Goal: Transaction & Acquisition: Purchase product/service

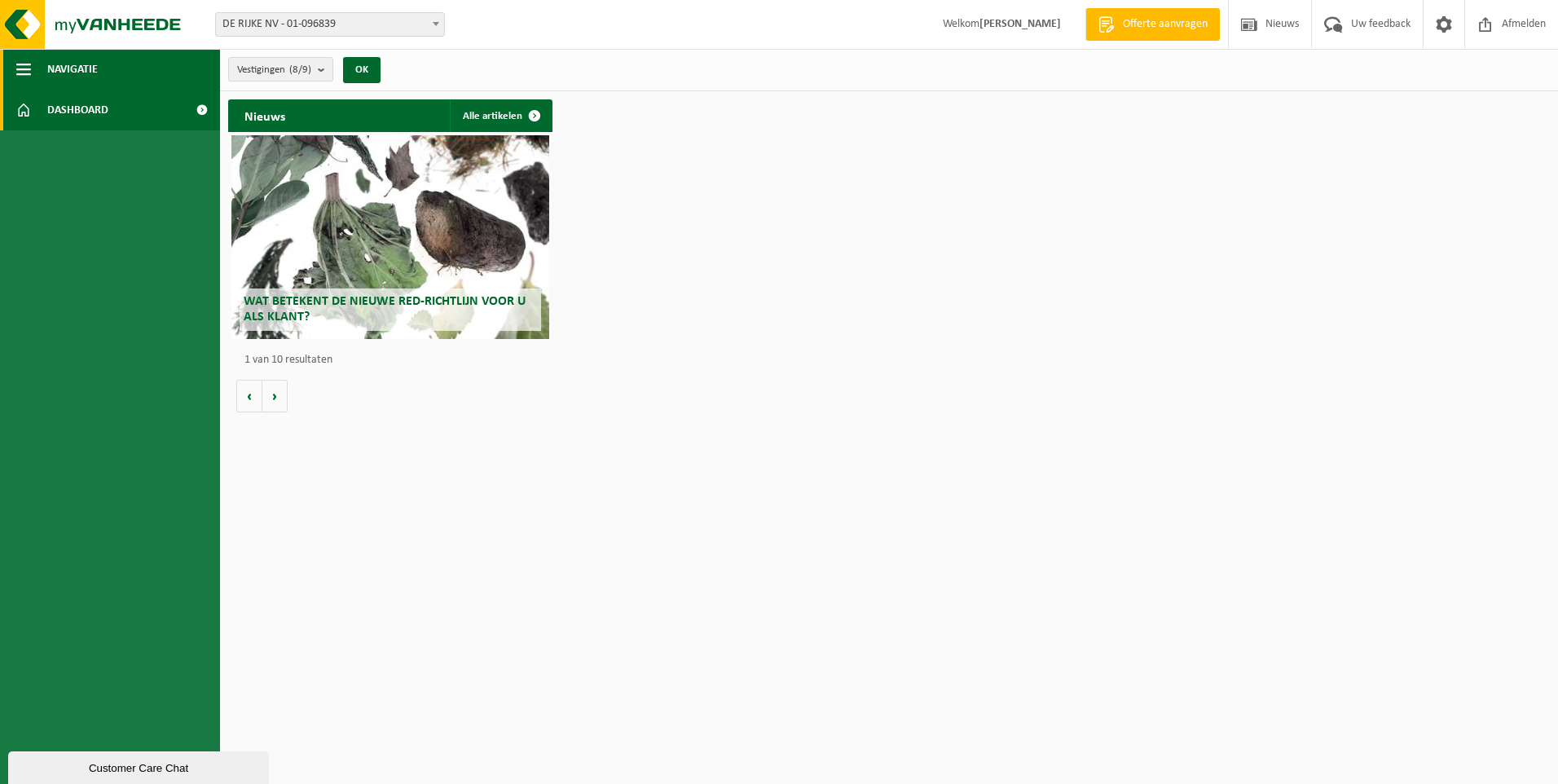
click at [81, 68] on span "Navigatie" at bounding box center [72, 69] width 50 height 41
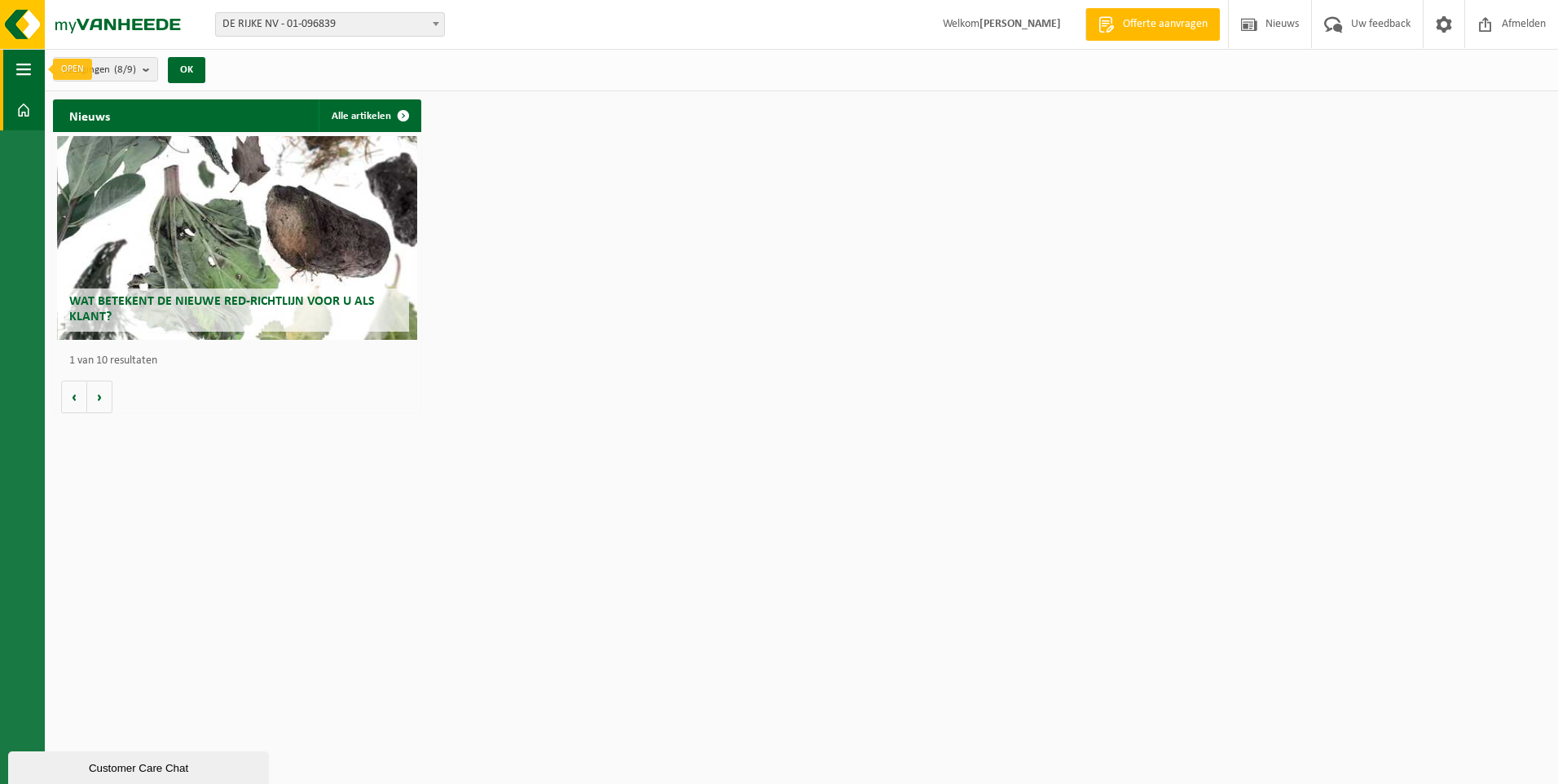
click at [26, 66] on span "button" at bounding box center [24, 69] width 15 height 41
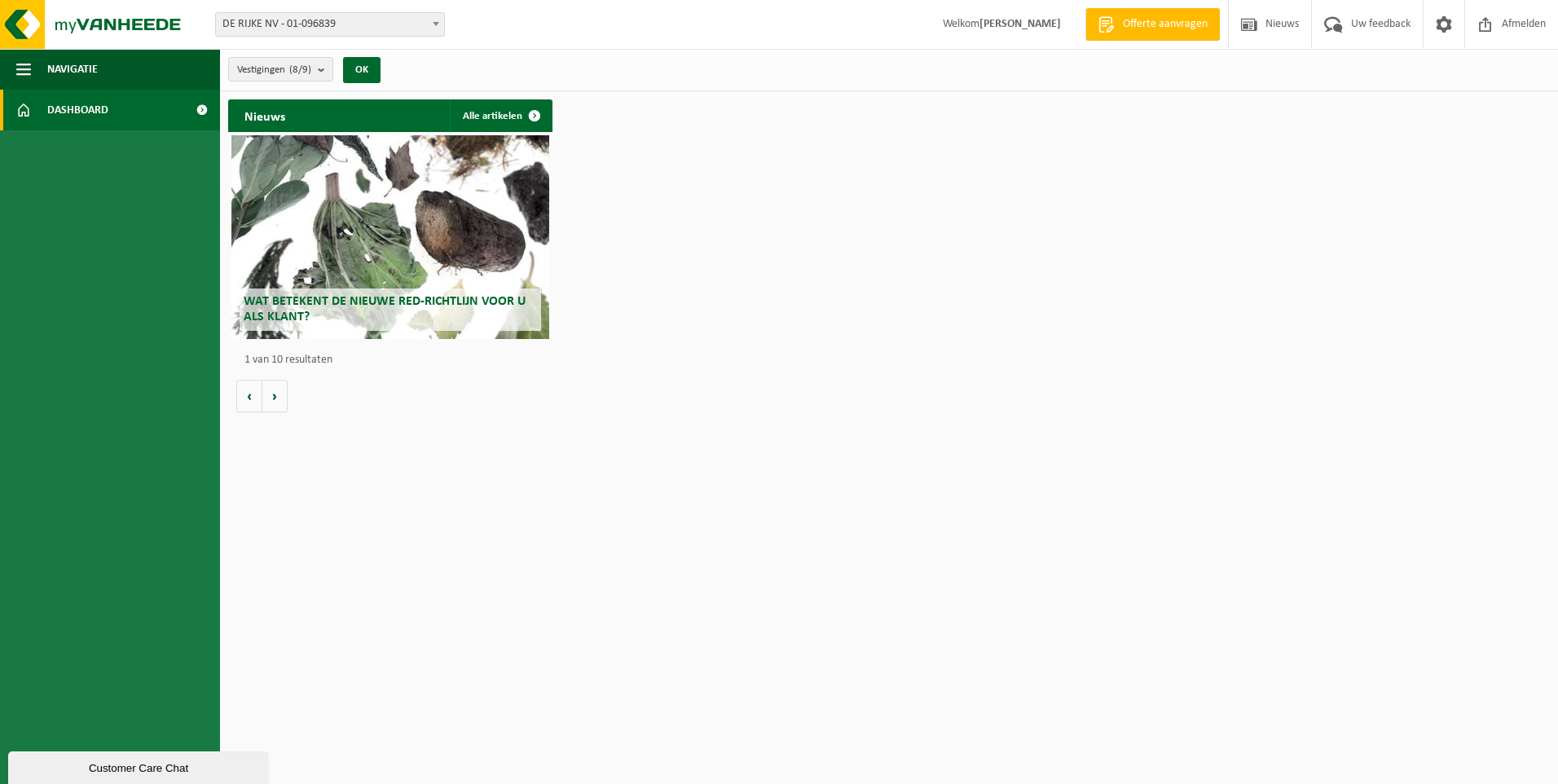
click at [76, 97] on span "Dashboard" at bounding box center [77, 110] width 61 height 41
click at [415, 28] on span "DE RIJKE NV - 01-096839" at bounding box center [330, 25] width 228 height 23
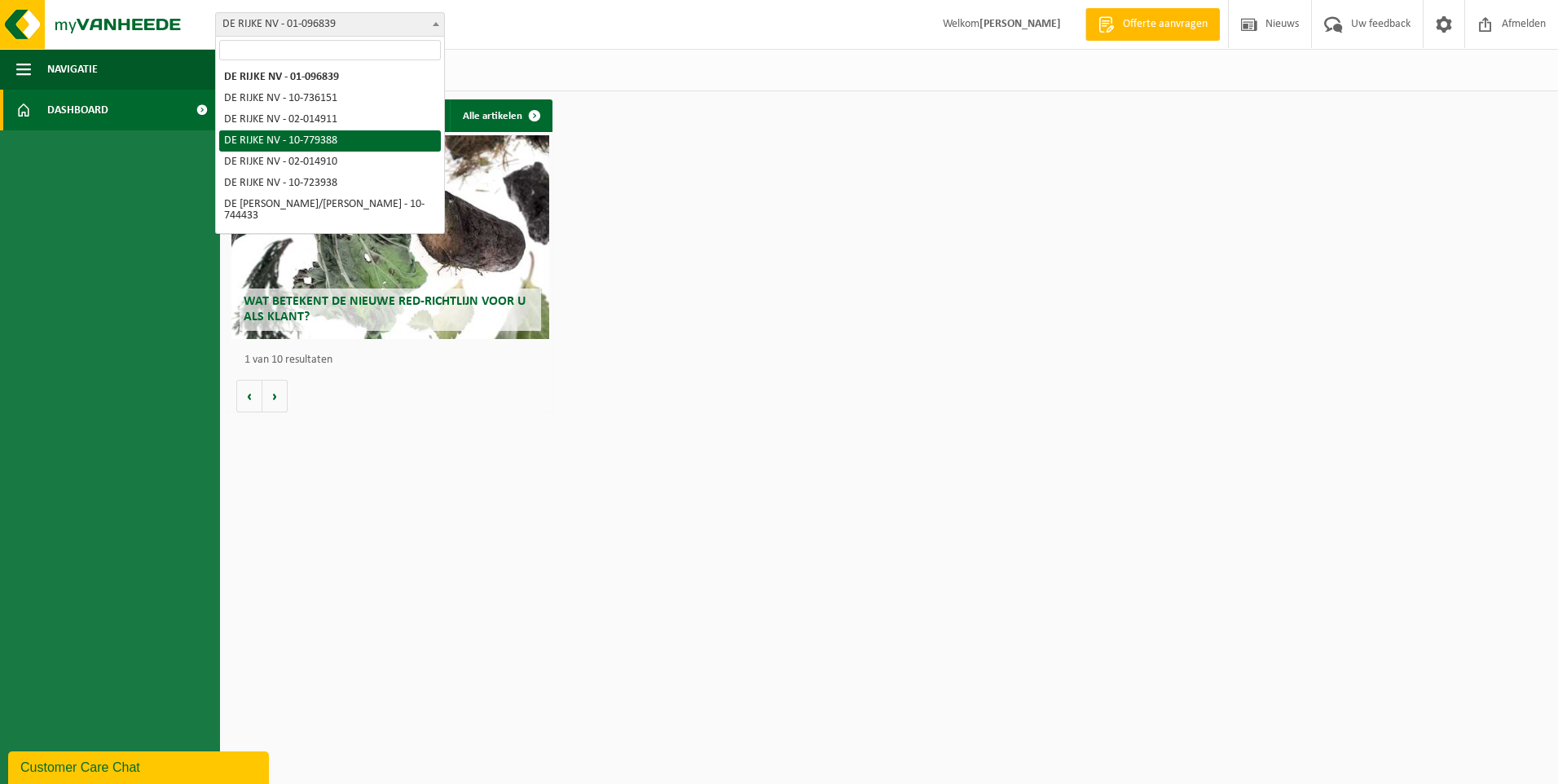
scroll to position [18, 0]
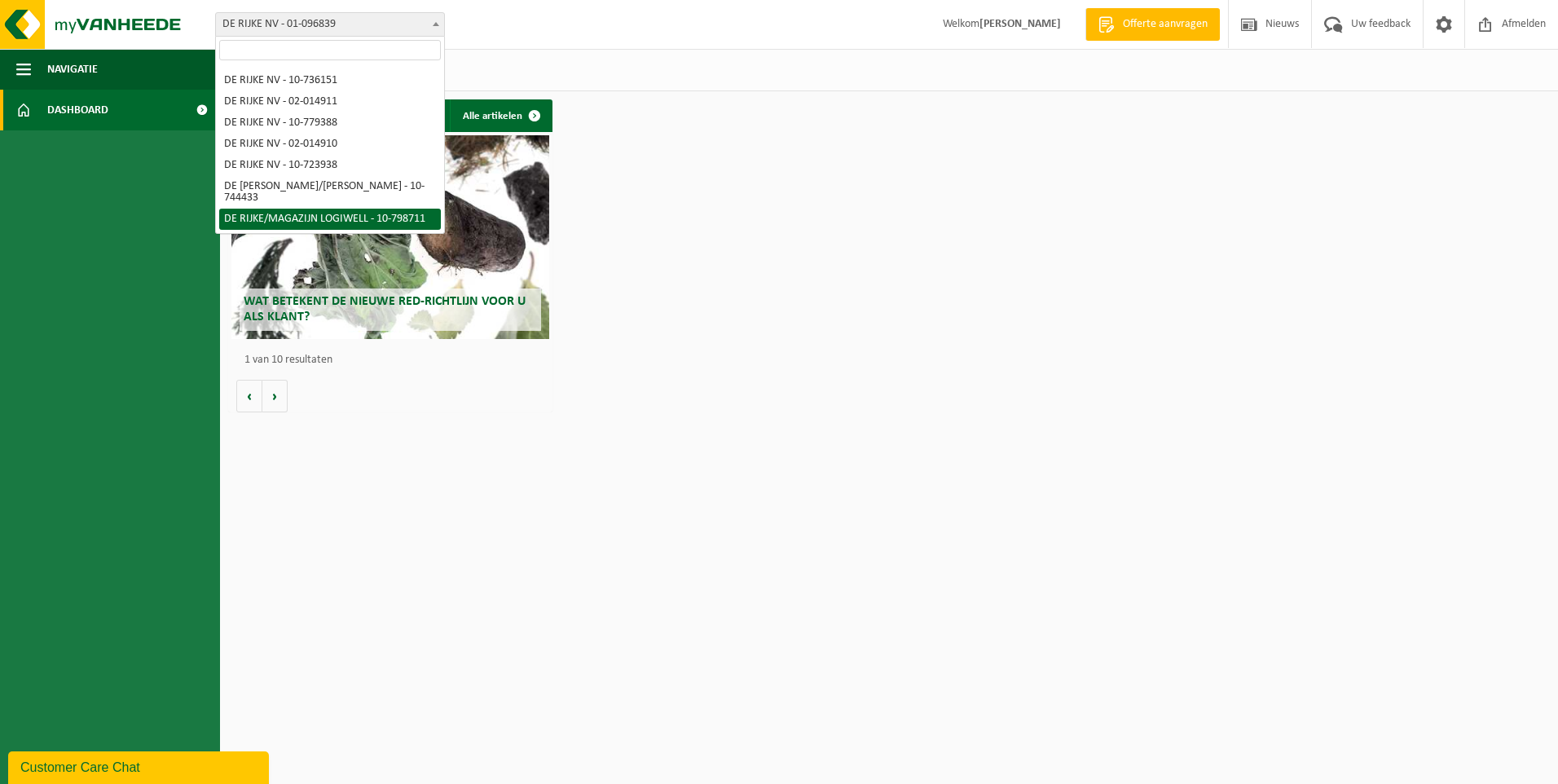
select select "33092"
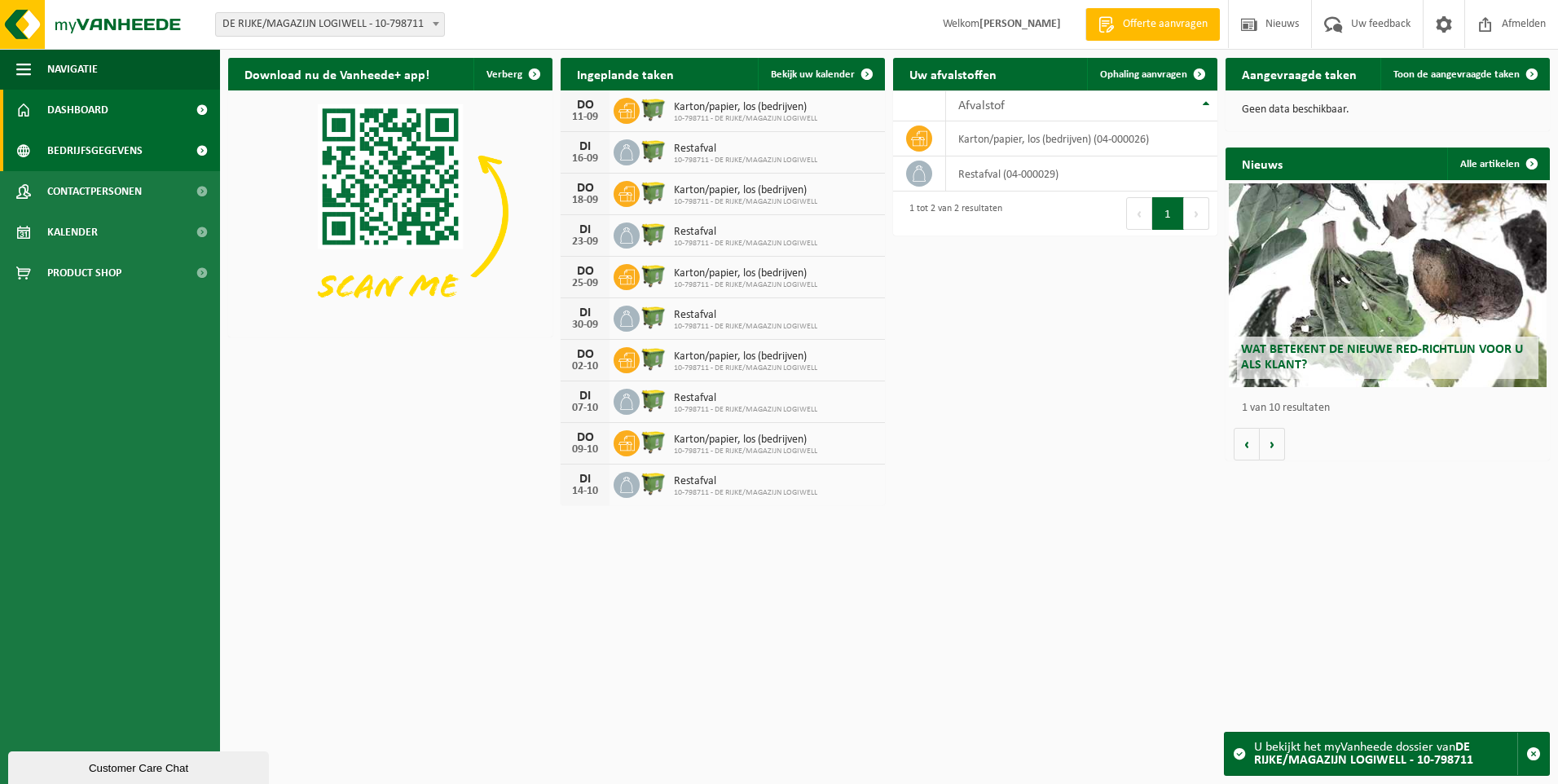
click at [141, 146] on link "Bedrijfsgegevens" at bounding box center [110, 150] width 220 height 41
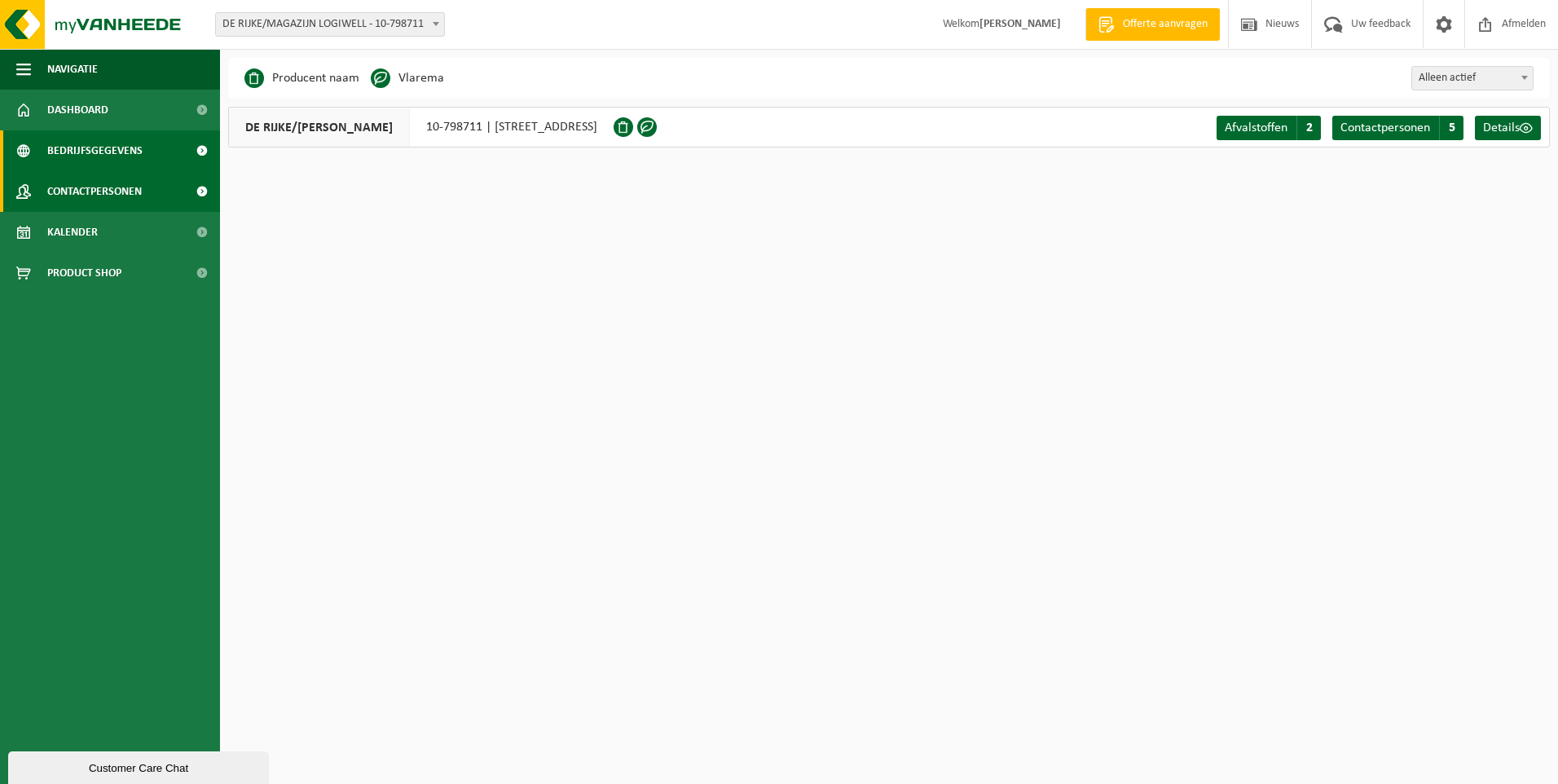
click at [144, 188] on link "Contactpersonen" at bounding box center [110, 191] width 220 height 41
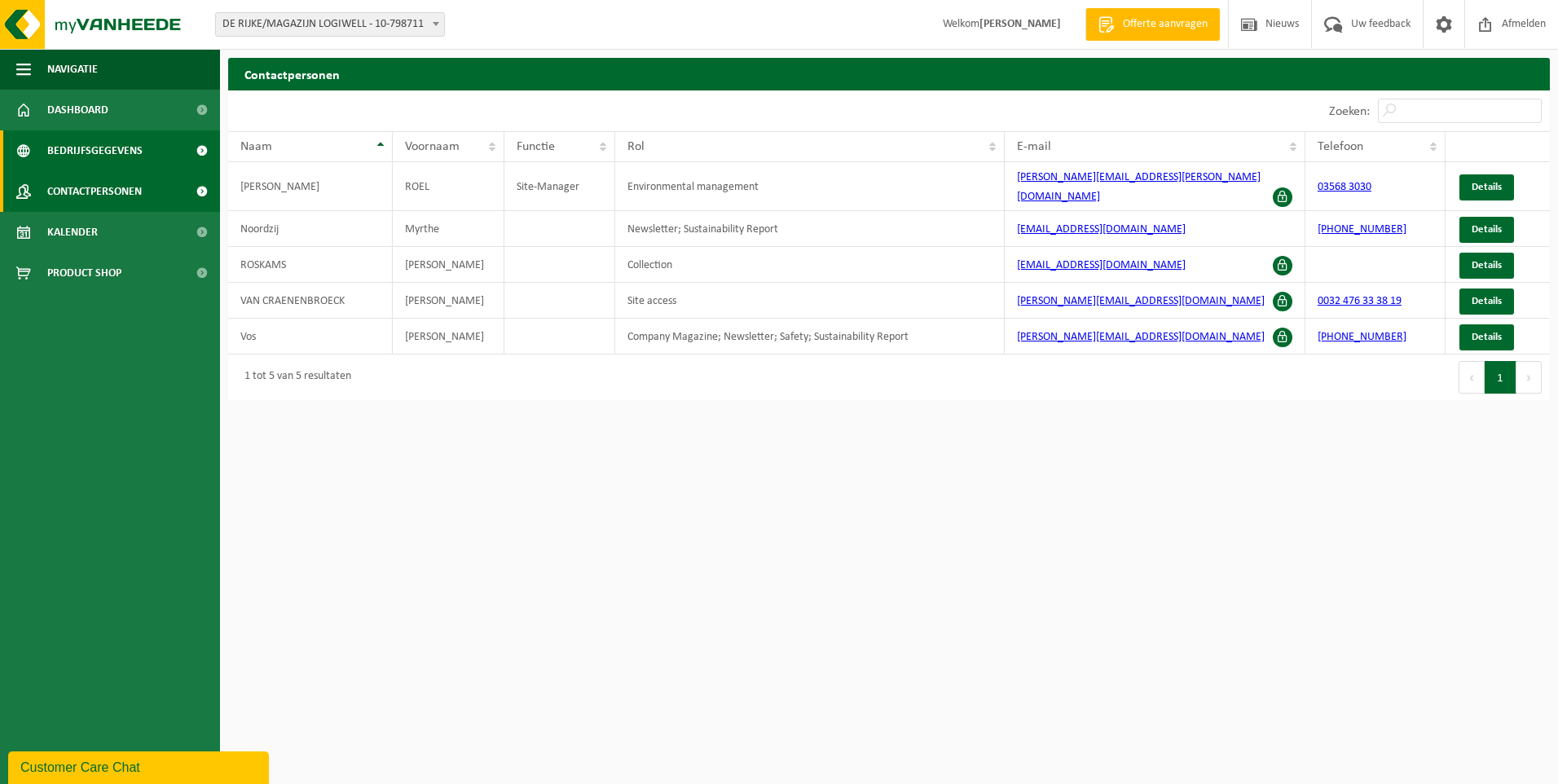
click at [115, 151] on span "Bedrijfsgegevens" at bounding box center [94, 150] width 95 height 41
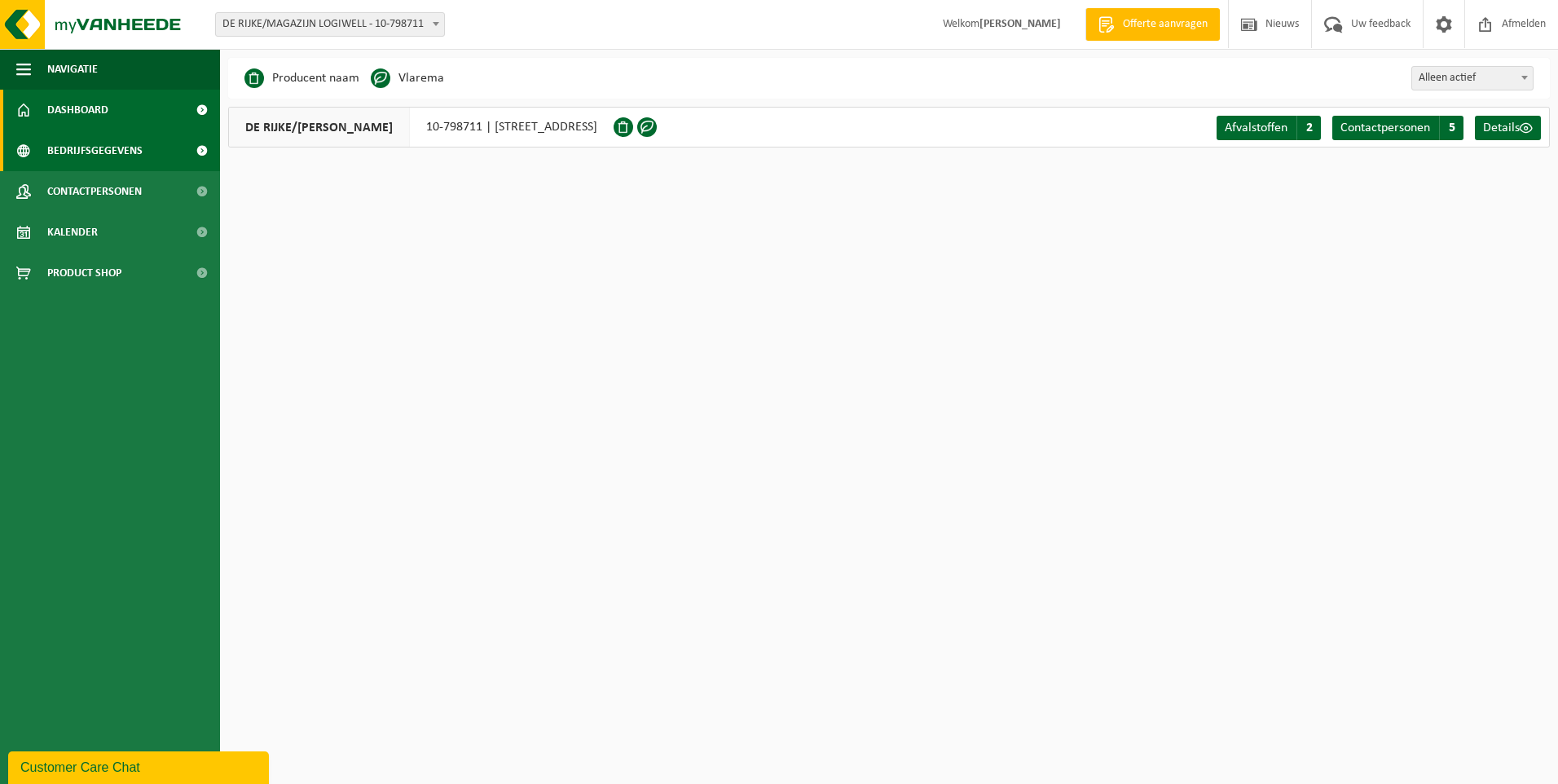
click at [136, 113] on link "Dashboard" at bounding box center [110, 110] width 220 height 41
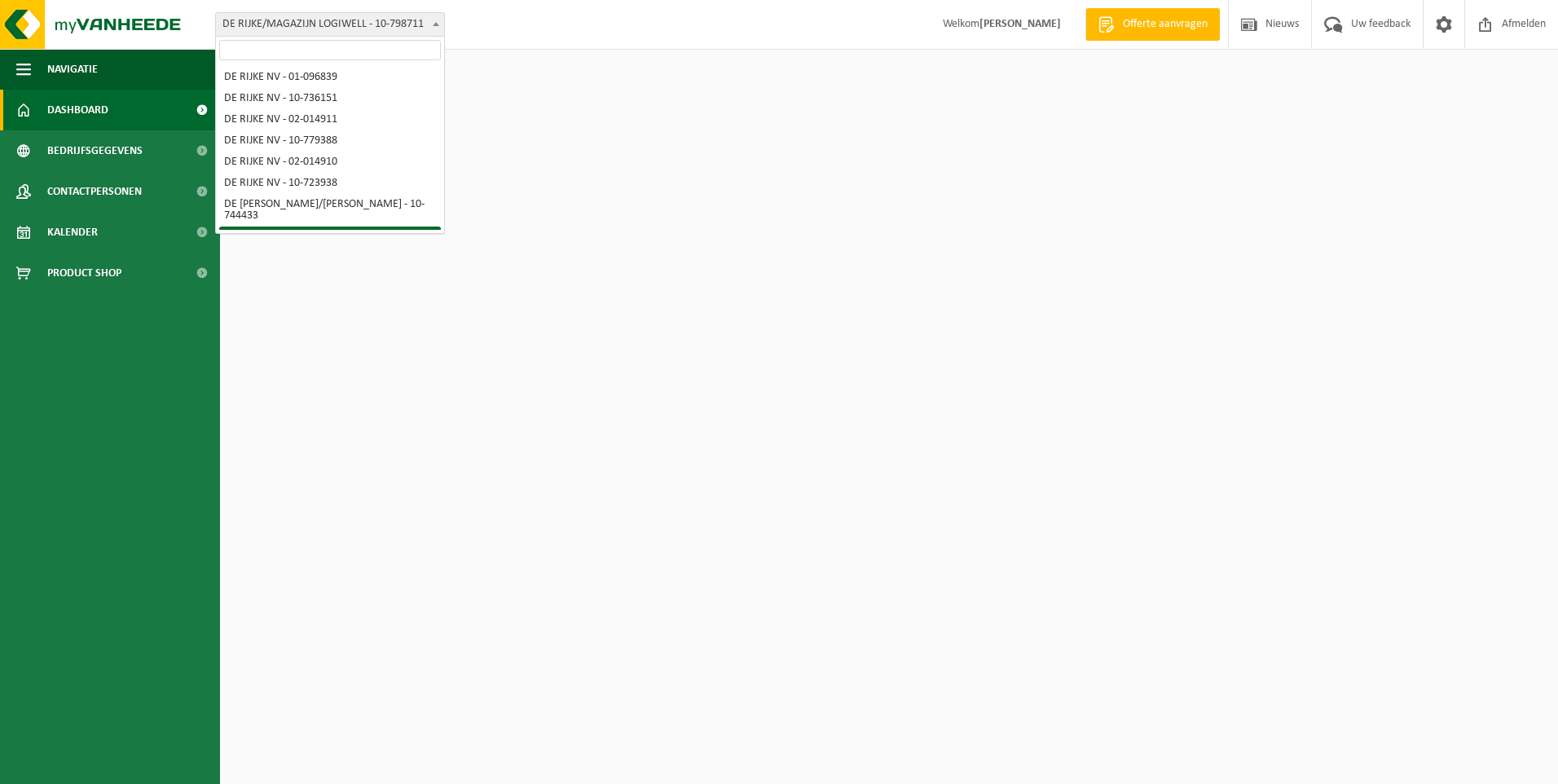
click at [301, 21] on span "DE RIJKE/MAGAZIJN LOGIWELL - 10-798711" at bounding box center [330, 25] width 228 height 23
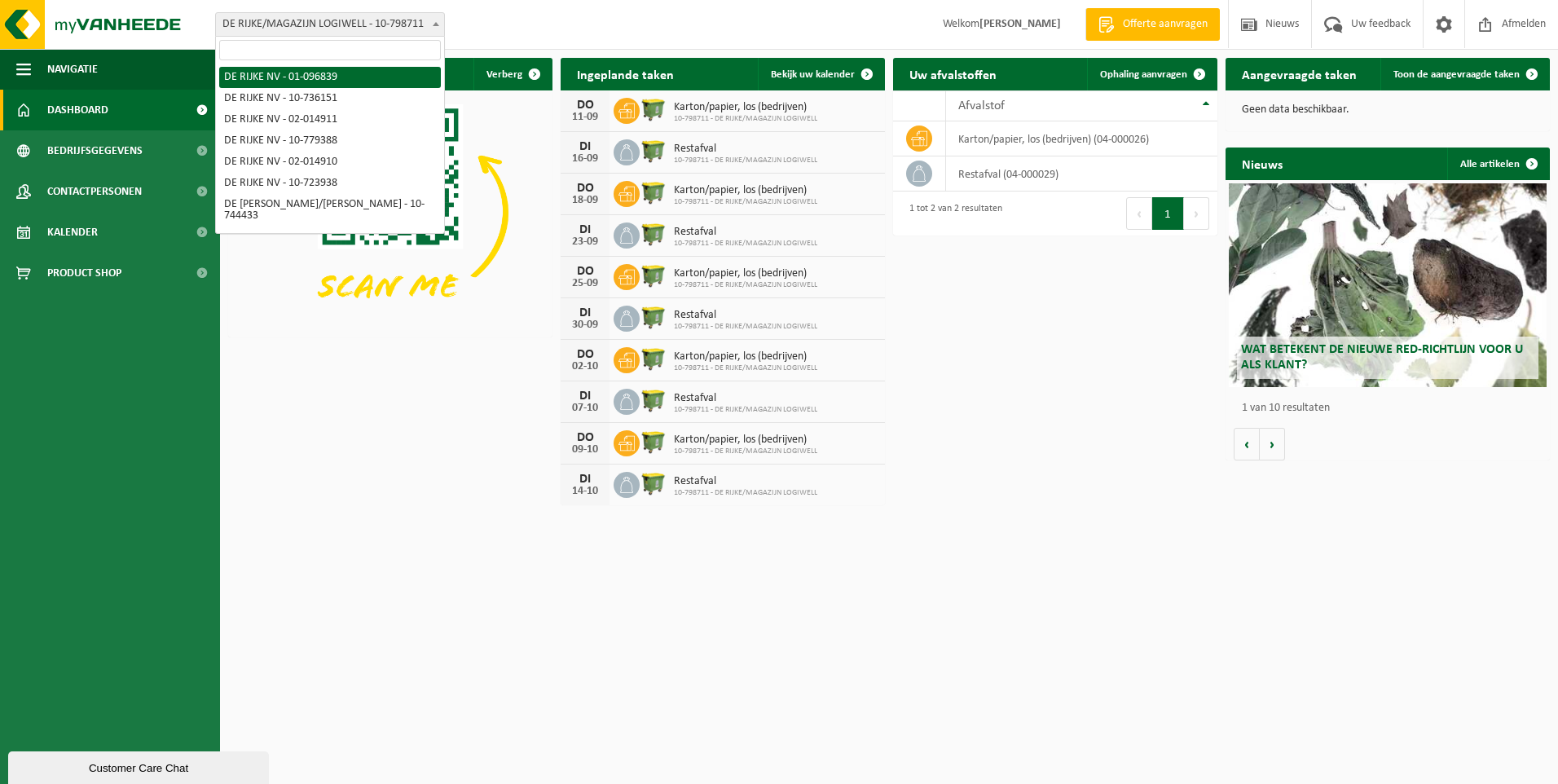
select select "11583"
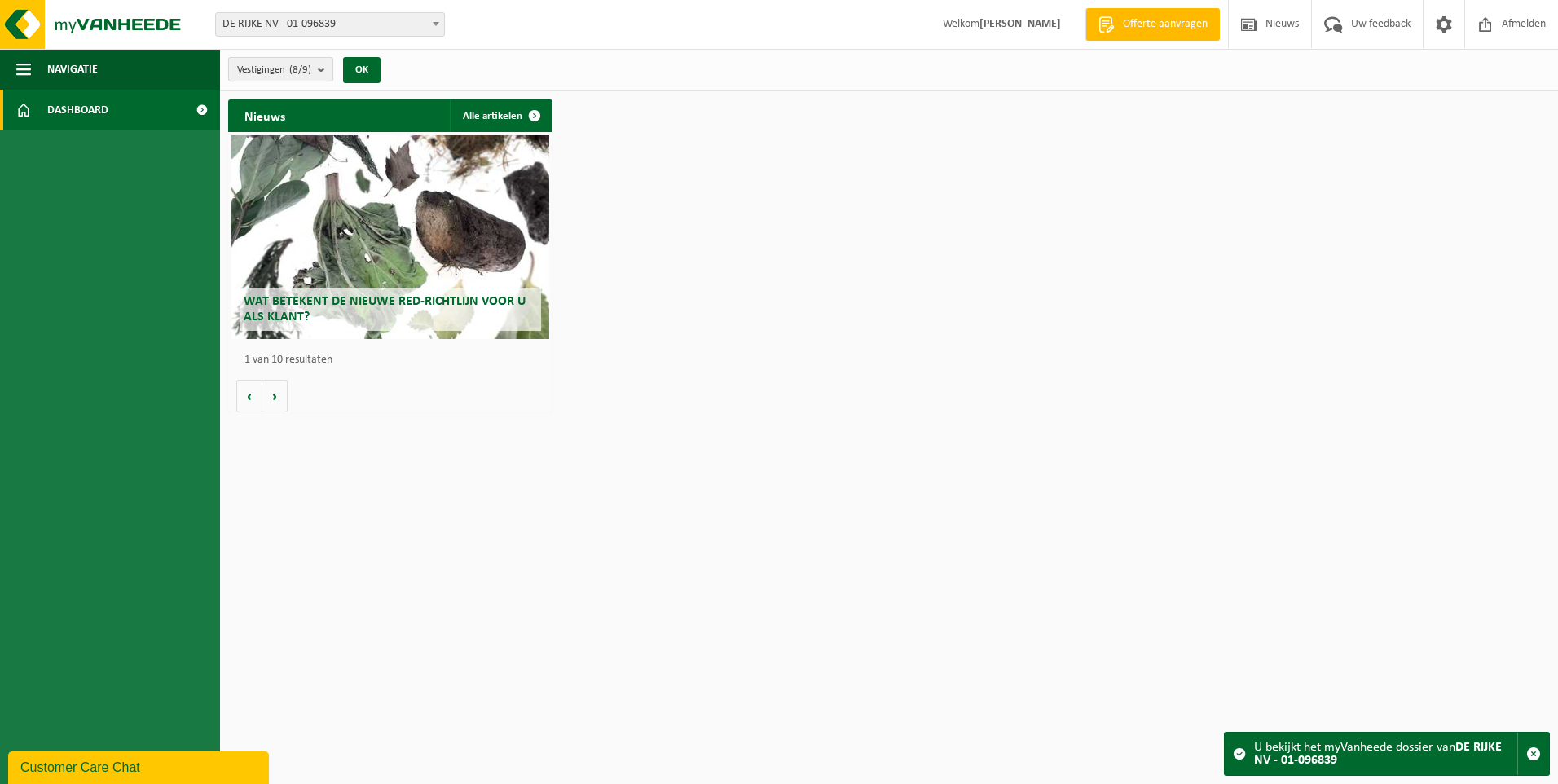
click at [327, 66] on b "submit" at bounding box center [325, 69] width 15 height 23
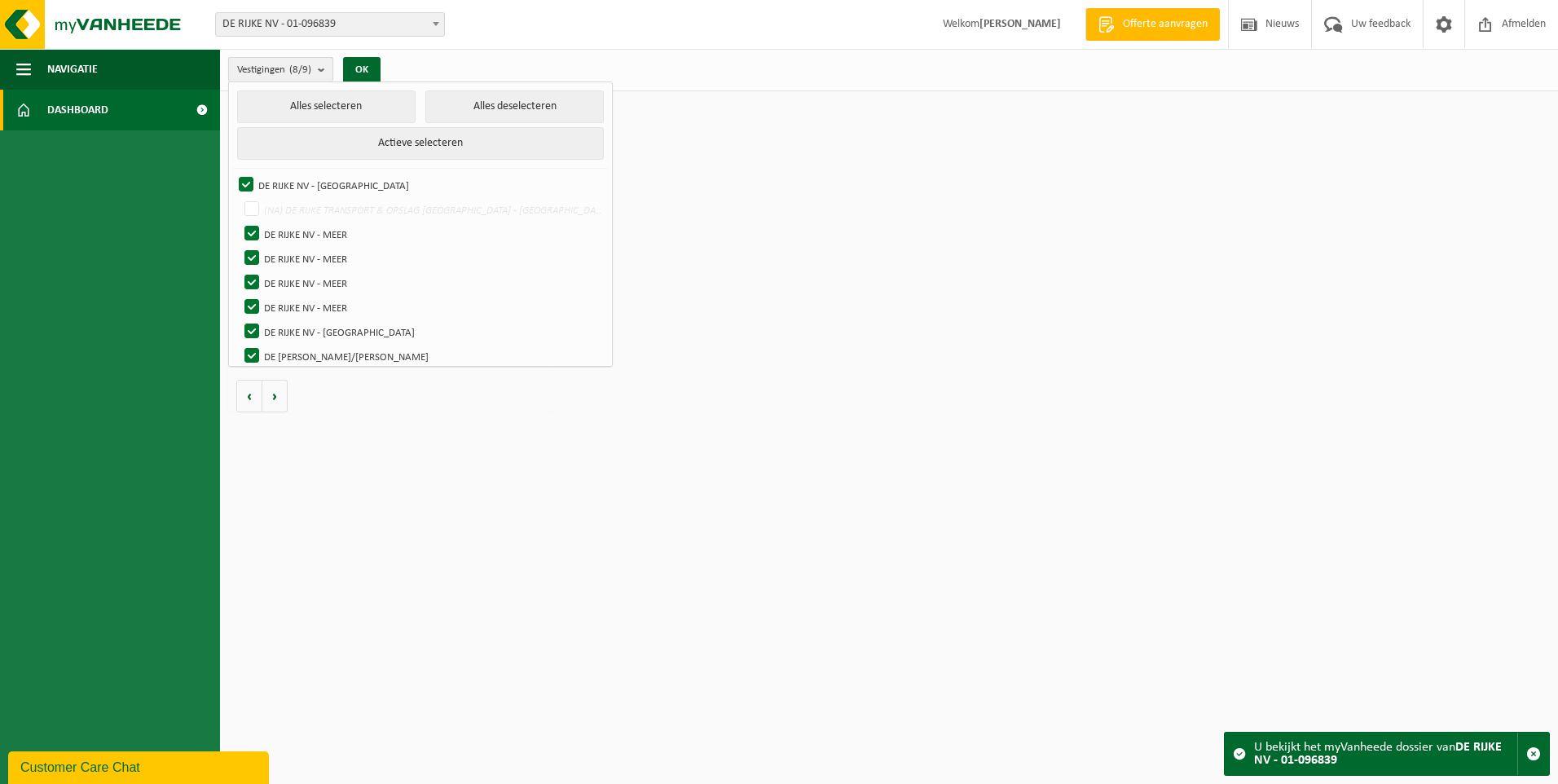
click at [326, 65] on b "submit" at bounding box center [325, 69] width 15 height 24
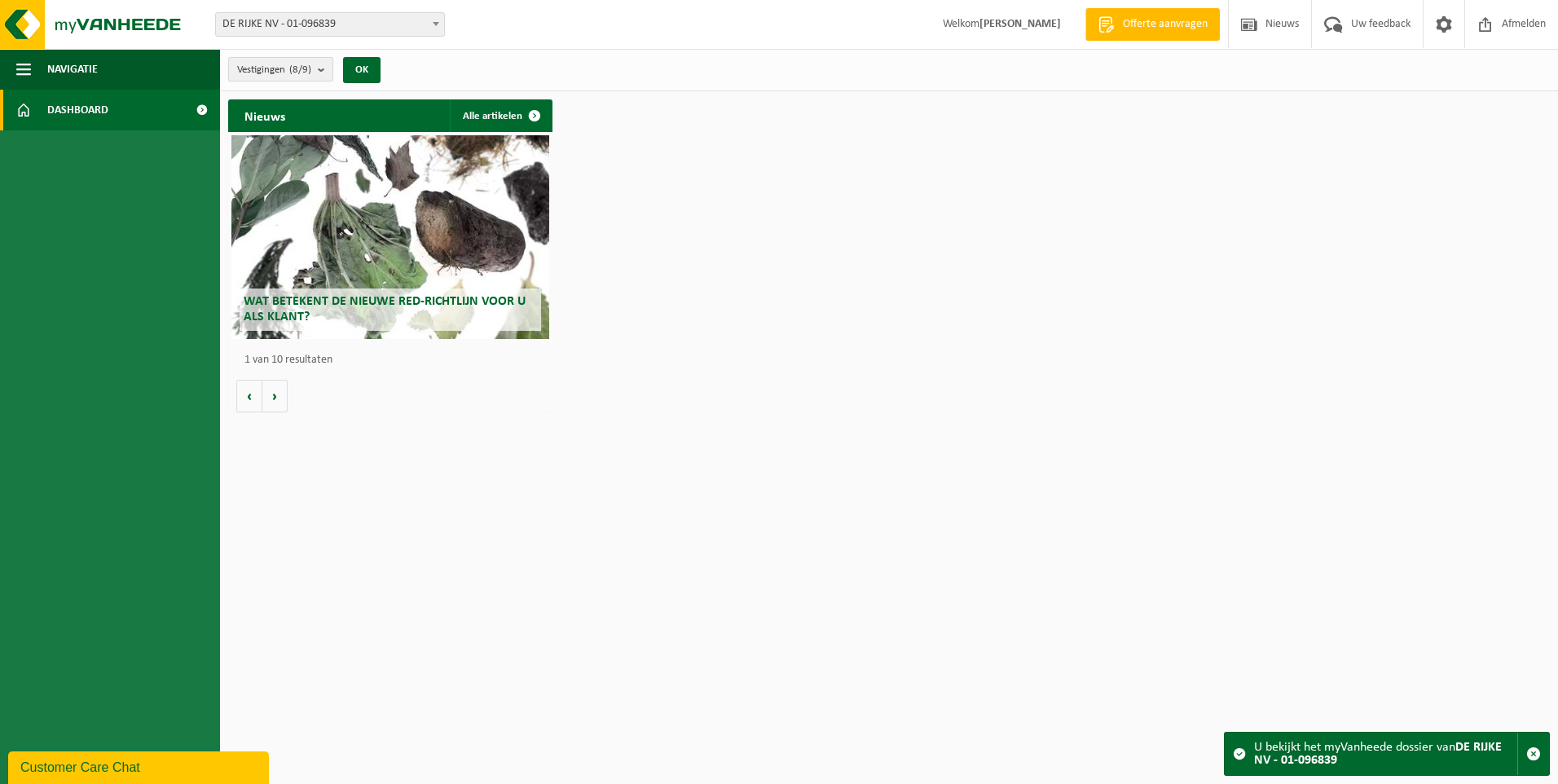
click at [320, 68] on b "submit" at bounding box center [325, 69] width 15 height 23
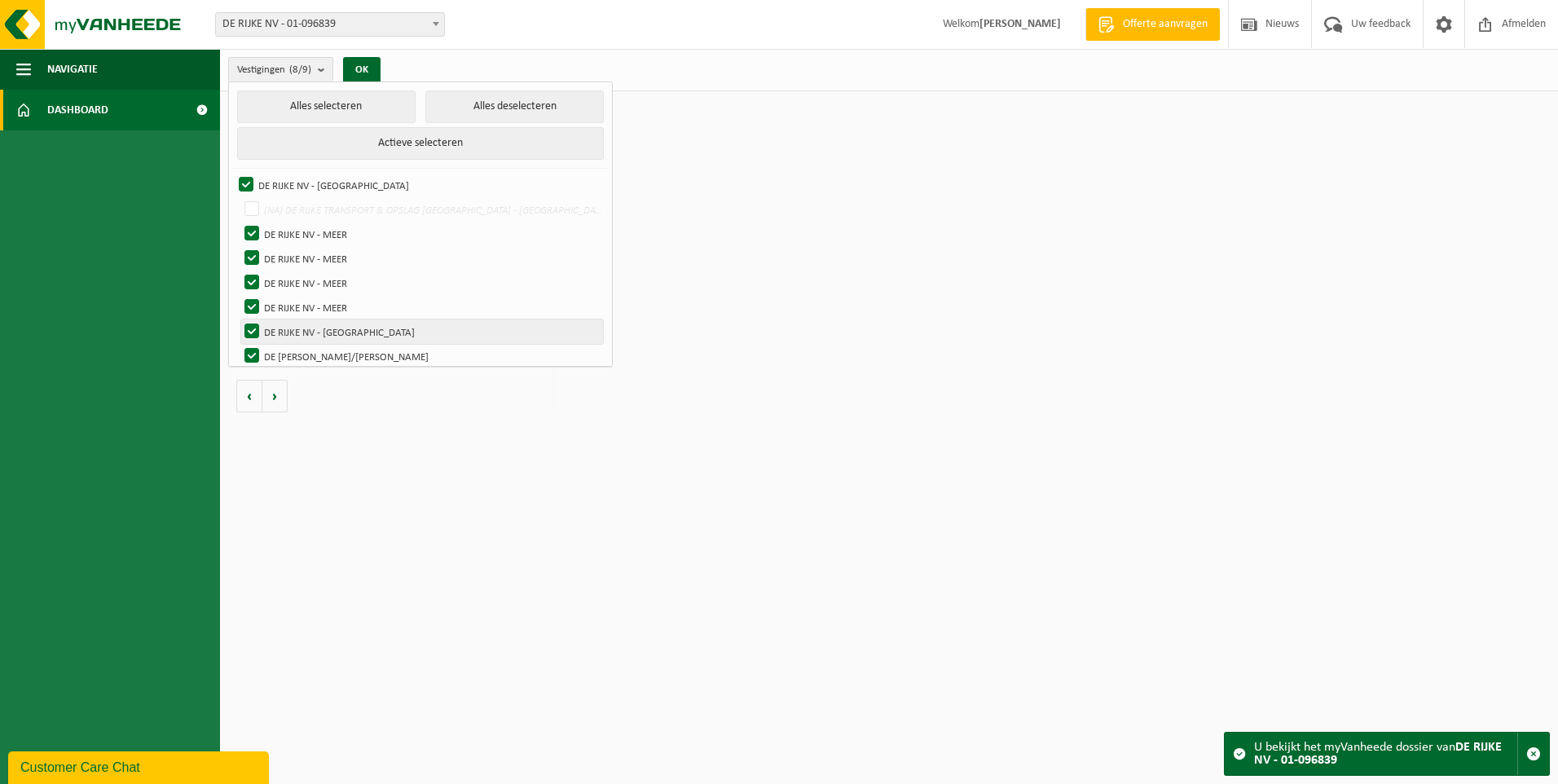
scroll to position [32, 0]
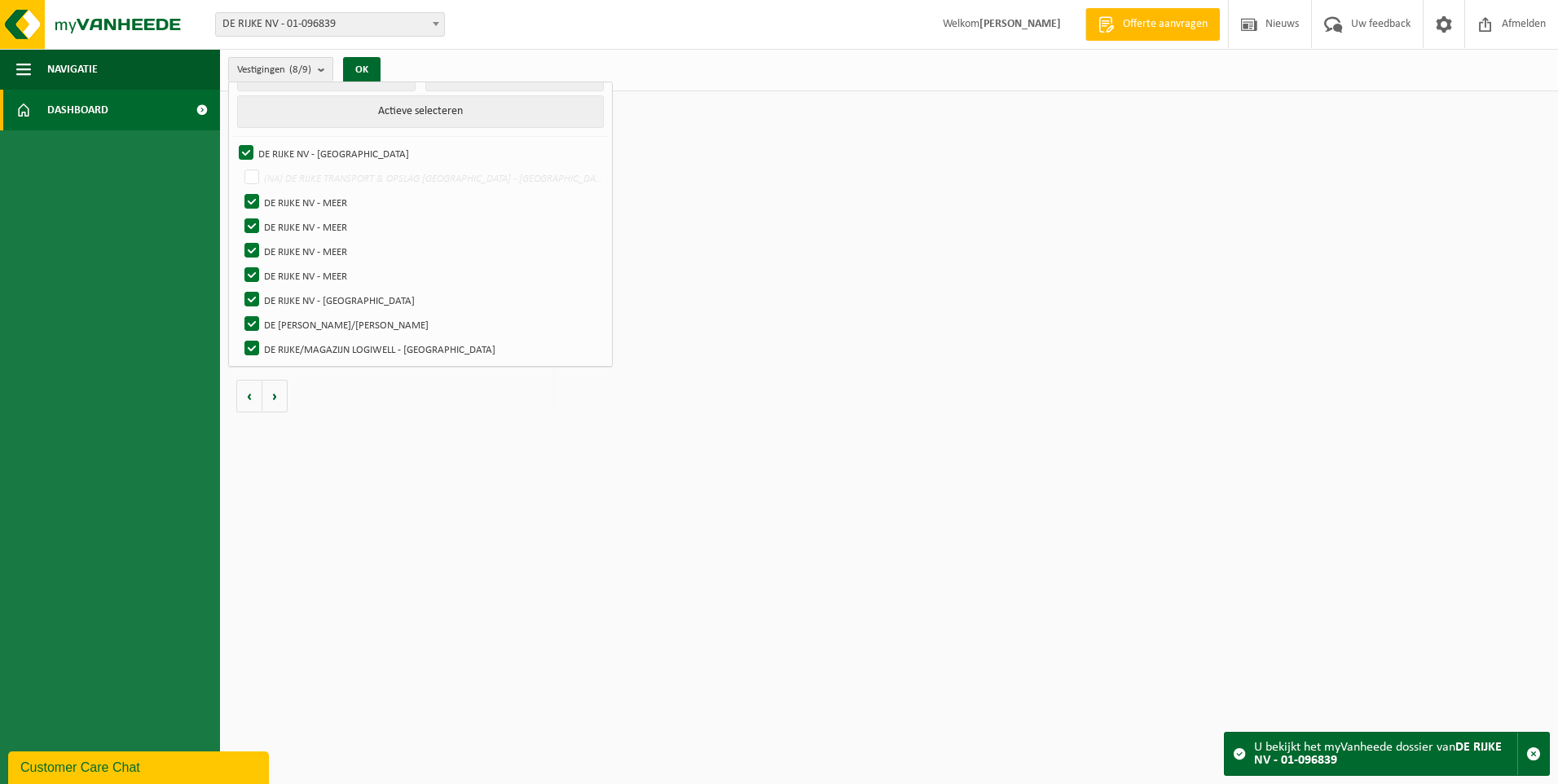
click at [809, 273] on div "Nieuws Alle artikelen Wat betekent de nieuwe RED-richtlijn voor u als klant? Ma…" at bounding box center [888, 256] width 1329 height 329
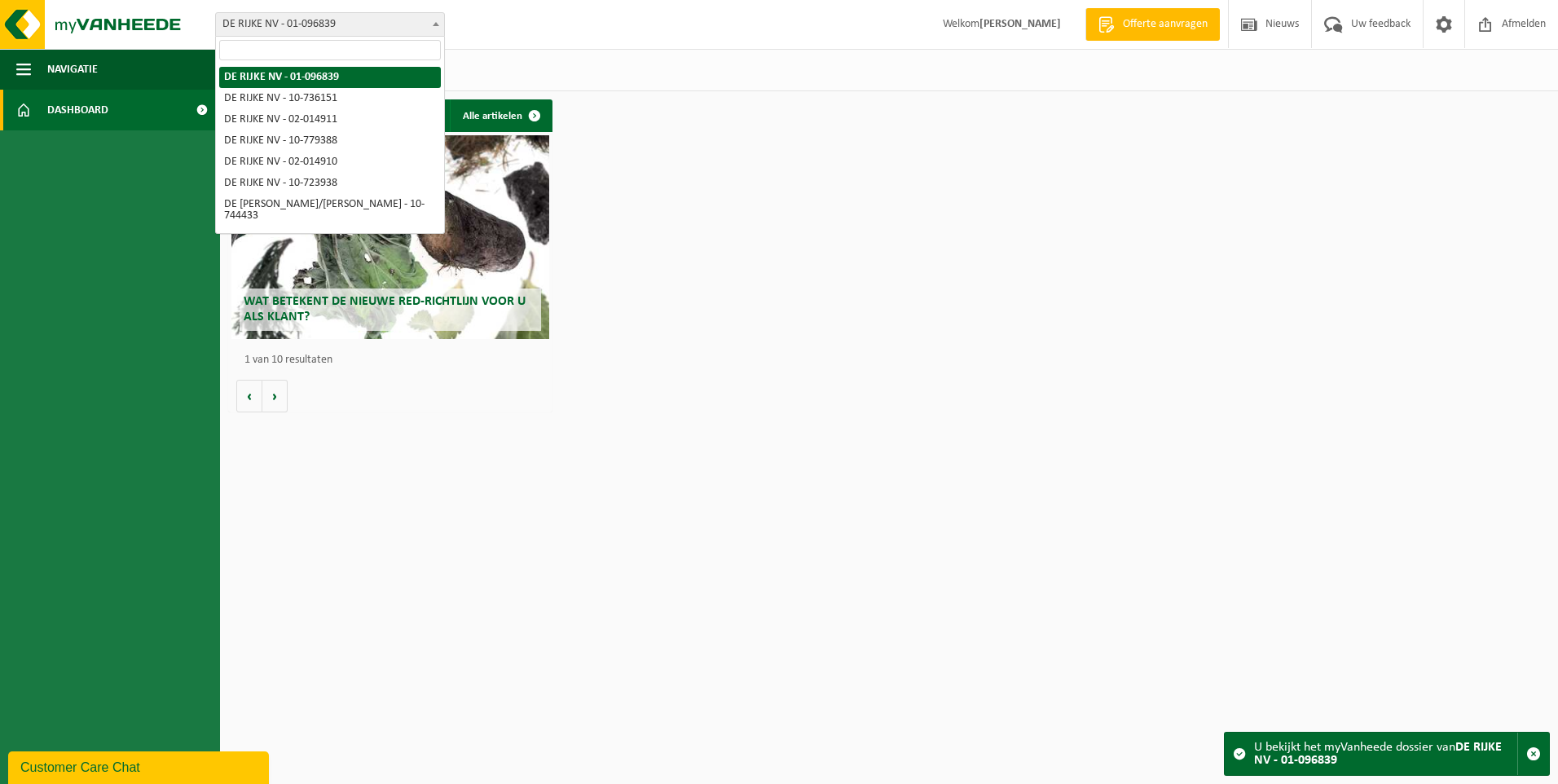
click at [350, 21] on span "DE RIJKE NV - 01-096839" at bounding box center [330, 25] width 228 height 23
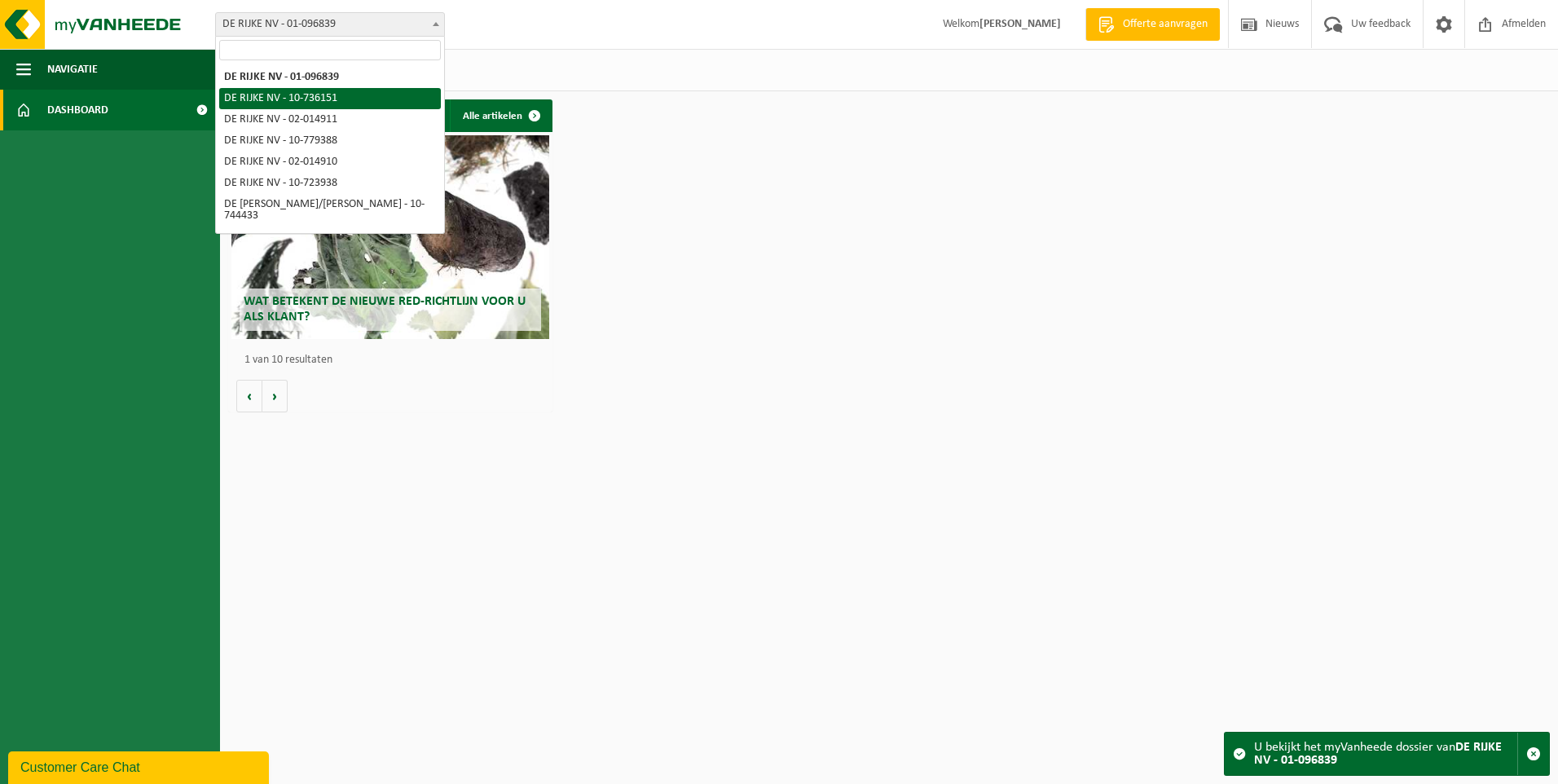
select select "11606"
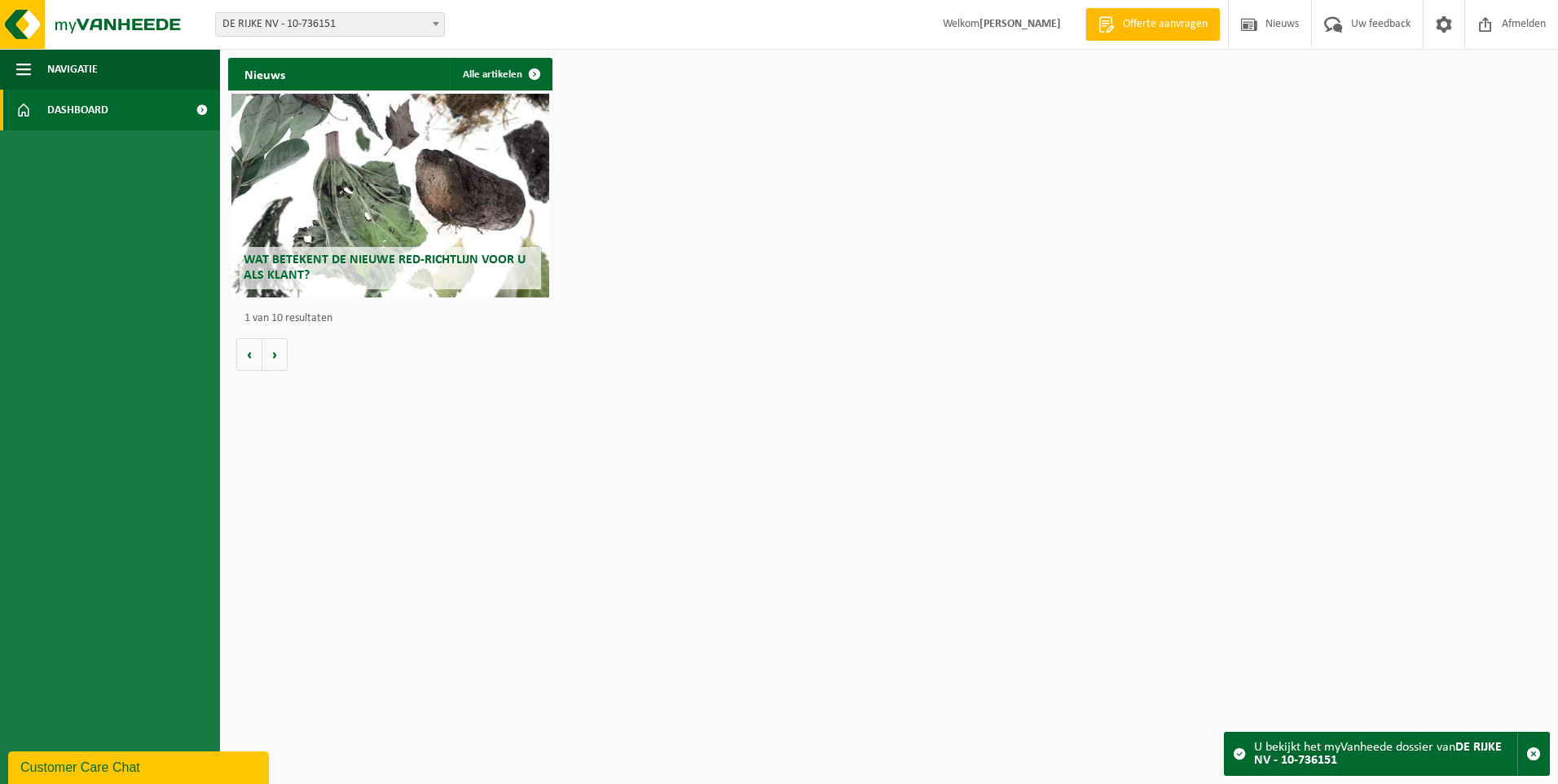
click at [363, 26] on span "DE RIJKE NV - 10-736151" at bounding box center [330, 25] width 228 height 23
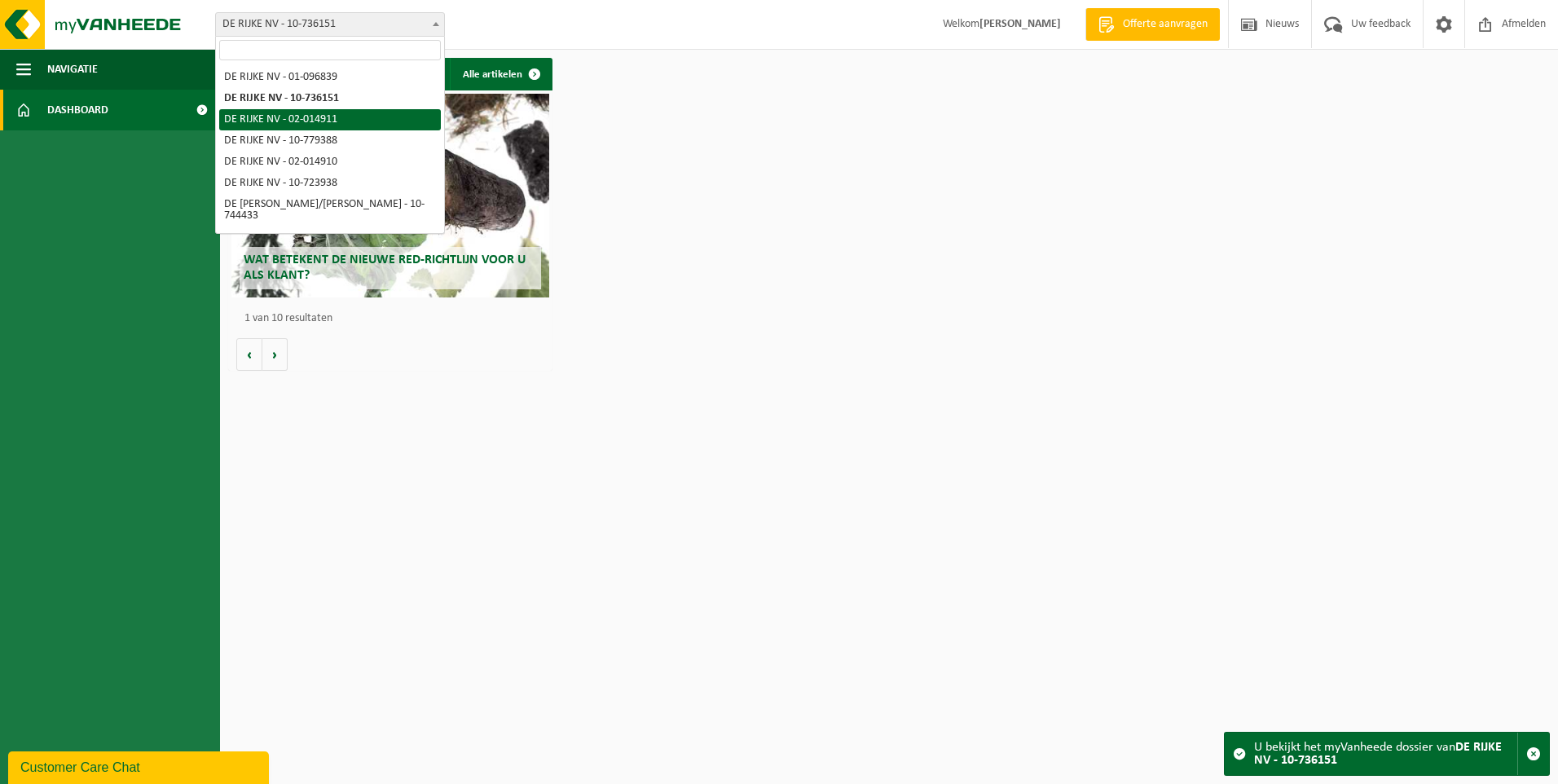
select select "11599"
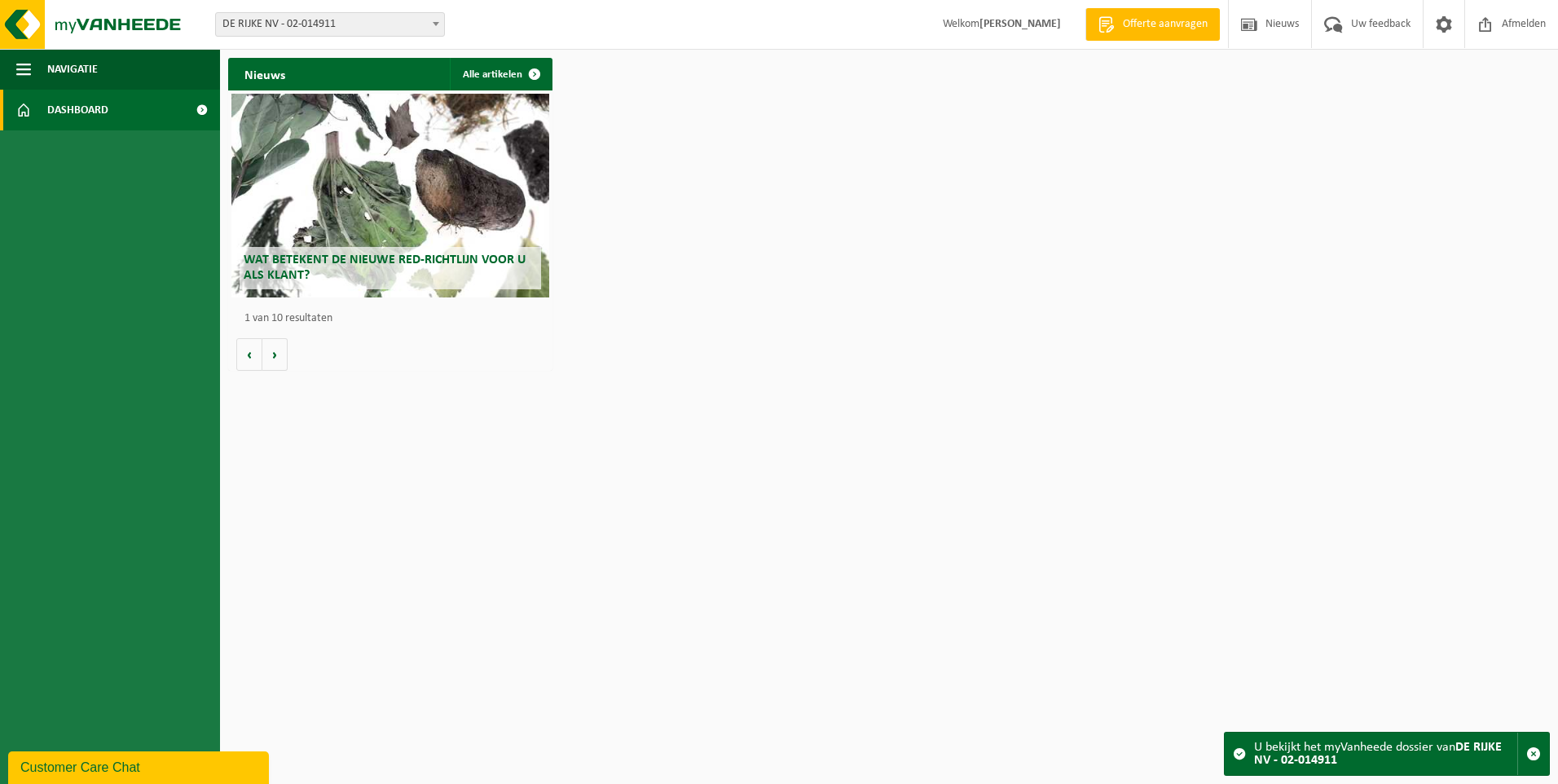
click at [357, 27] on span "DE RIJKE NV - 02-014911" at bounding box center [330, 25] width 228 height 23
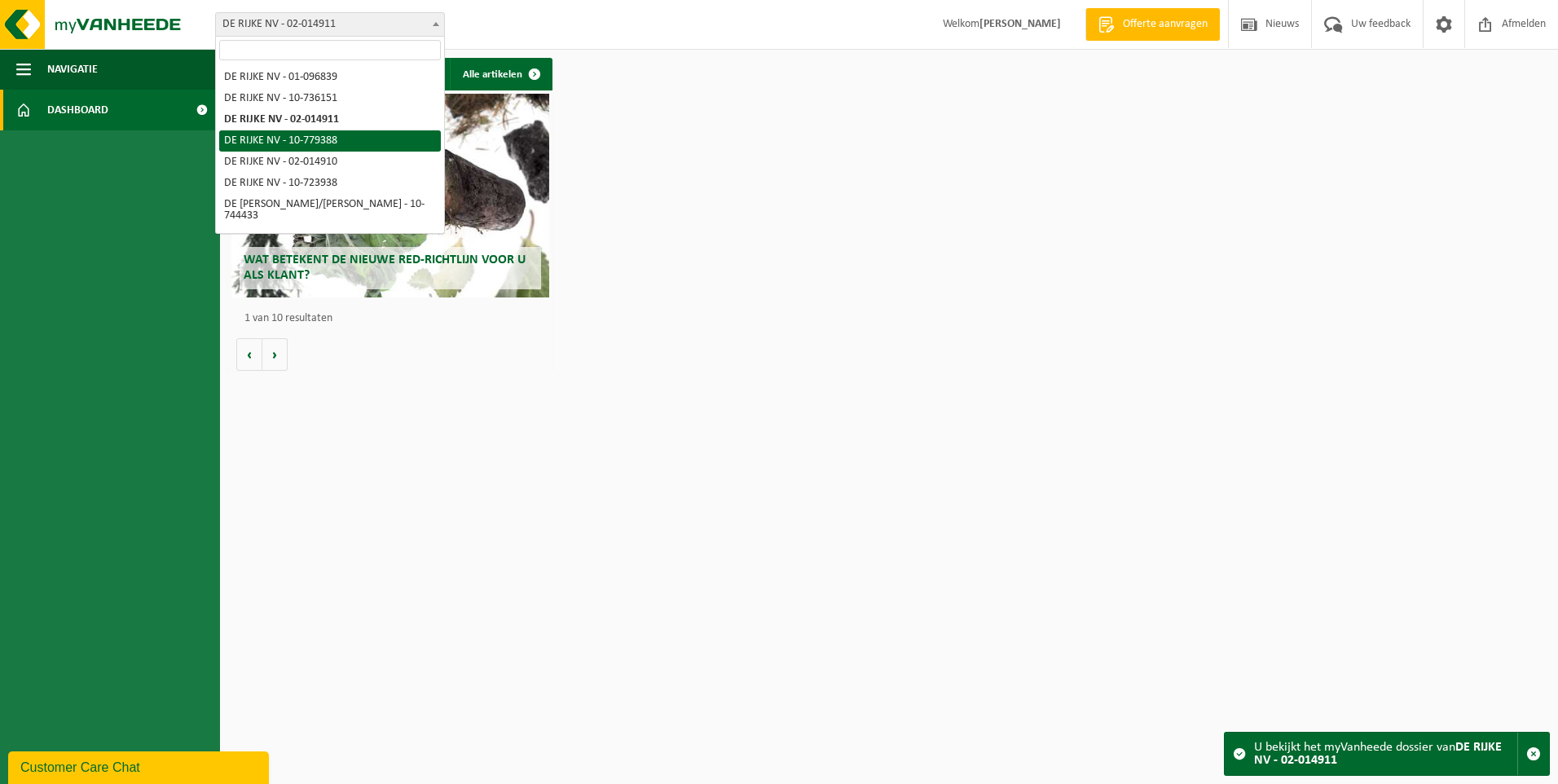
select select "25268"
click at [344, 27] on span "DE RIJKE NV - 10-779388" at bounding box center [330, 25] width 228 height 23
select select "11598"
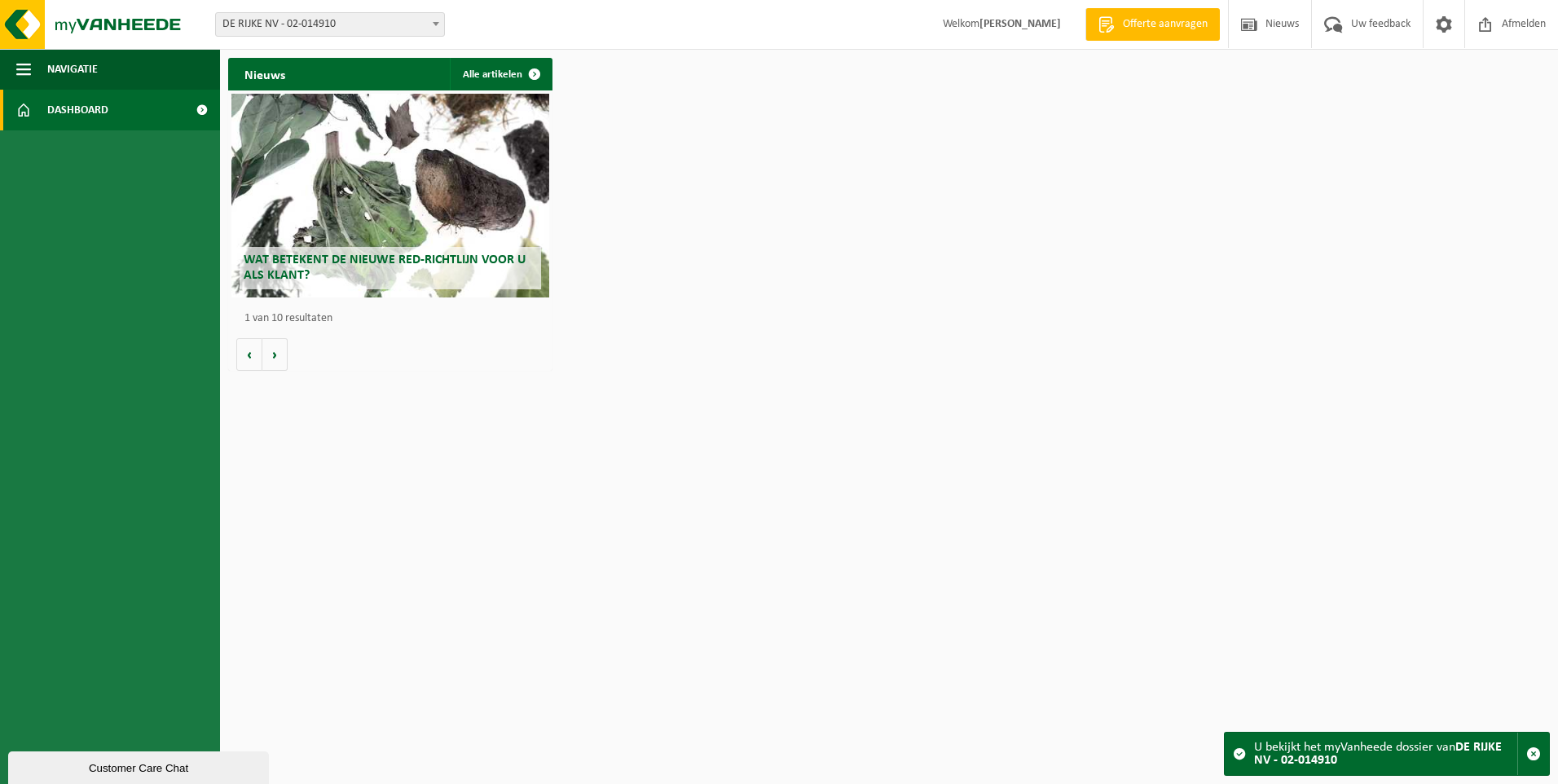
click at [368, 31] on span "DE RIJKE NV - 02-014910" at bounding box center [330, 25] width 228 height 23
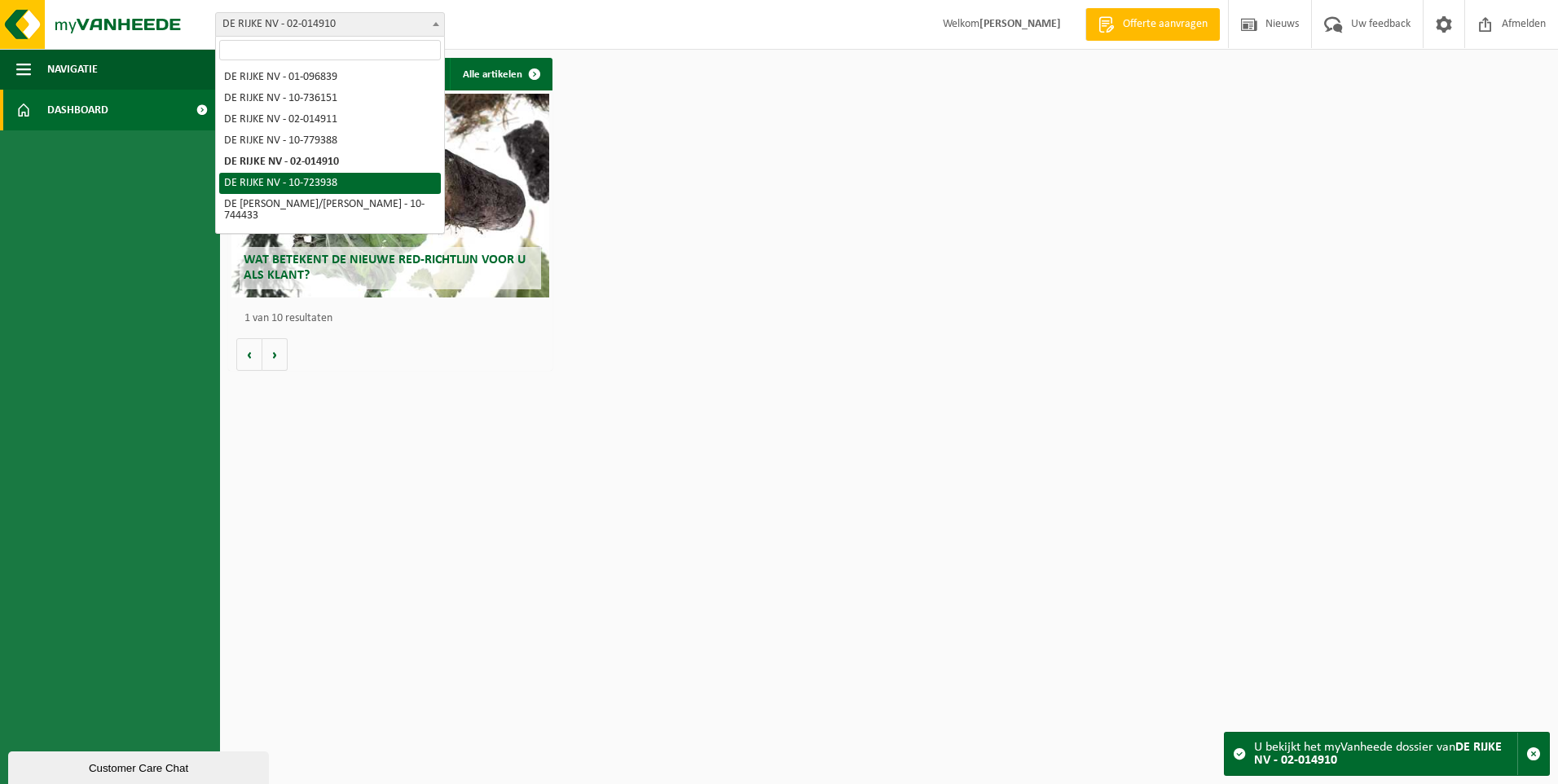
select select "11604"
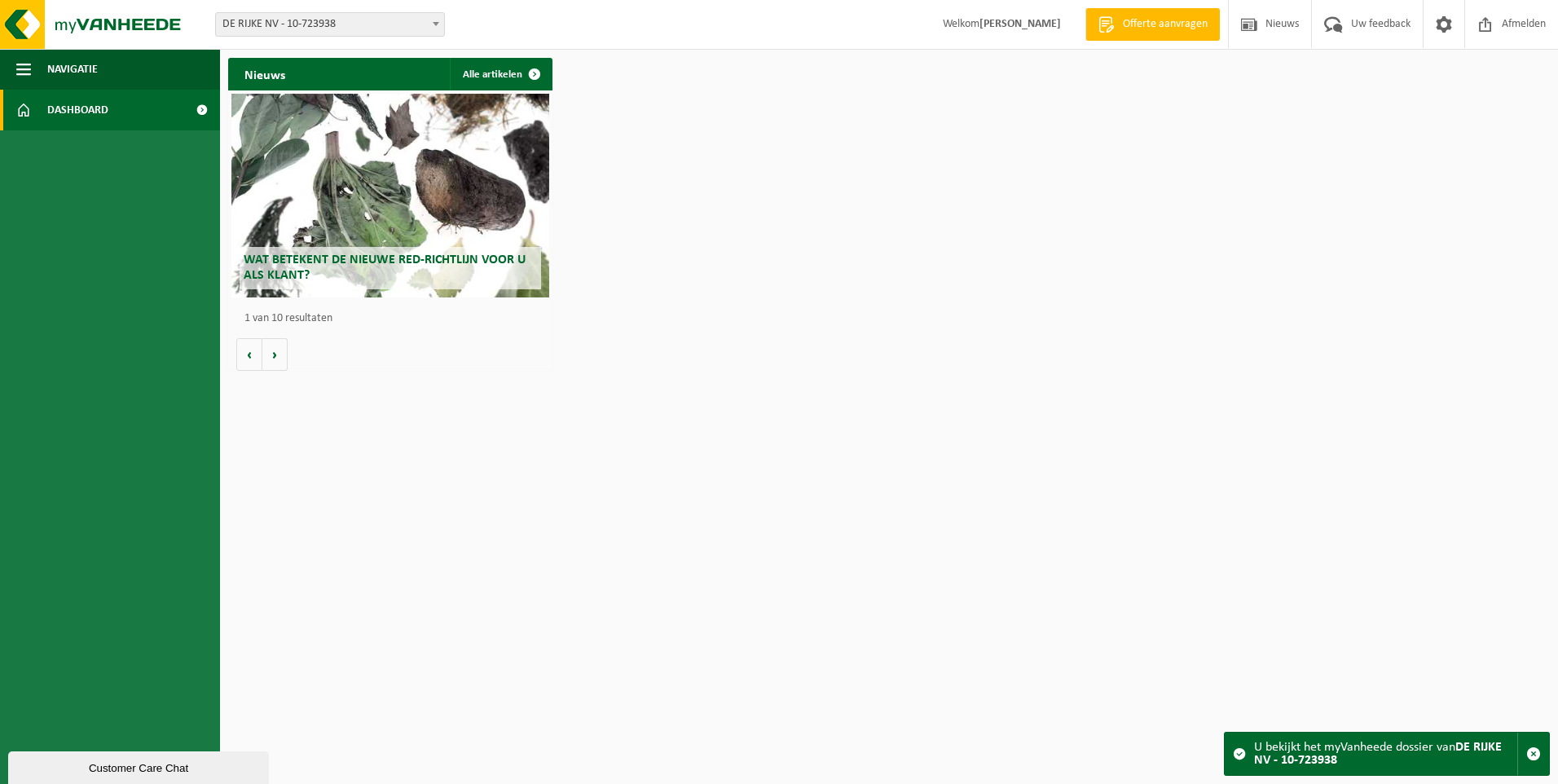
click at [340, 32] on span "DE RIJKE NV - 10-723938" at bounding box center [330, 25] width 228 height 23
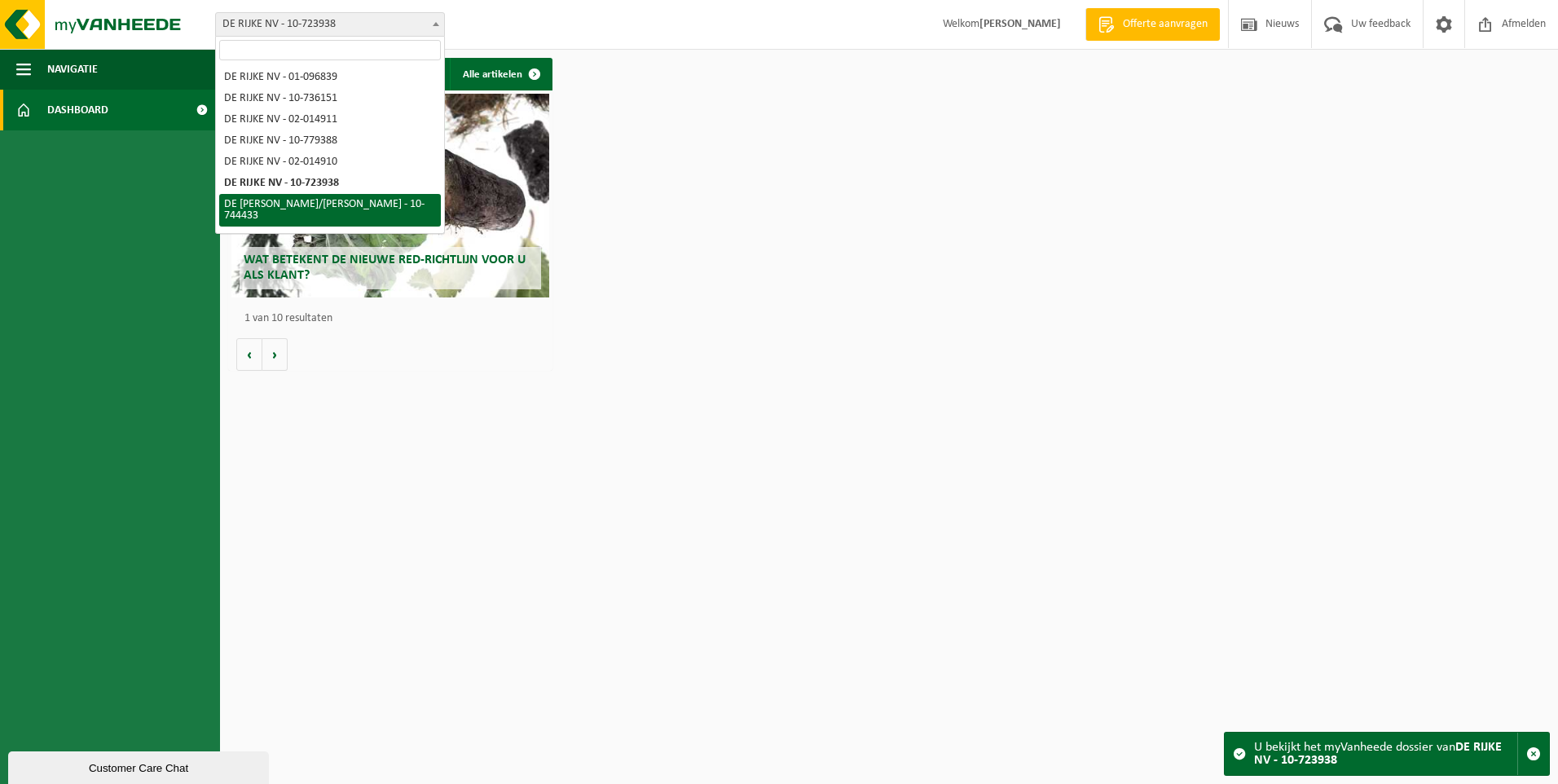
select select "11654"
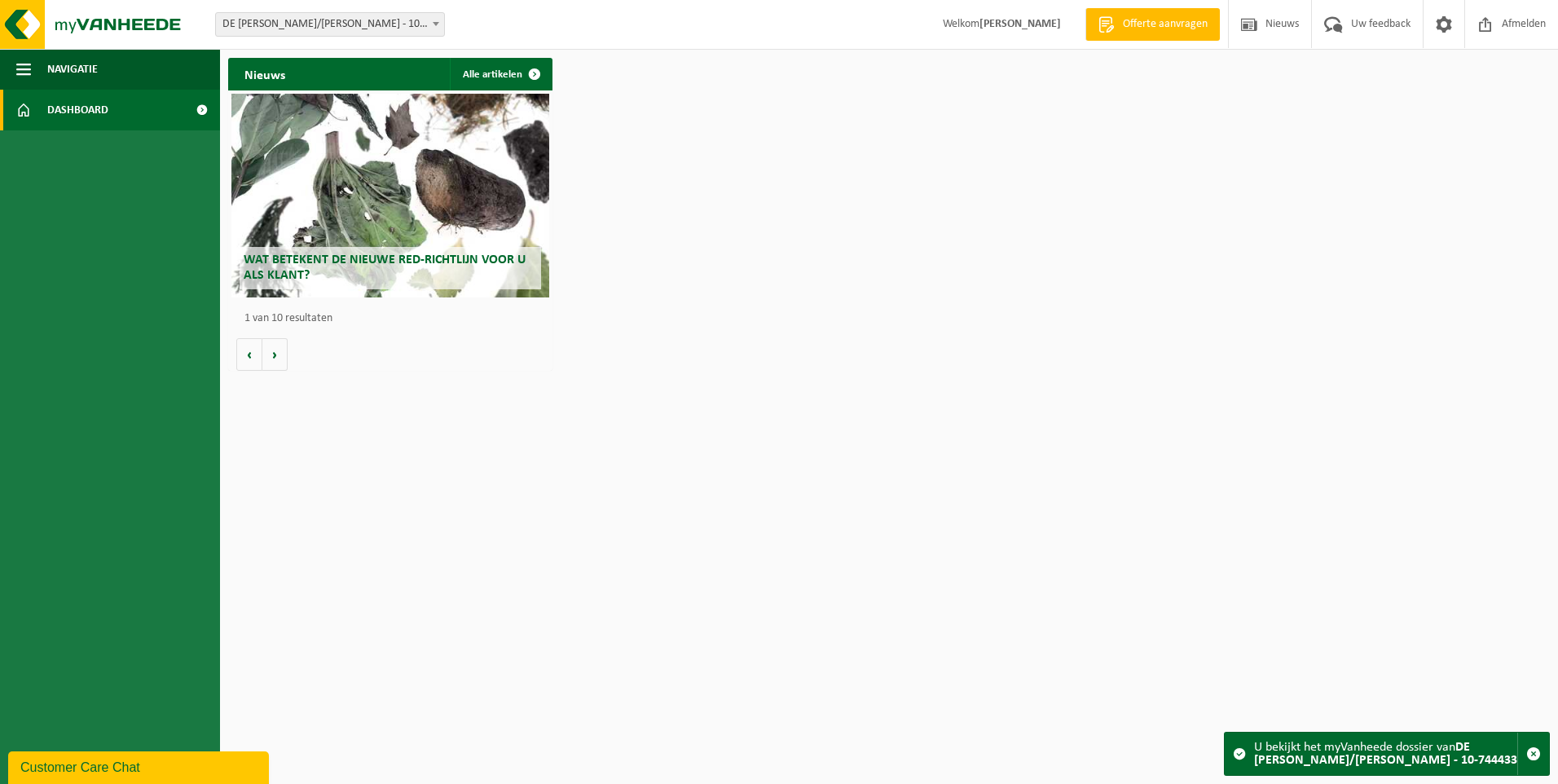
click at [374, 24] on span "DE [PERSON_NAME]/[PERSON_NAME] - 10-744433" at bounding box center [330, 25] width 228 height 23
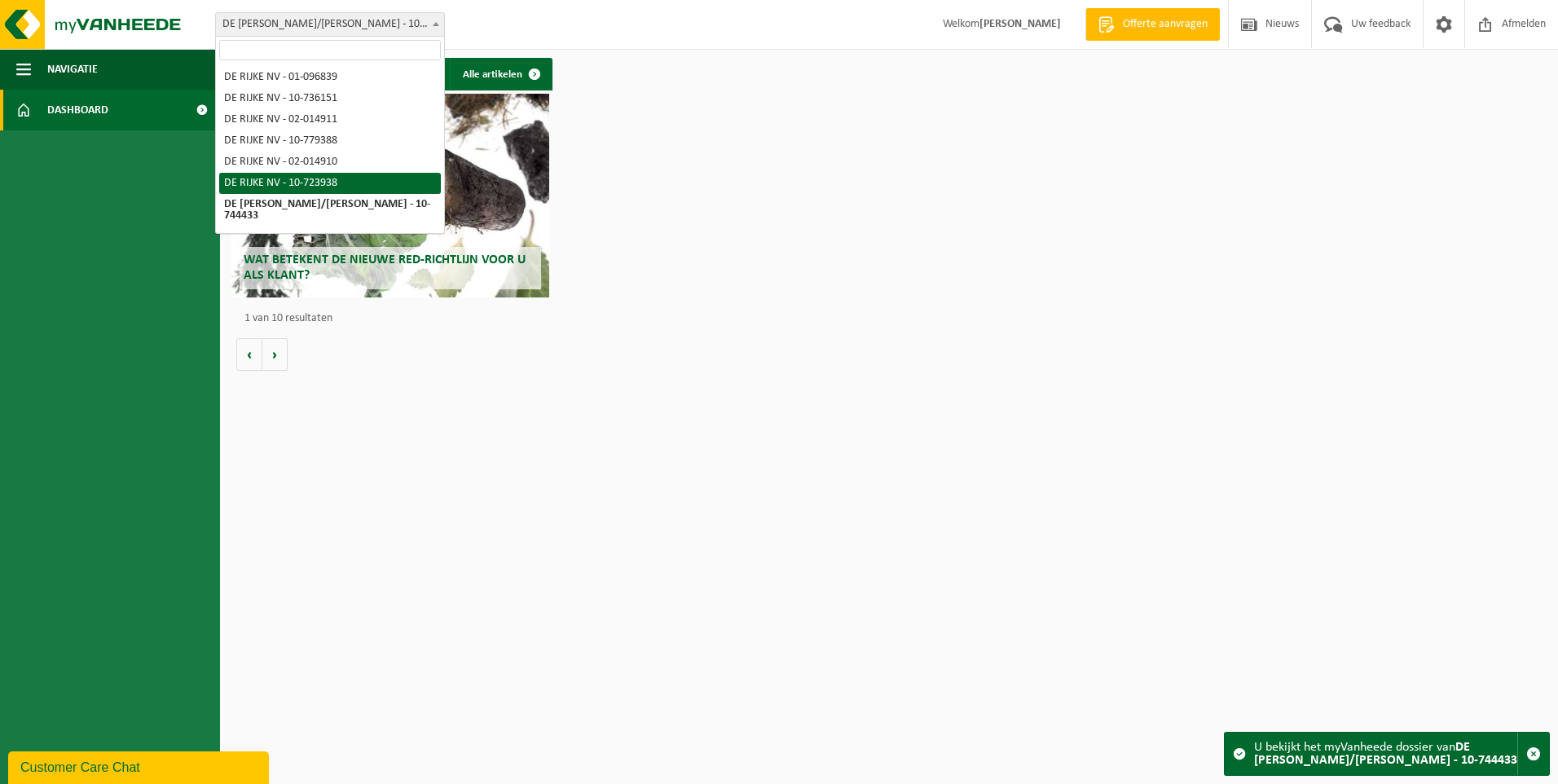
scroll to position [18, 0]
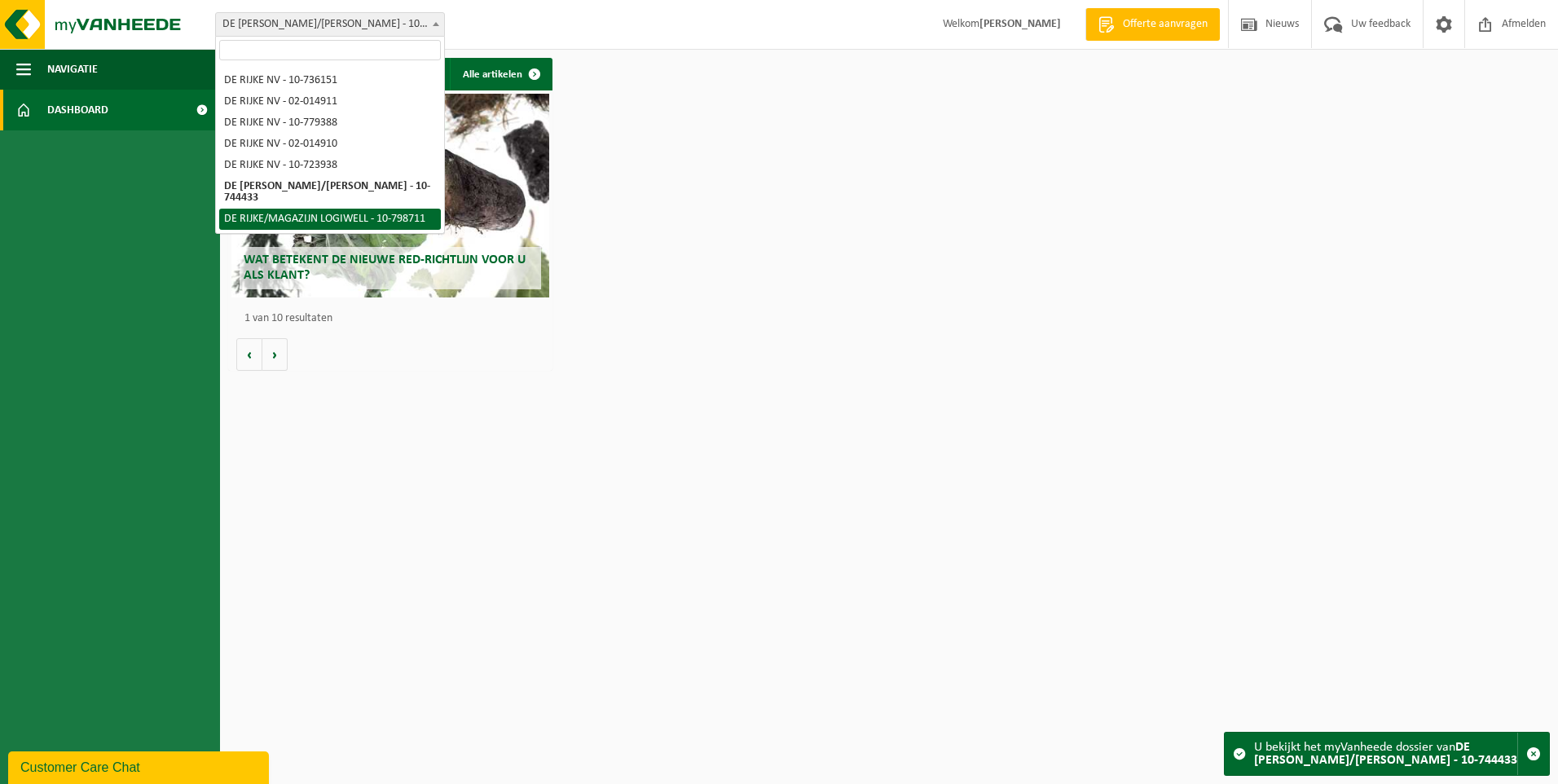
select select "33092"
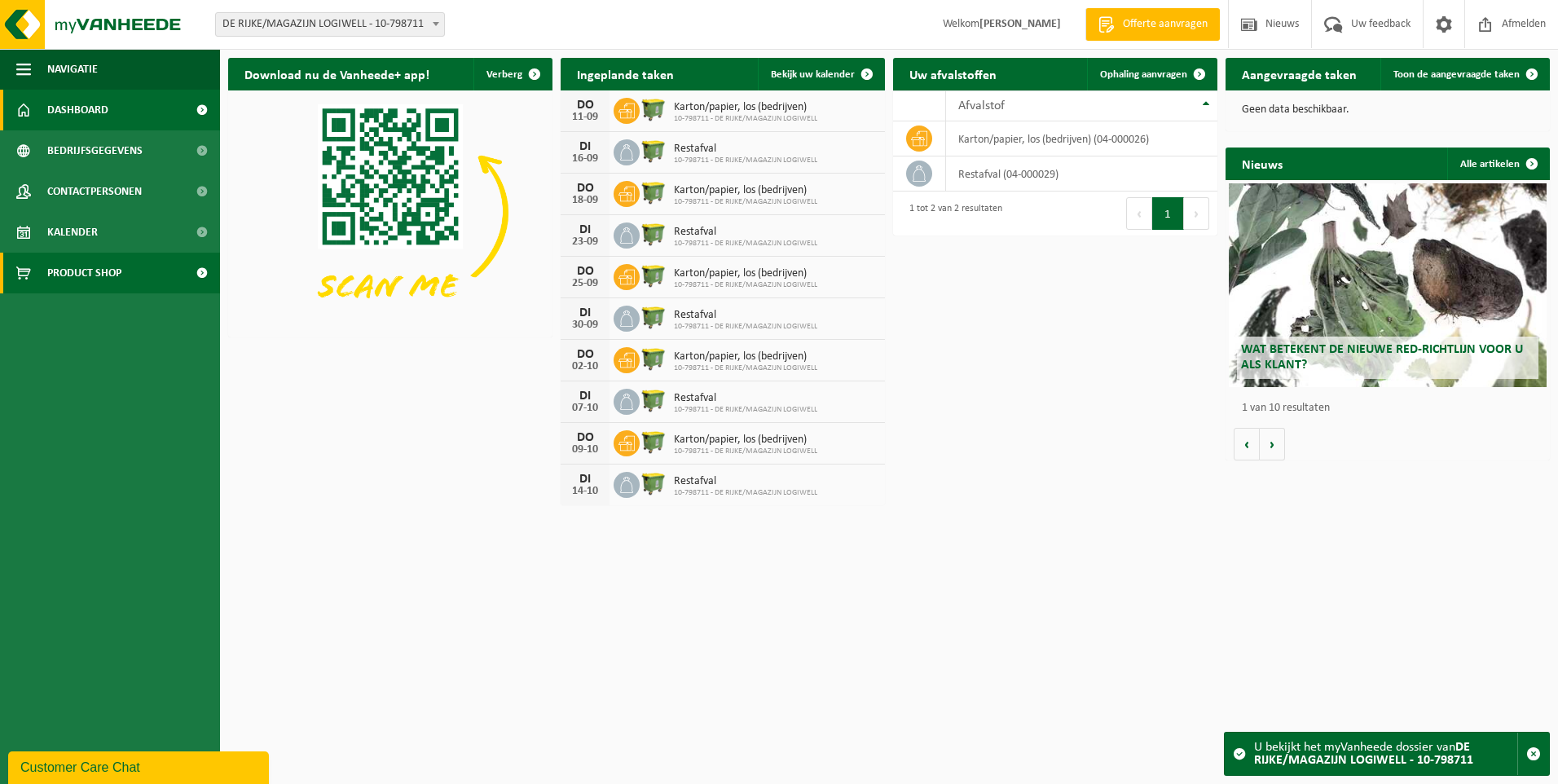
click at [102, 273] on span "Product Shop" at bounding box center [84, 272] width 74 height 41
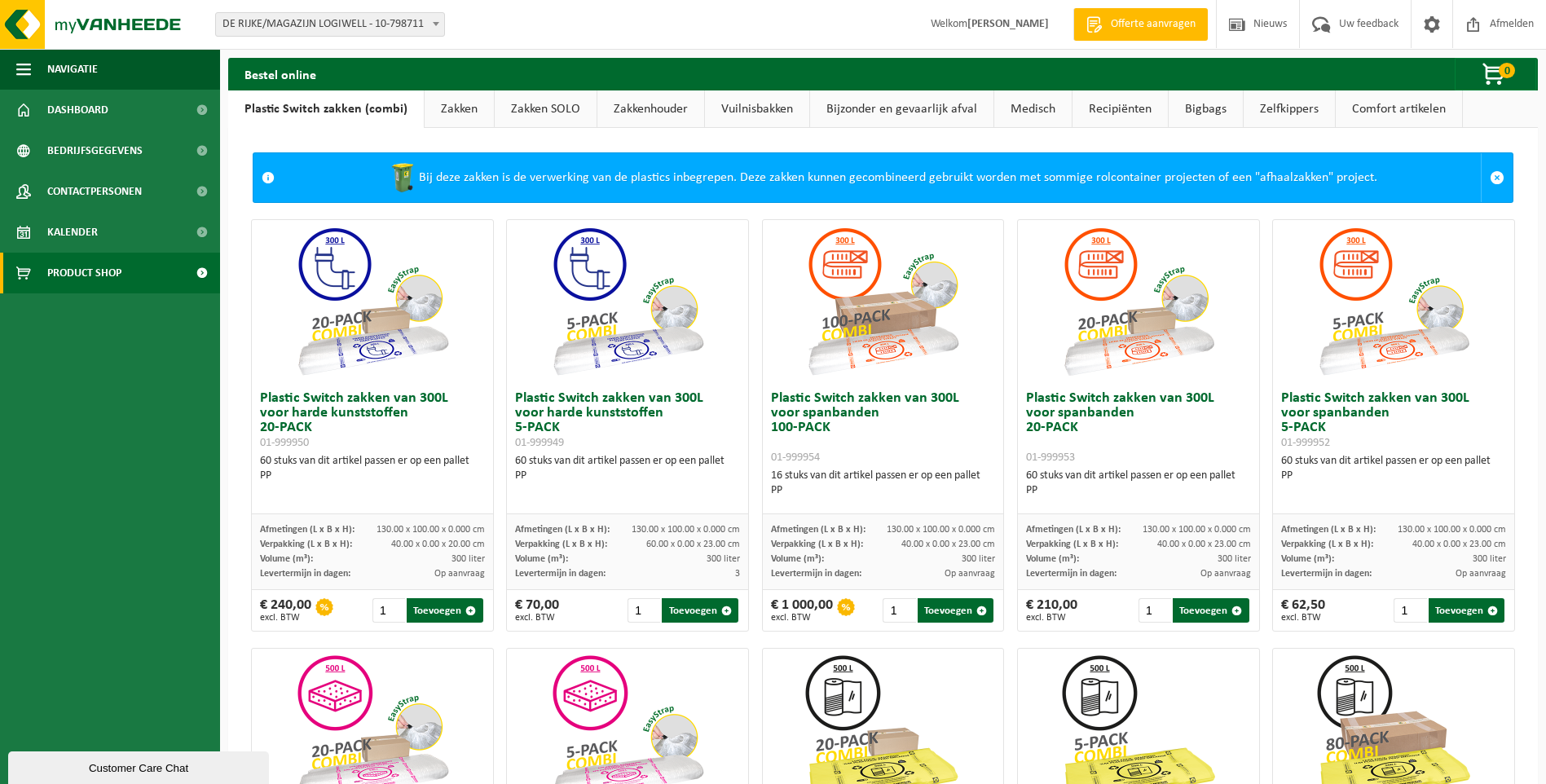
click at [1366, 104] on link "Comfort artikelen" at bounding box center [1399, 110] width 127 height 38
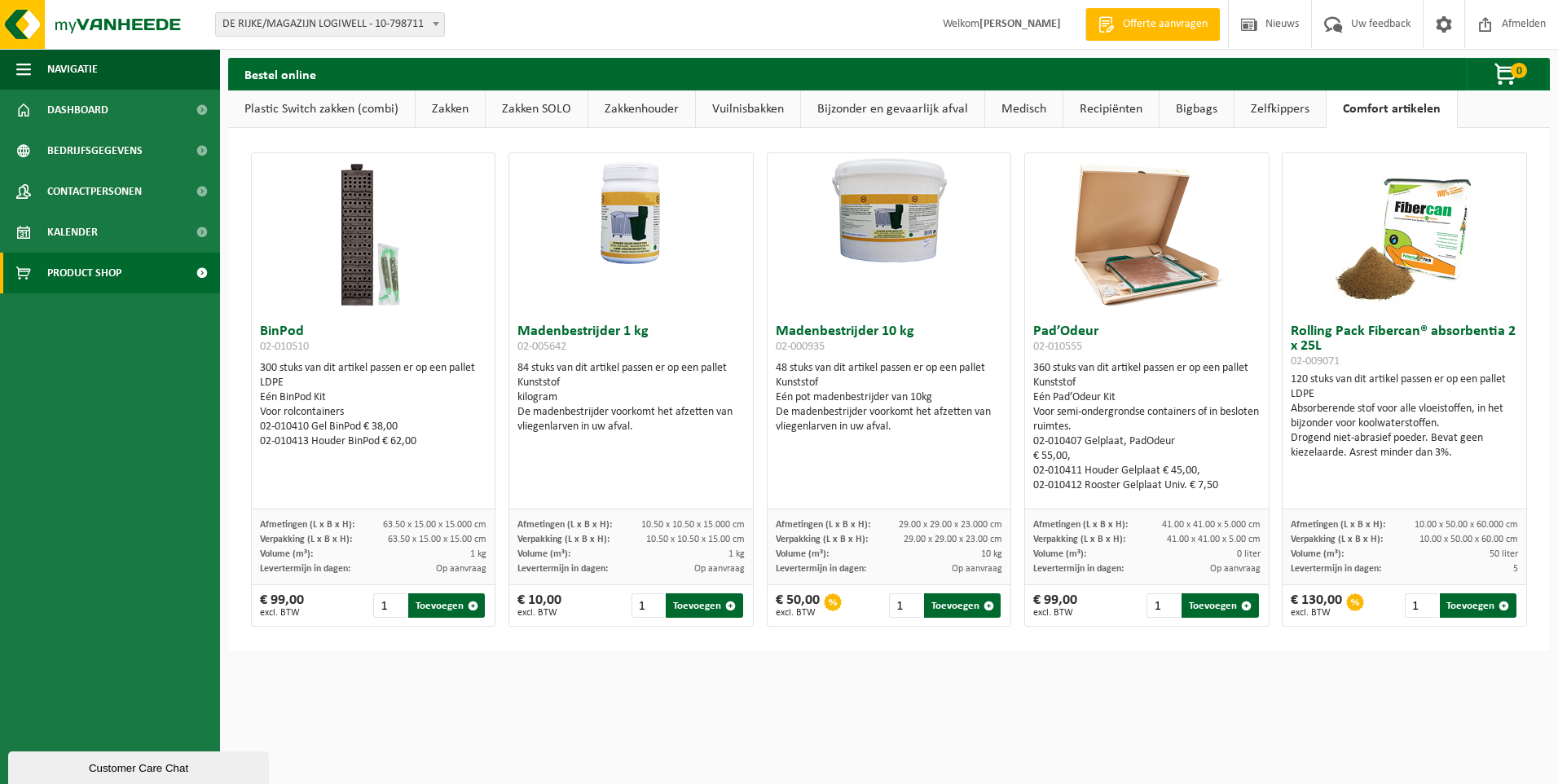
click at [1301, 108] on link "Zelfkippers" at bounding box center [1279, 110] width 92 height 38
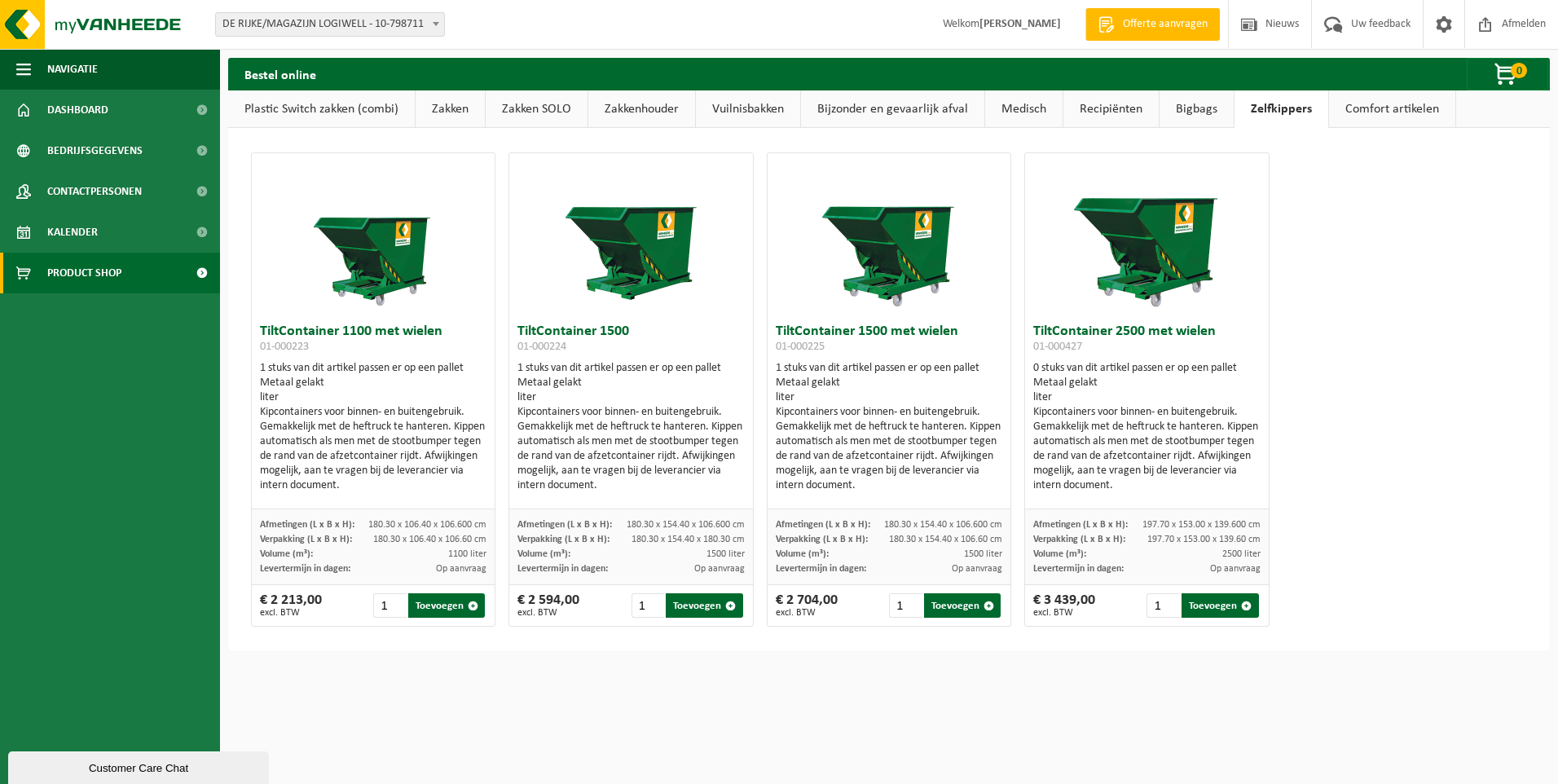
click at [1198, 116] on link "Bigbags" at bounding box center [1196, 110] width 74 height 38
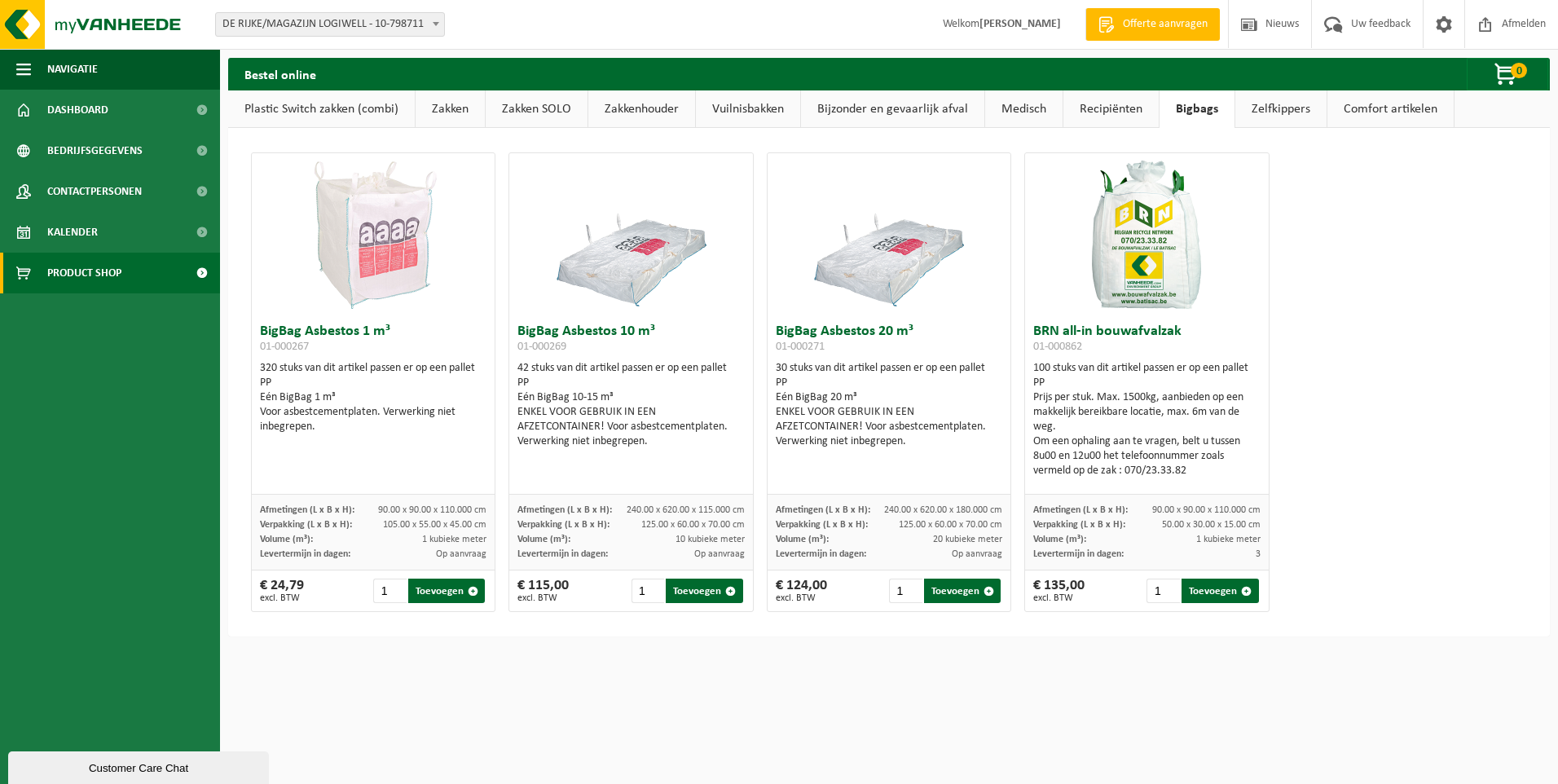
click at [1118, 114] on link "Recipiënten" at bounding box center [1110, 110] width 95 height 38
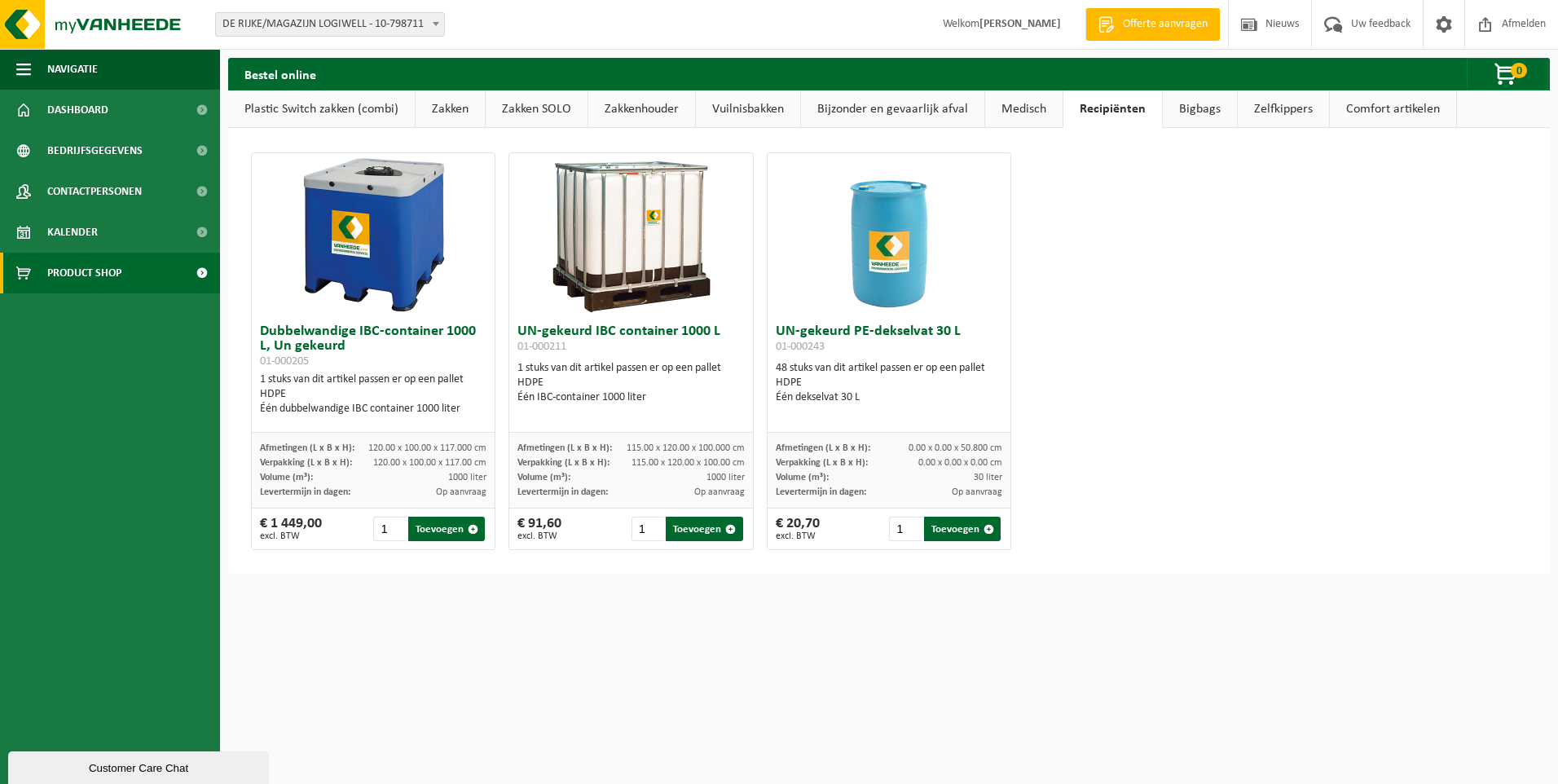
click at [1174, 102] on link "Bigbags" at bounding box center [1200, 110] width 74 height 38
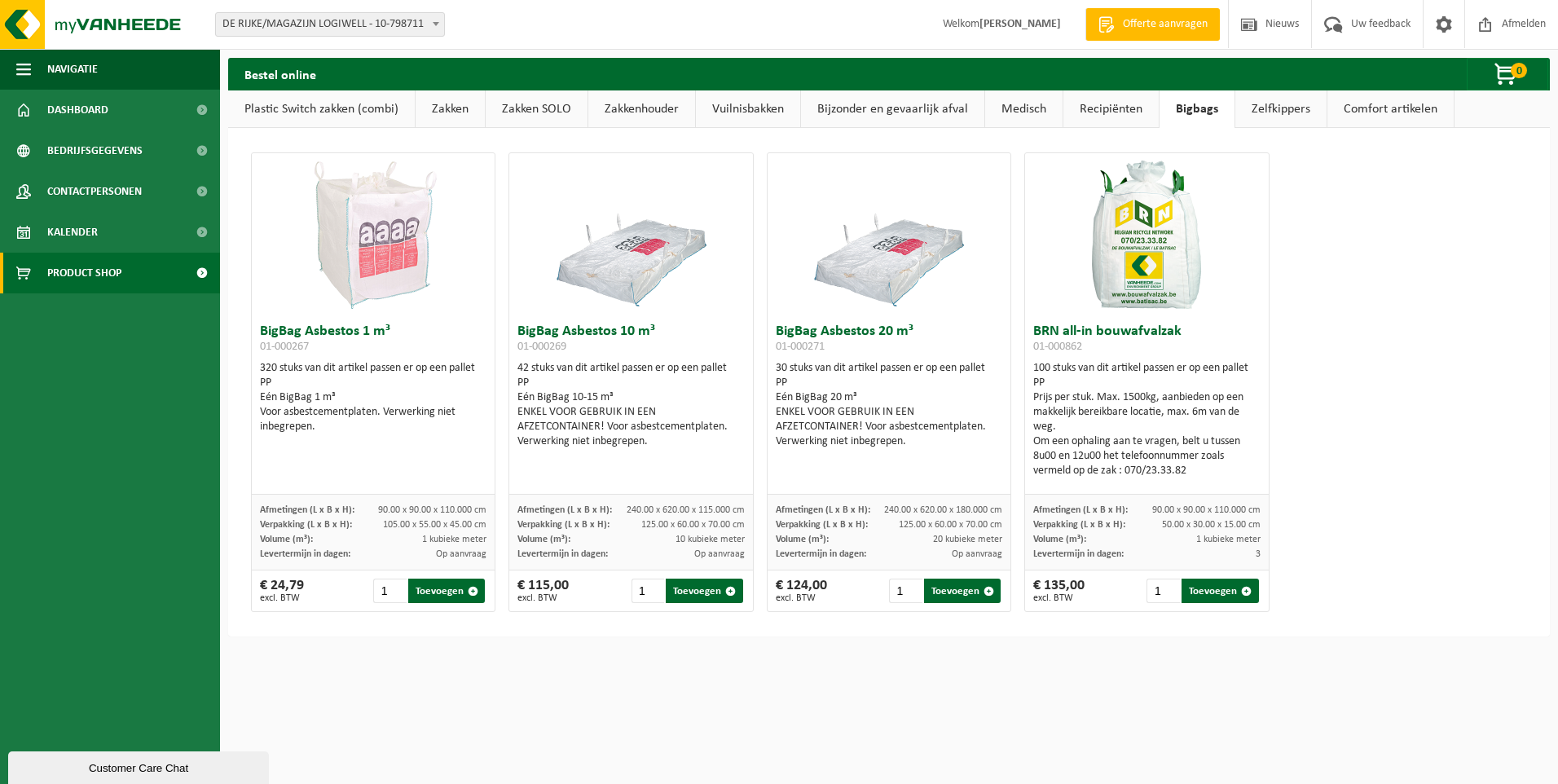
click at [1113, 112] on link "Recipiënten" at bounding box center [1110, 110] width 95 height 38
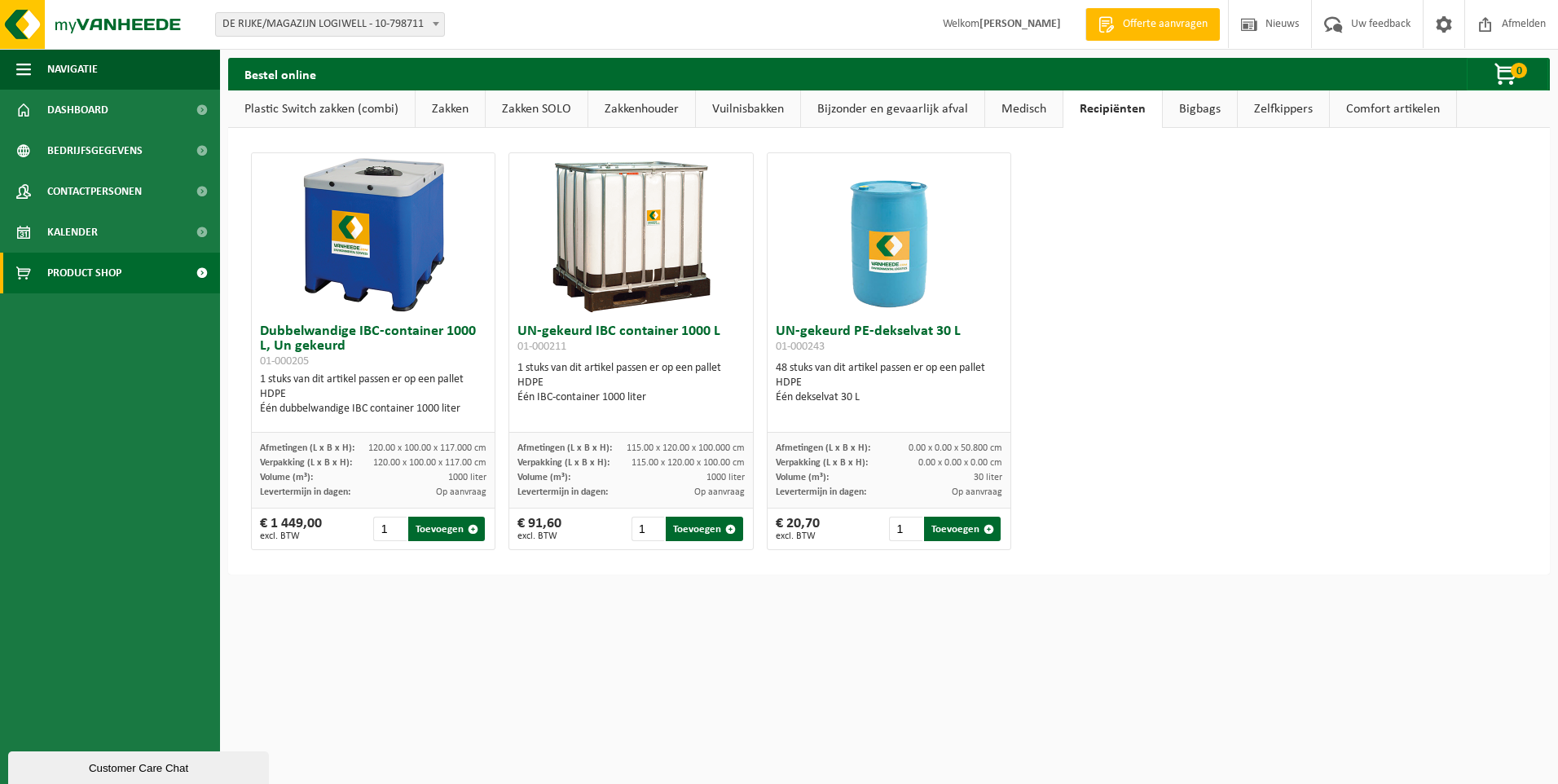
click at [1196, 110] on link "Bigbags" at bounding box center [1200, 110] width 74 height 38
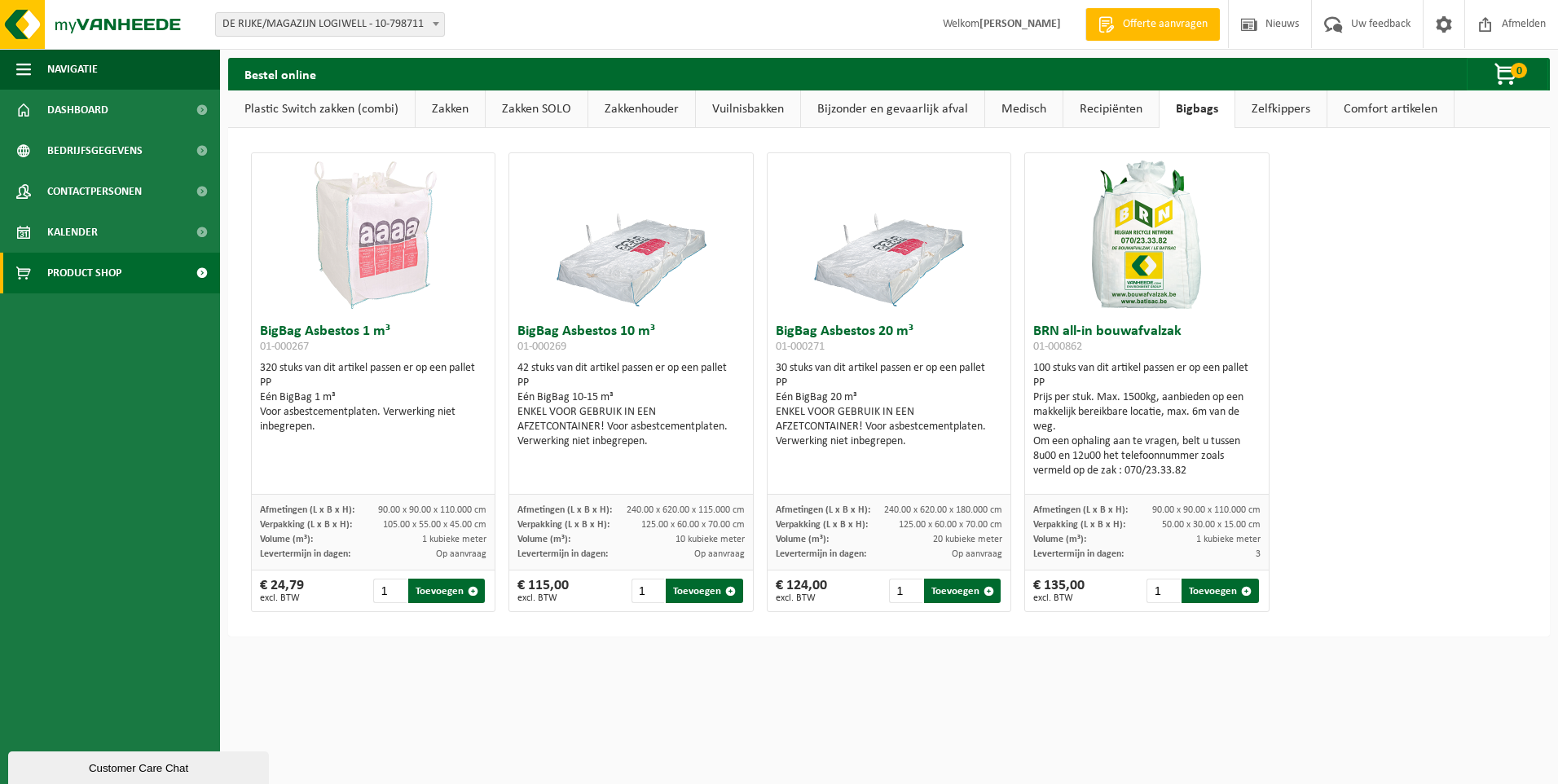
click at [1031, 115] on link "Medisch" at bounding box center [1024, 110] width 77 height 38
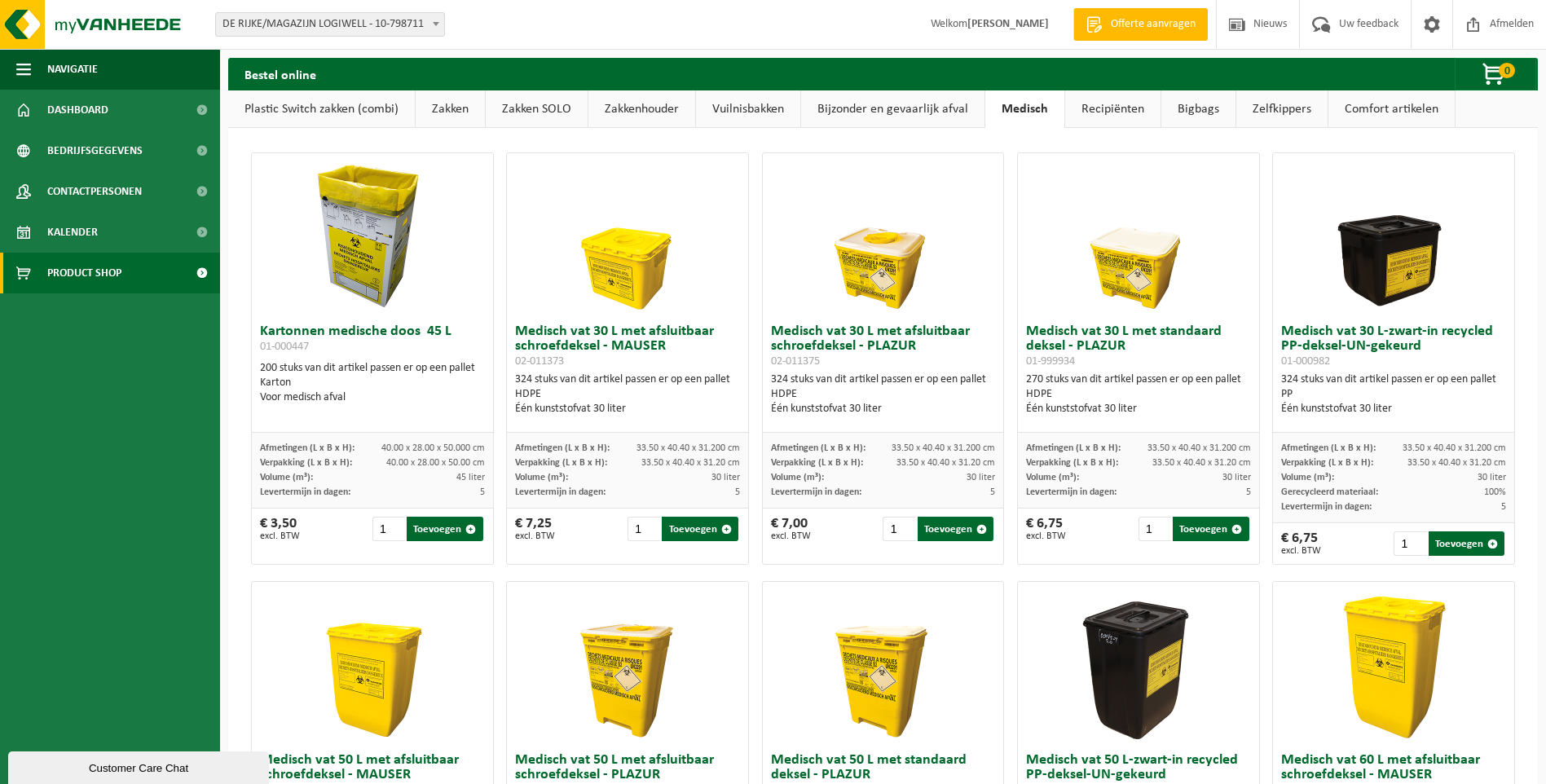
click at [895, 106] on link "Bijzonder en gevaarlijk afval" at bounding box center [893, 110] width 183 height 38
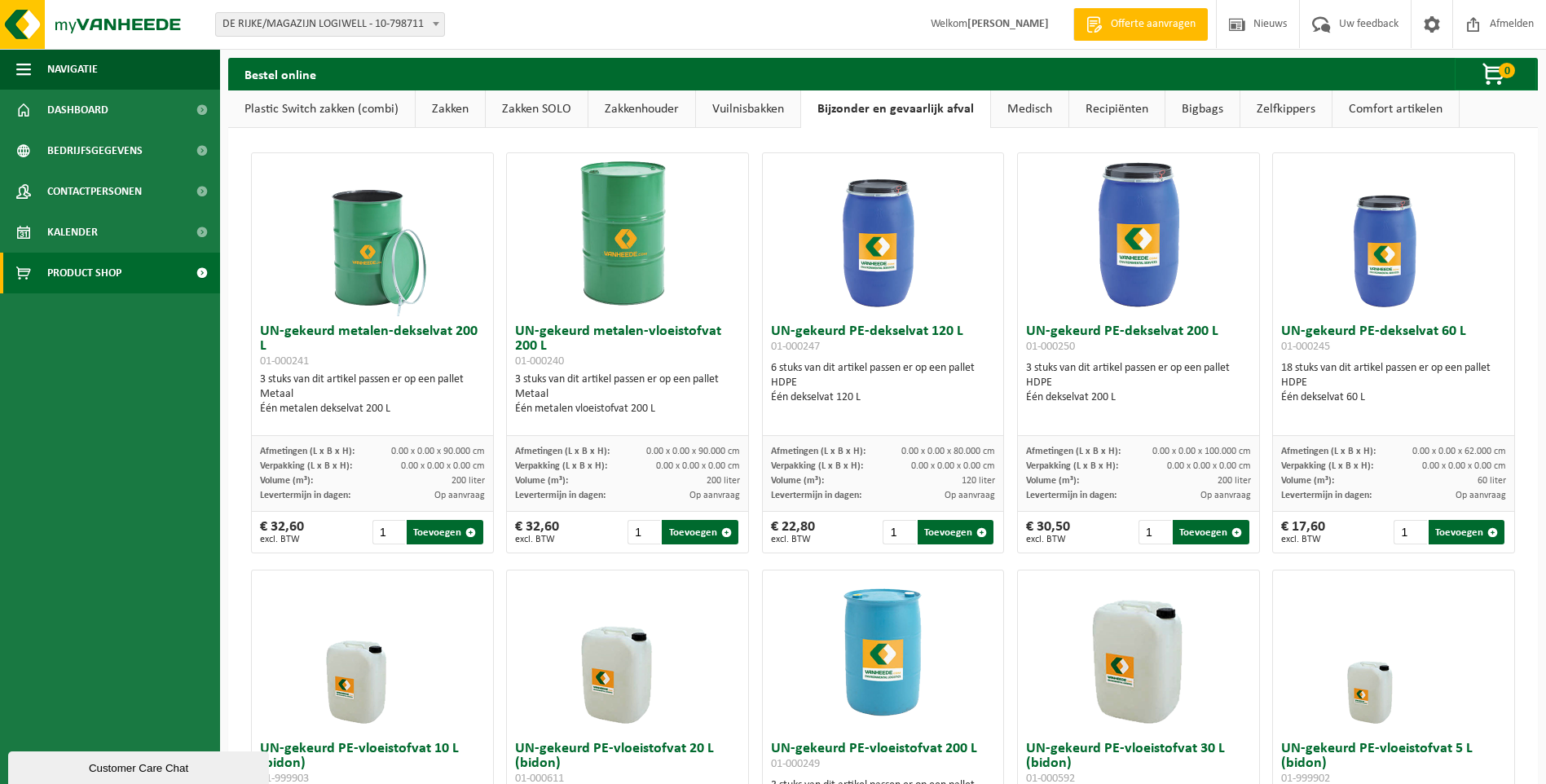
click at [755, 111] on link "Vuilnisbakken" at bounding box center [747, 110] width 104 height 38
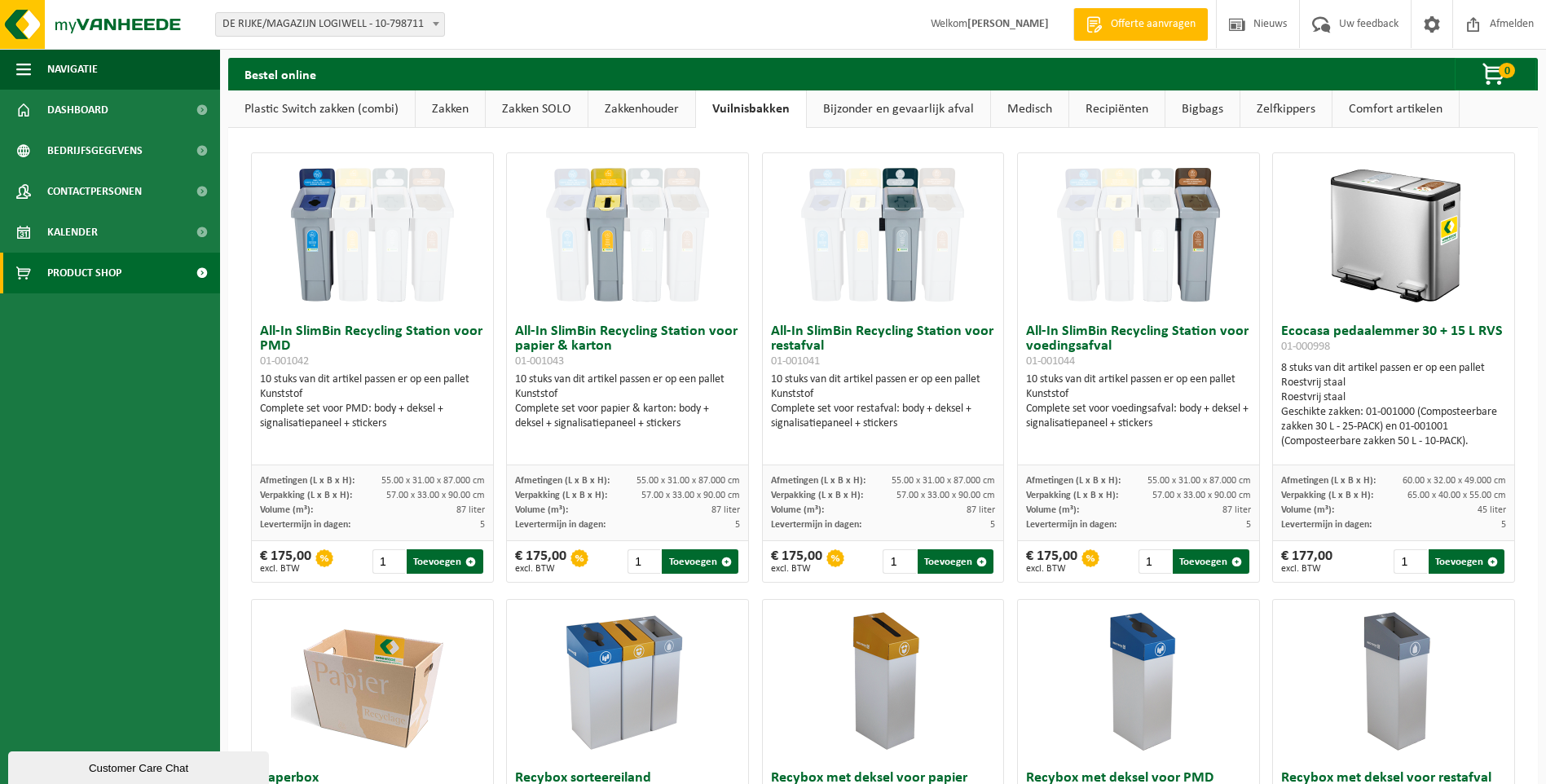
click at [668, 110] on link "Zakkenhouder" at bounding box center [642, 110] width 107 height 38
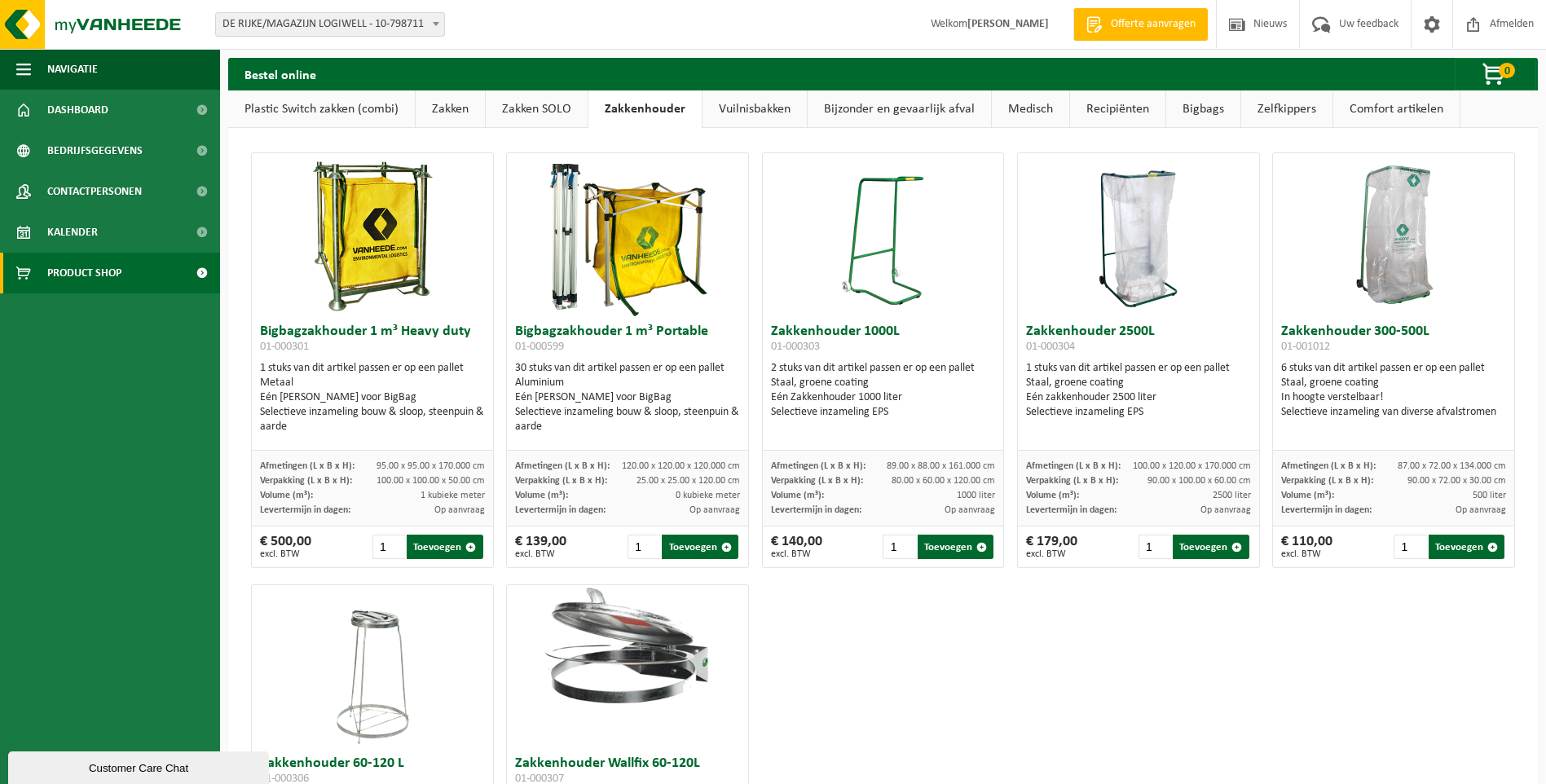
click at [557, 112] on link "Zakken SOLO" at bounding box center [537, 110] width 102 height 38
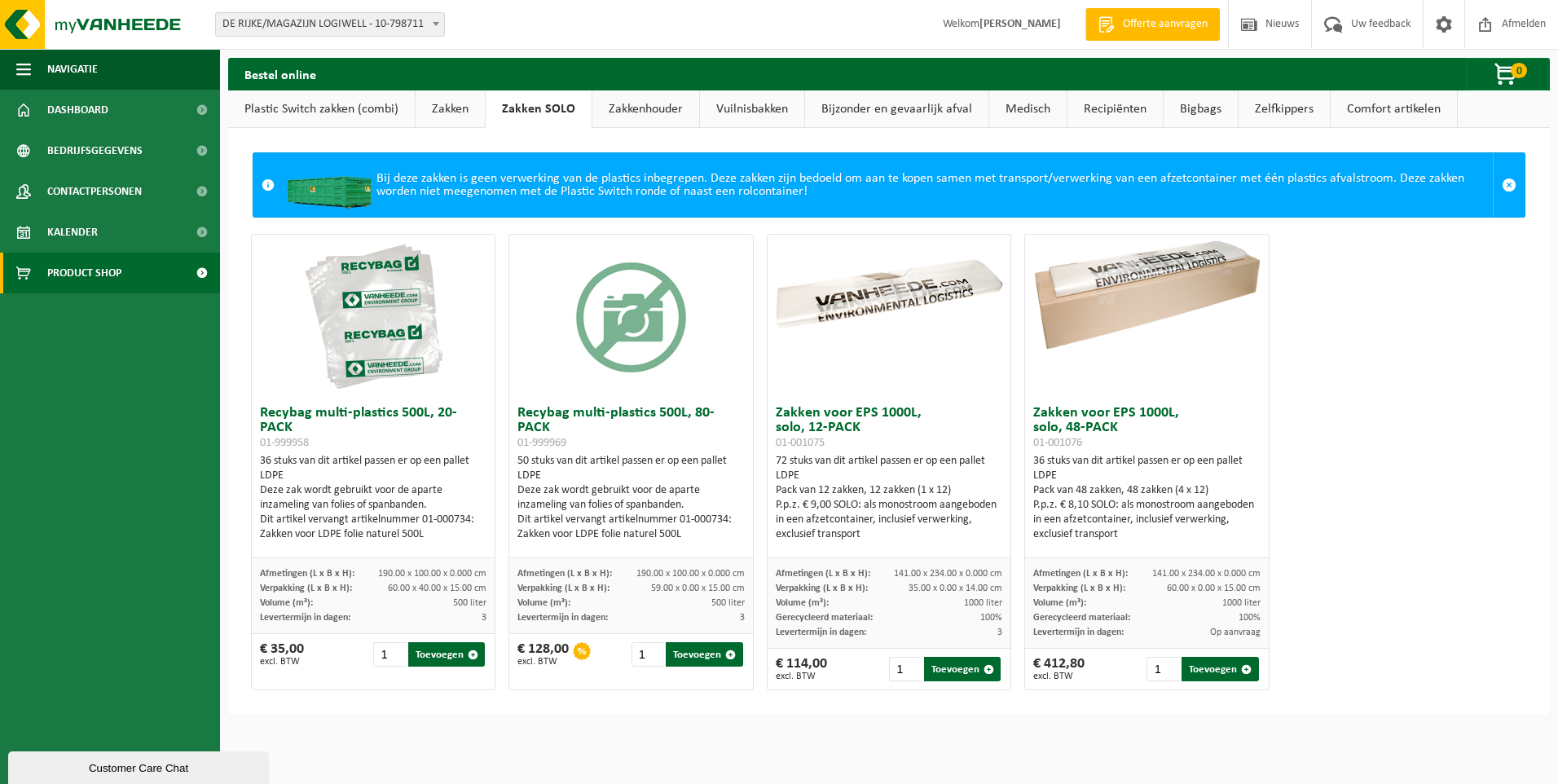
click at [614, 101] on link "Zakkenhouder" at bounding box center [645, 110] width 107 height 38
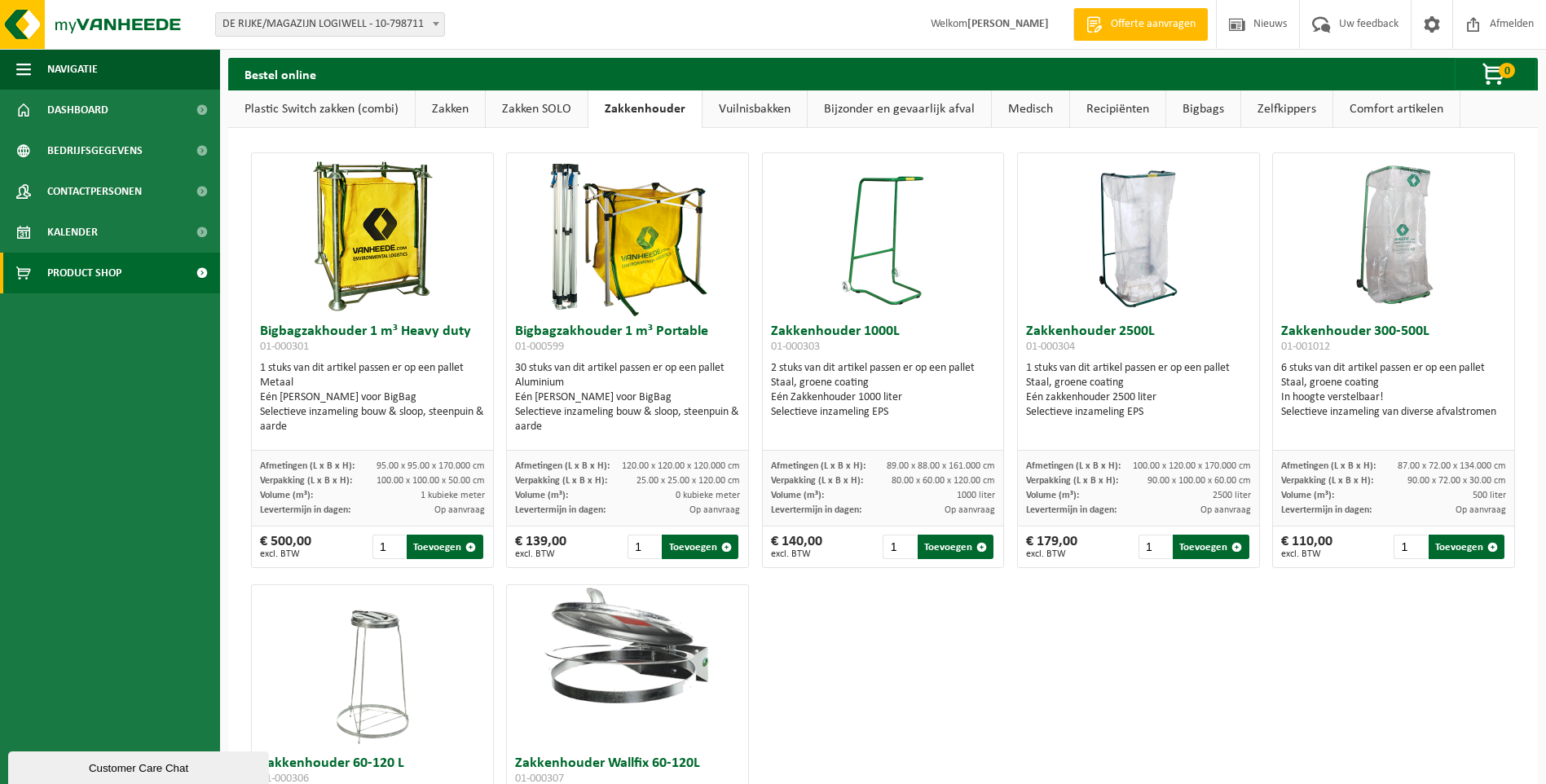
click at [553, 104] on link "Zakken SOLO" at bounding box center [537, 110] width 102 height 38
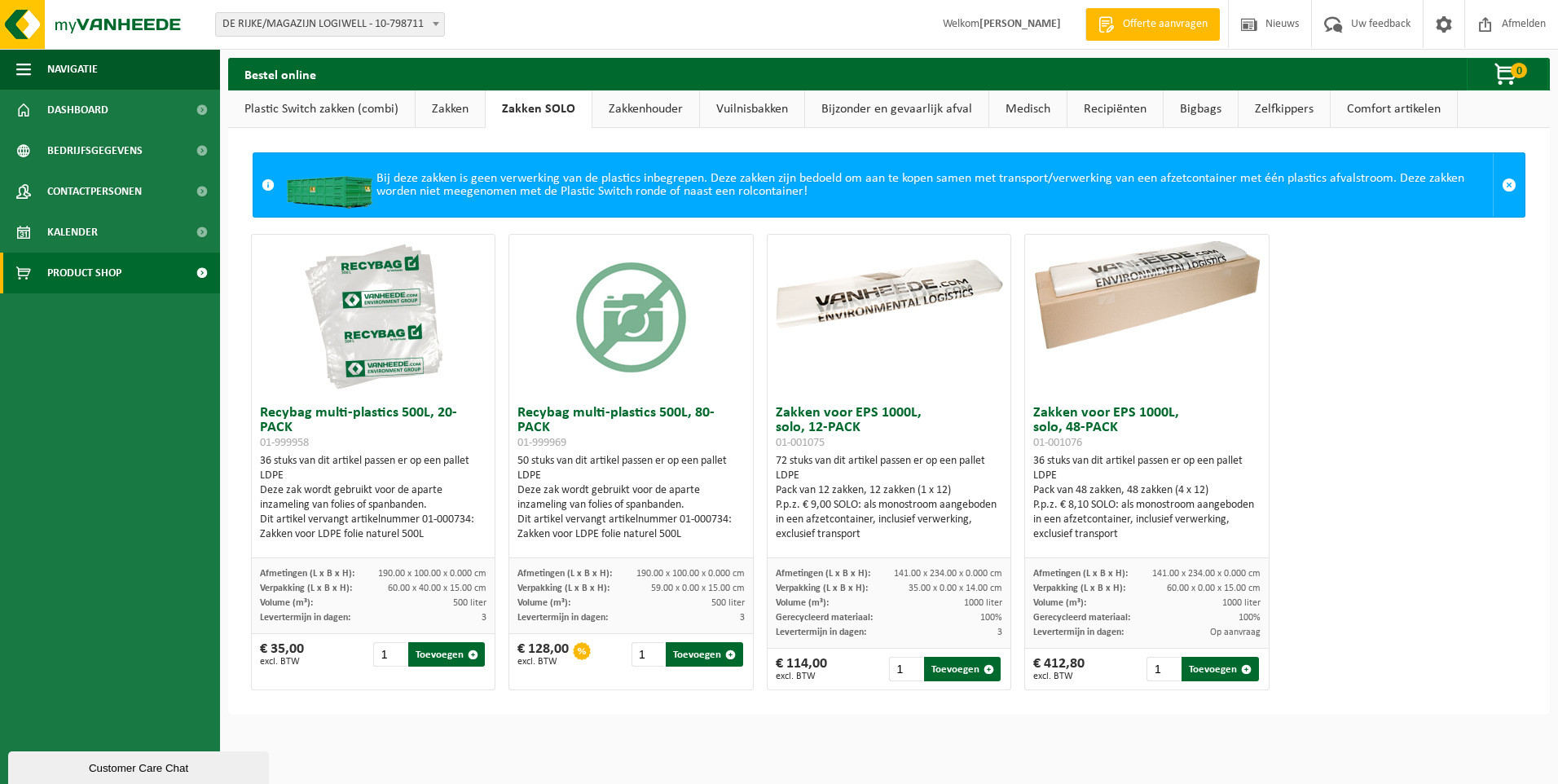
click at [463, 110] on link "Zakken" at bounding box center [450, 110] width 69 height 38
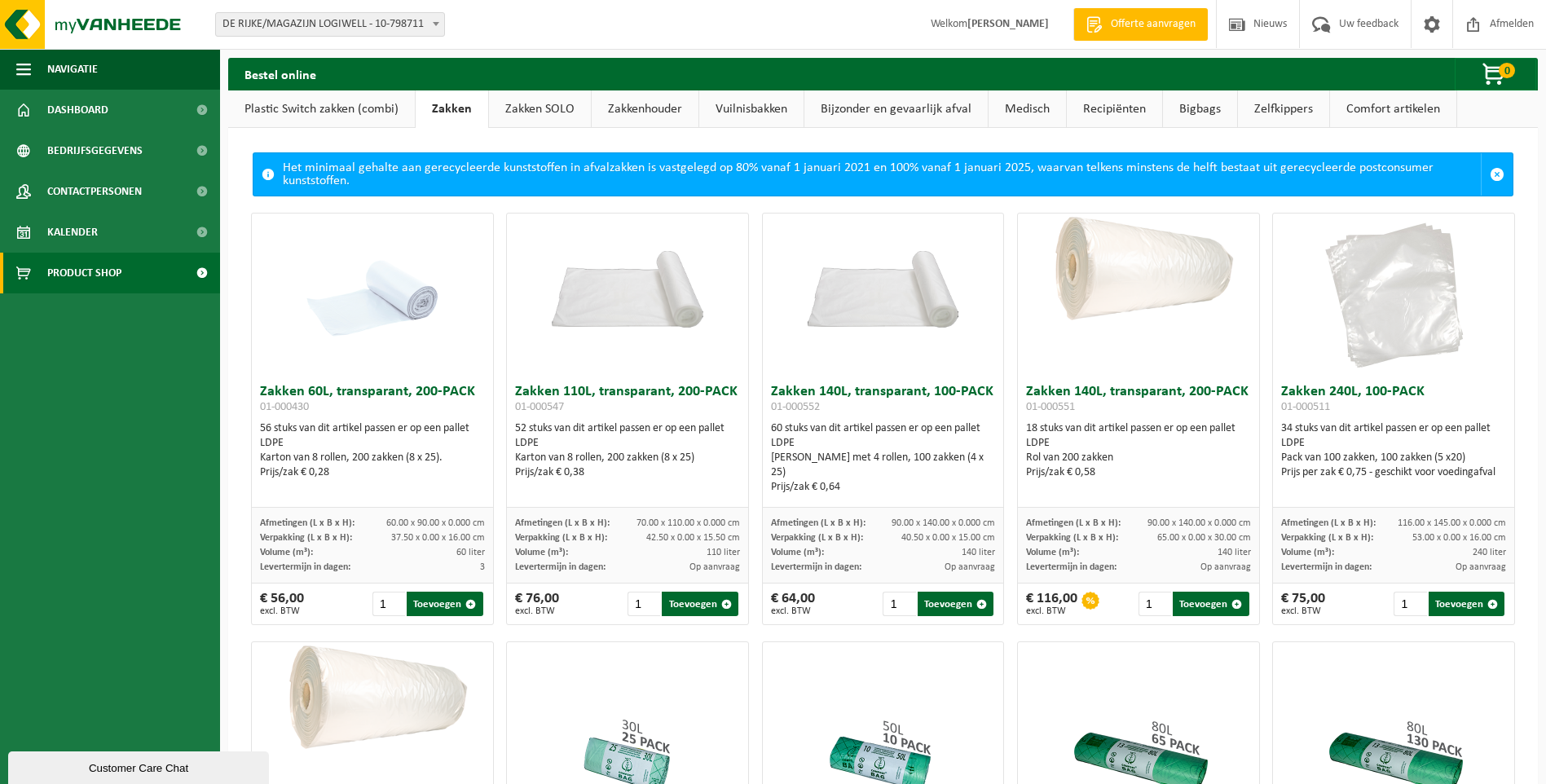
click at [349, 106] on link "Plastic Switch zakken (combi)" at bounding box center [320, 110] width 186 height 38
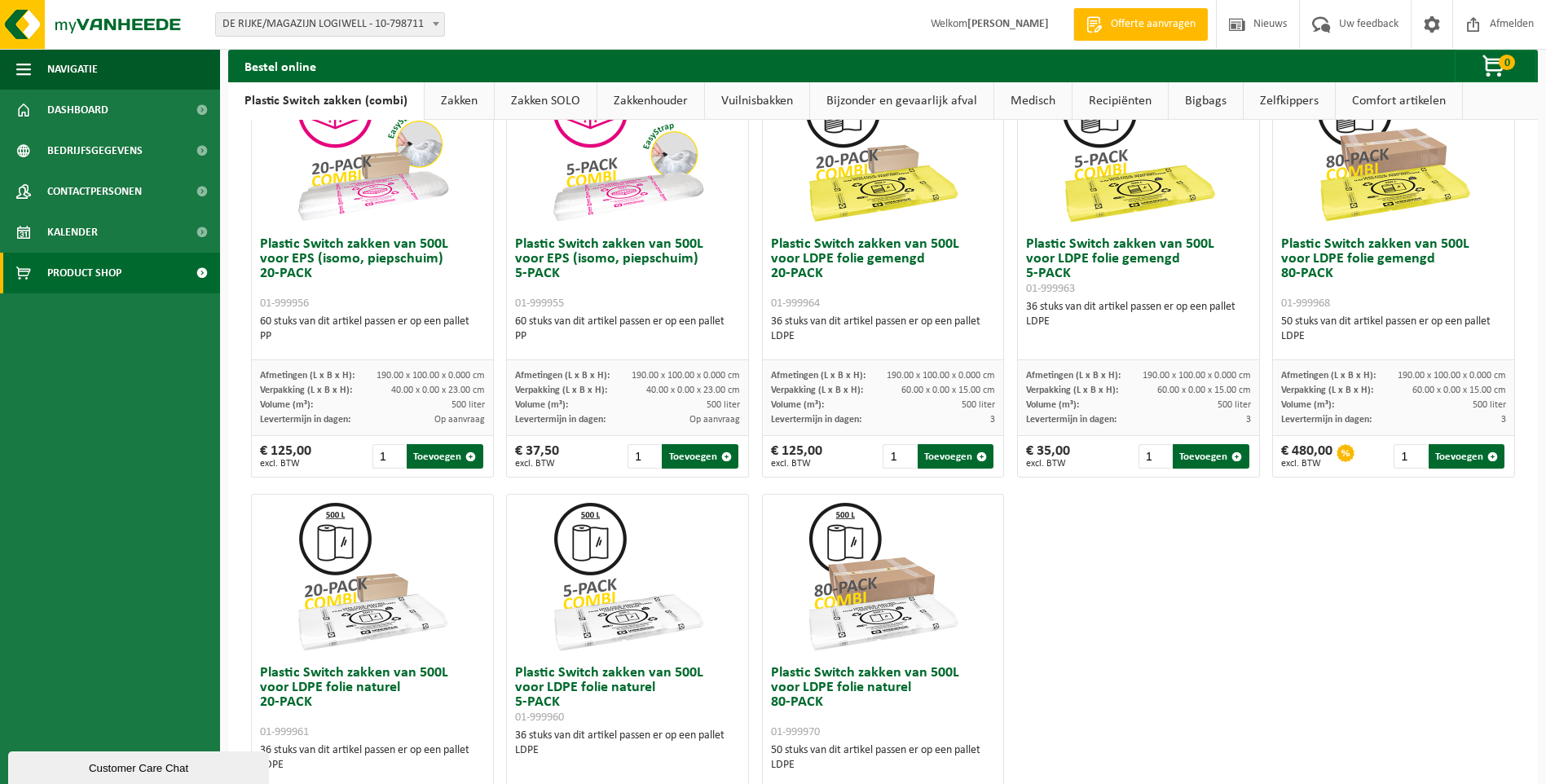
scroll to position [745, 0]
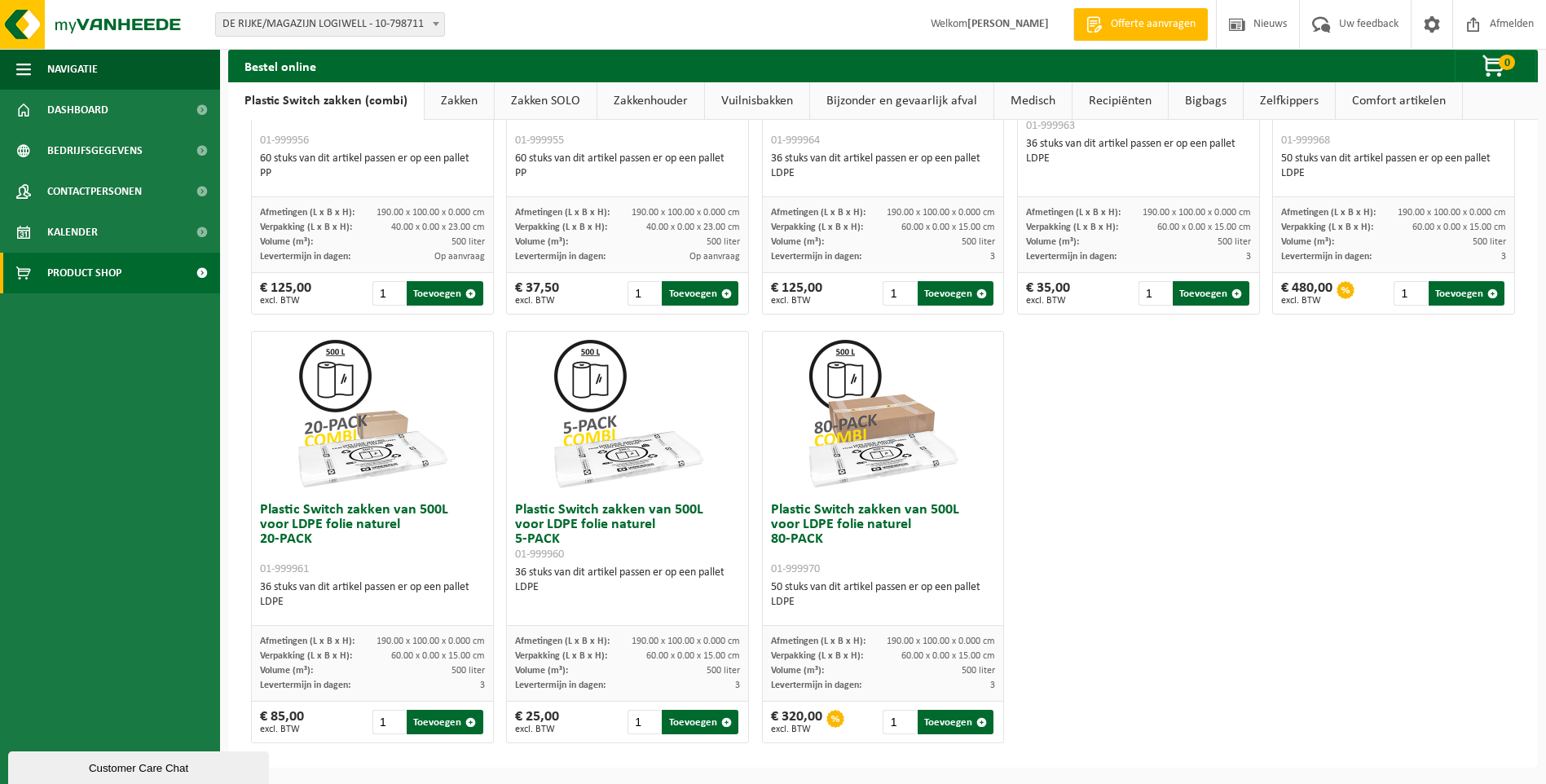
click at [866, 456] on img at bounding box center [883, 413] width 163 height 162
drag, startPoint x: 865, startPoint y: 468, endPoint x: 1205, endPoint y: 639, distance: 380.6
click at [1219, 635] on div "Plastic Switch zakken van 300L voor harde kunststoffen 20-PACK 01-999950 60 stu…" at bounding box center [883, 108] width 1277 height 1286
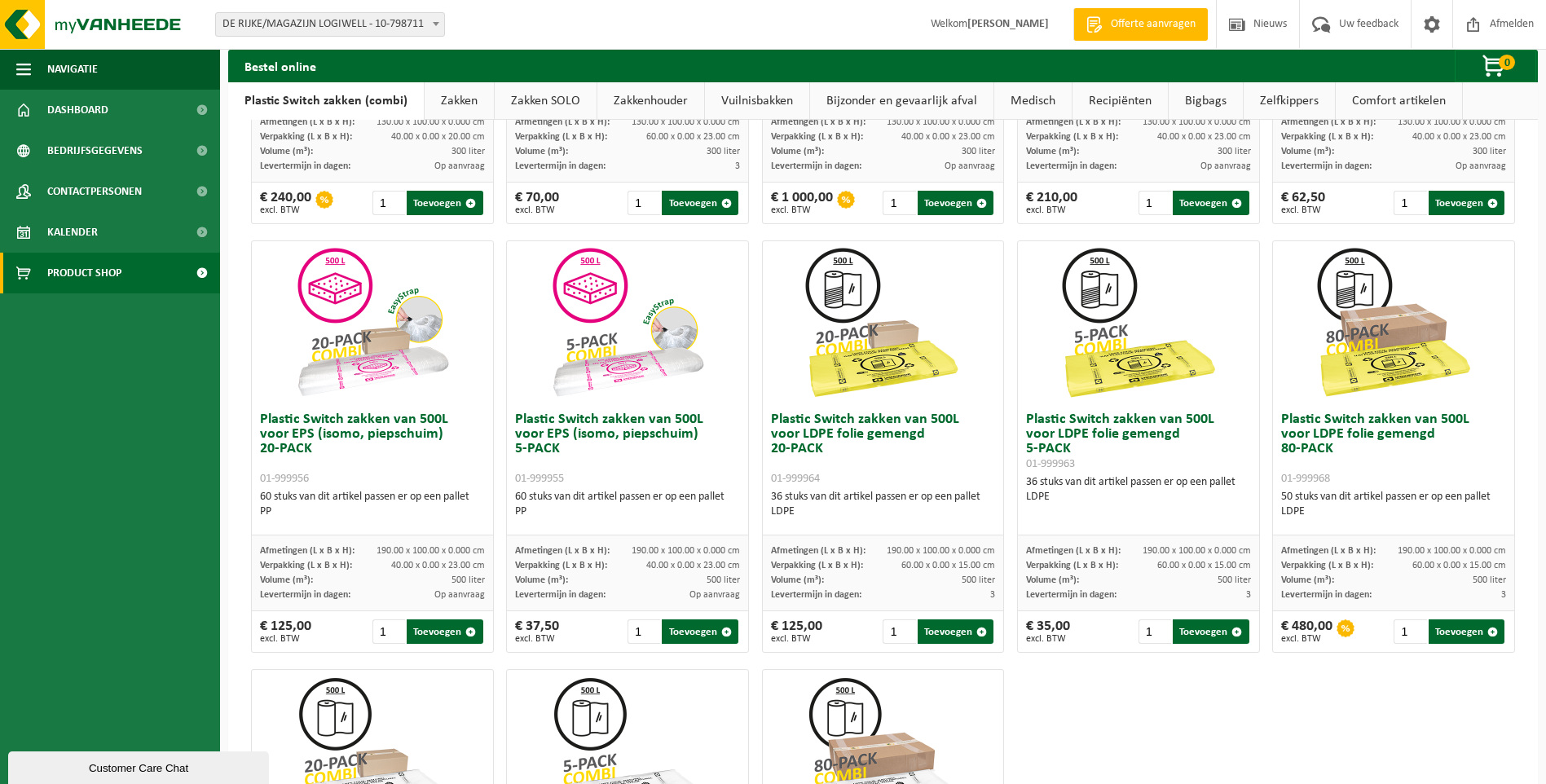
scroll to position [0, 0]
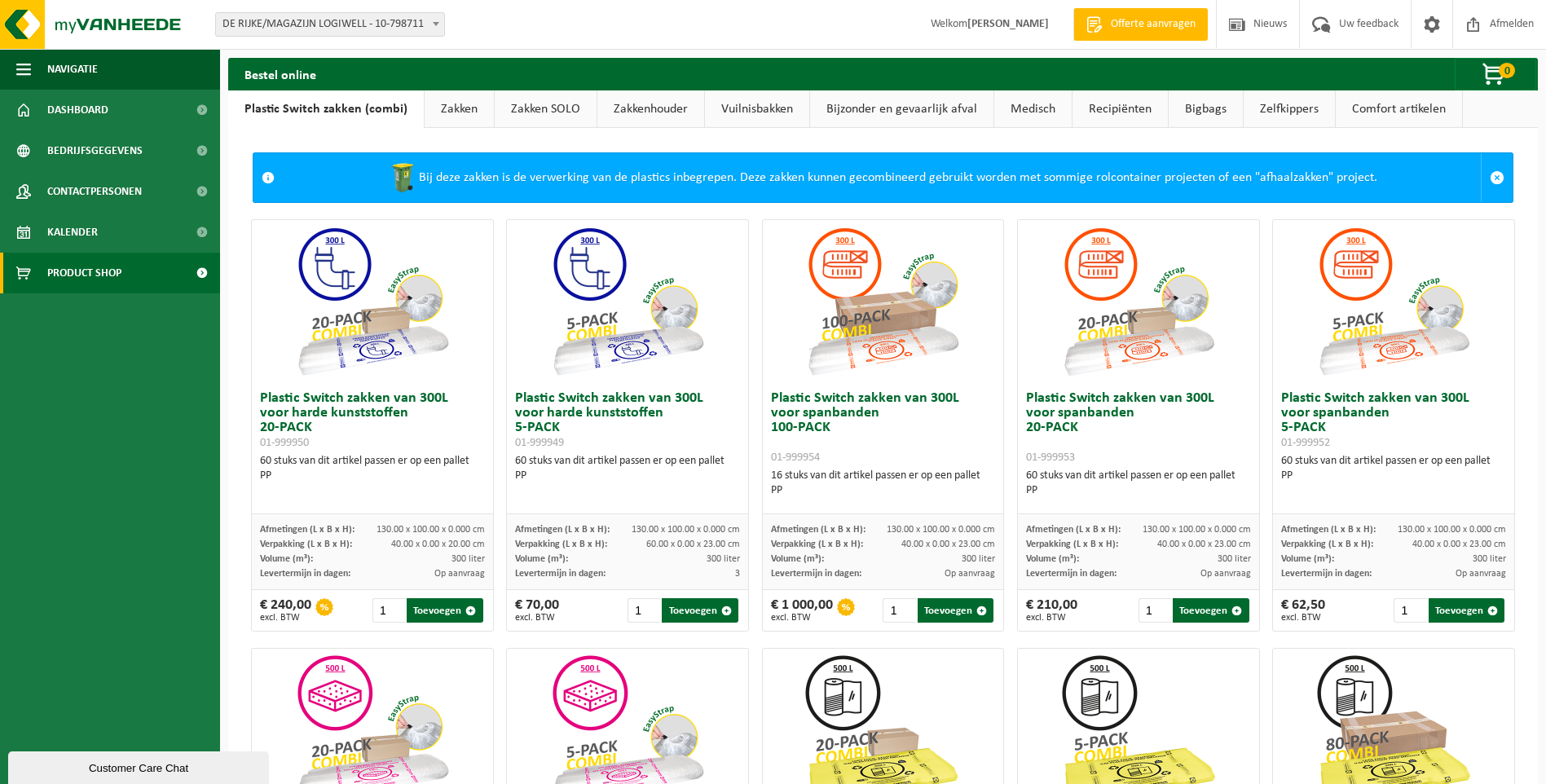
click at [471, 100] on link "Zakken" at bounding box center [458, 110] width 69 height 38
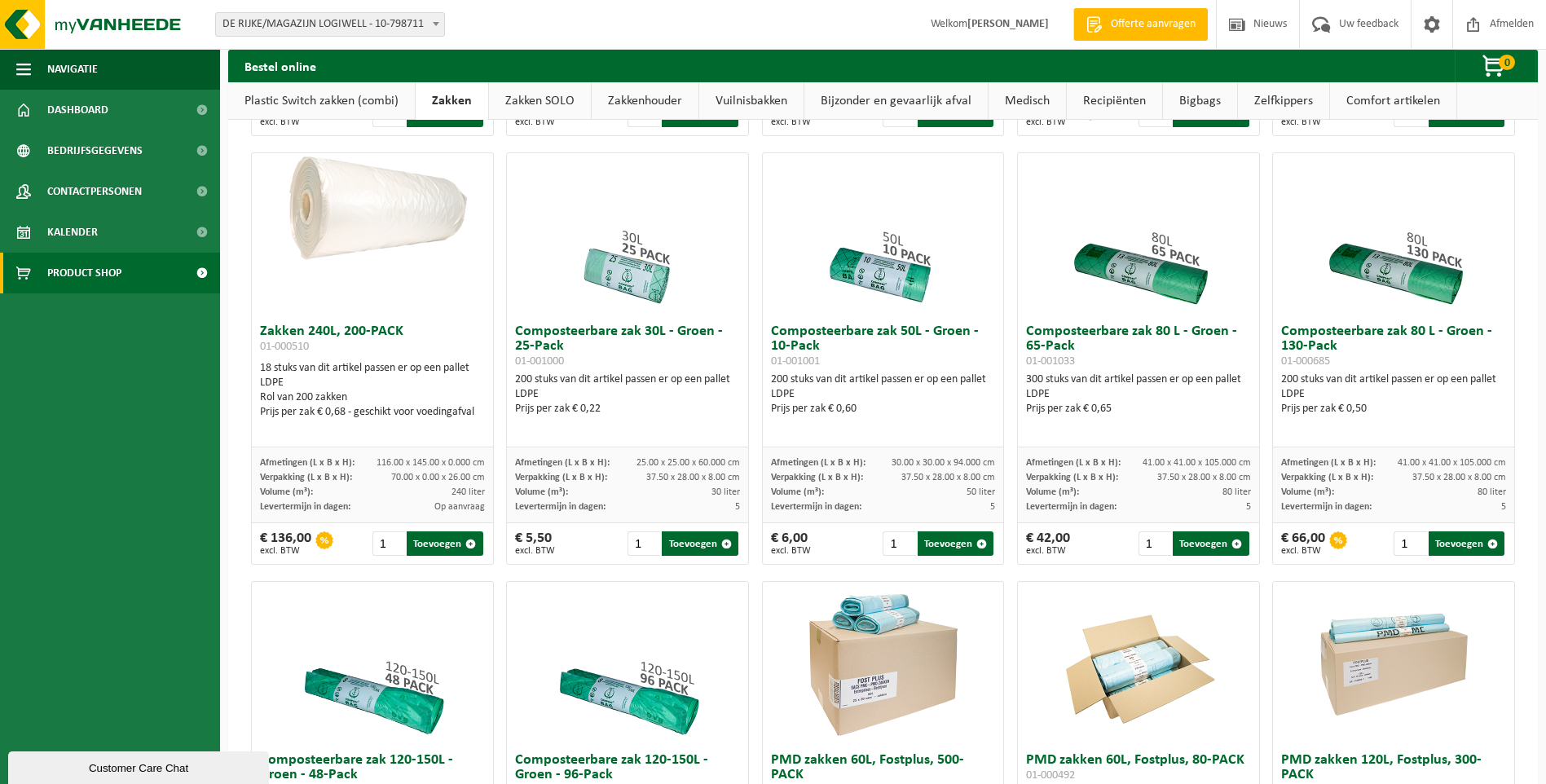
scroll to position [81, 0]
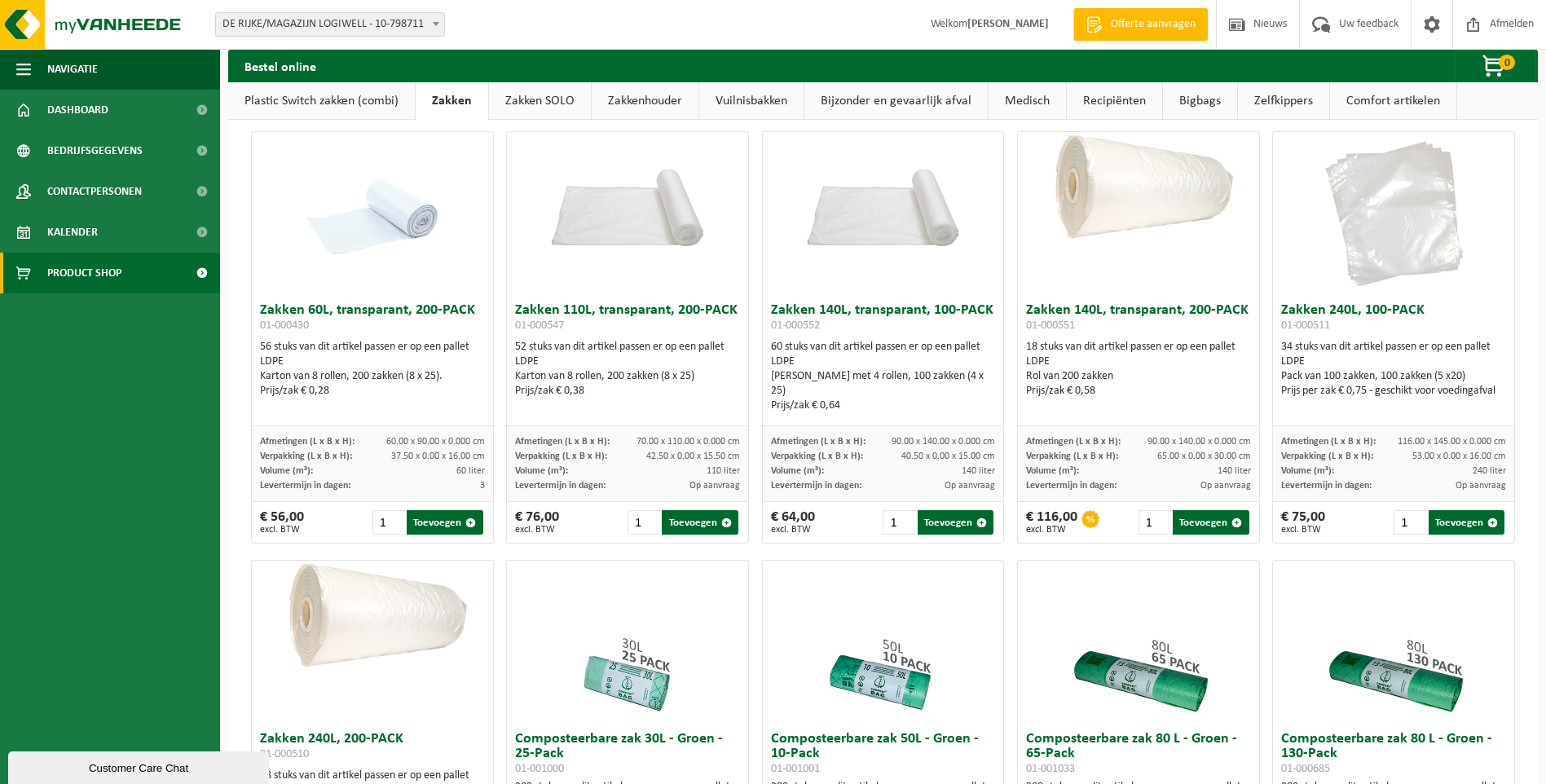
click at [529, 107] on link "Zakken SOLO" at bounding box center [540, 101] width 102 height 38
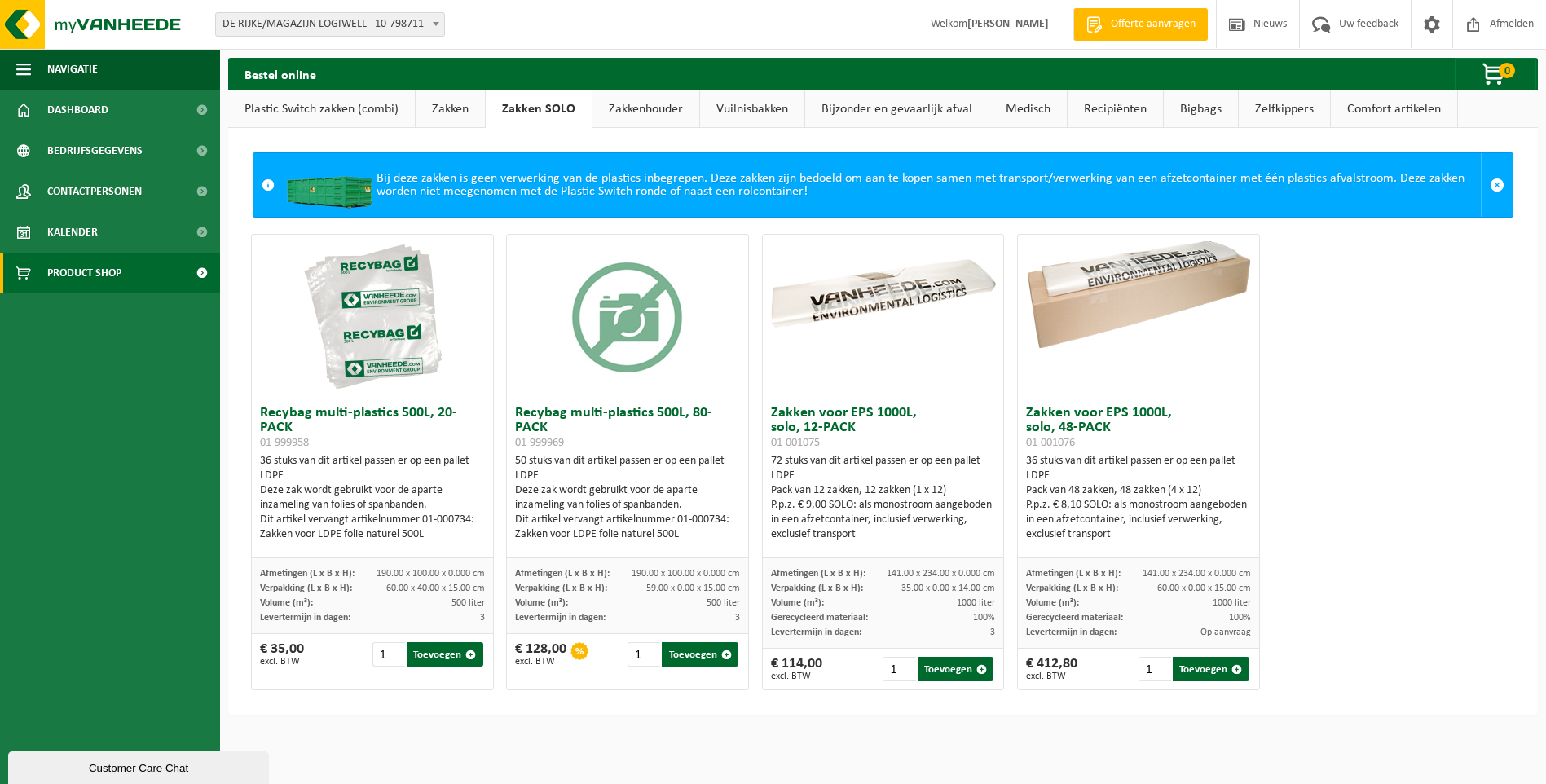
scroll to position [0, 0]
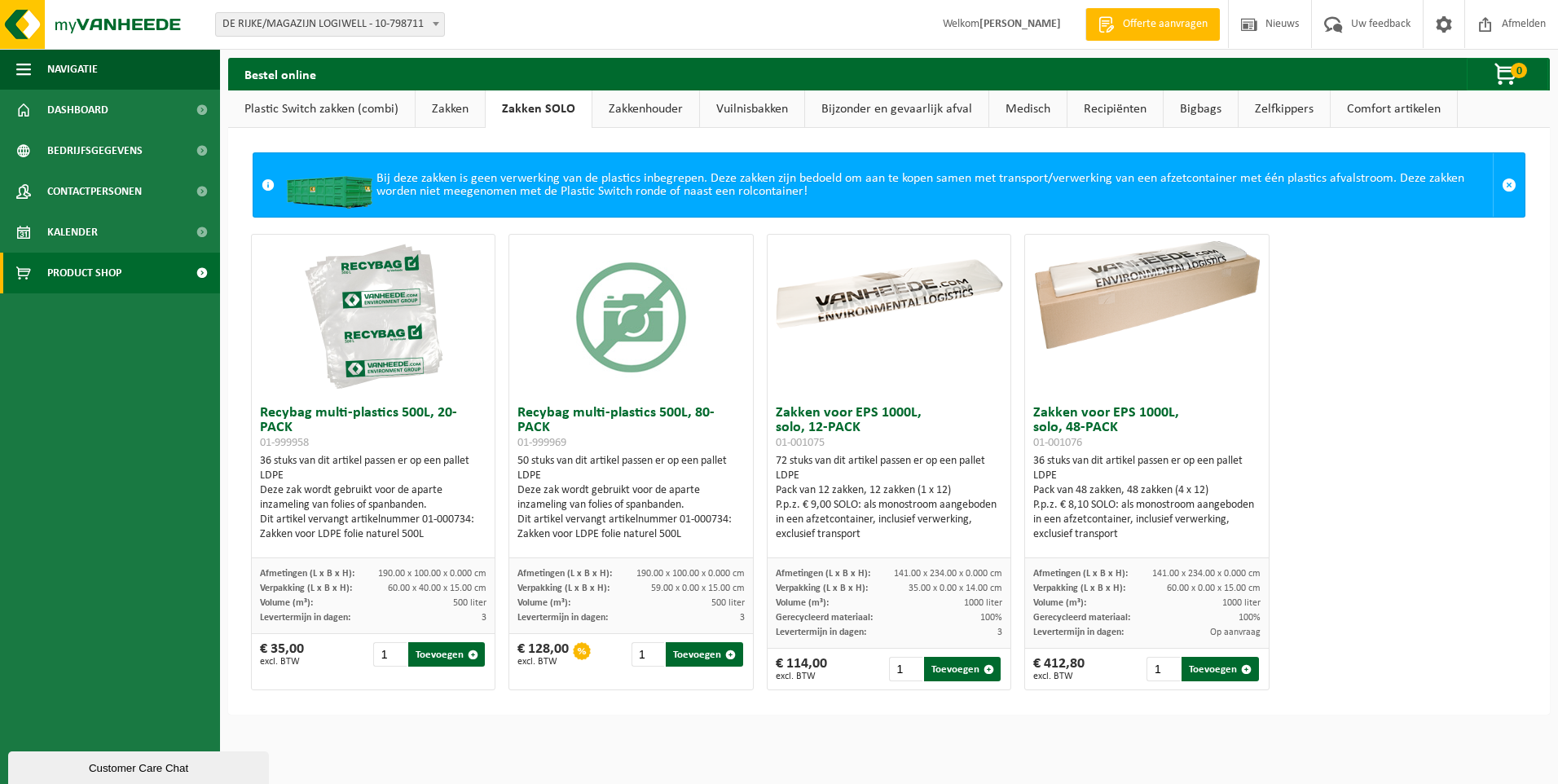
click at [354, 110] on link "Plastic Switch zakken (combi)" at bounding box center [320, 110] width 186 height 38
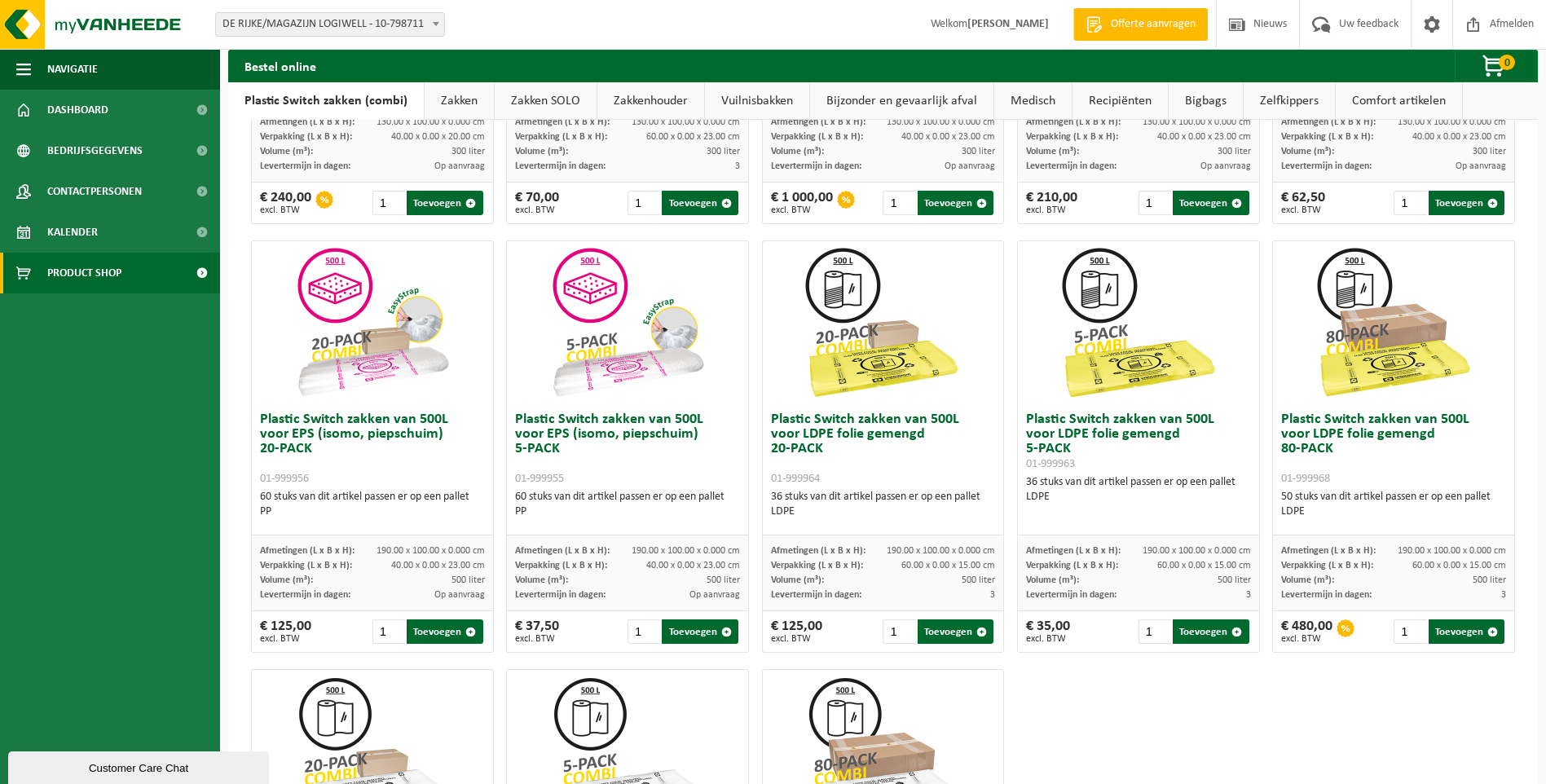
scroll to position [733, 0]
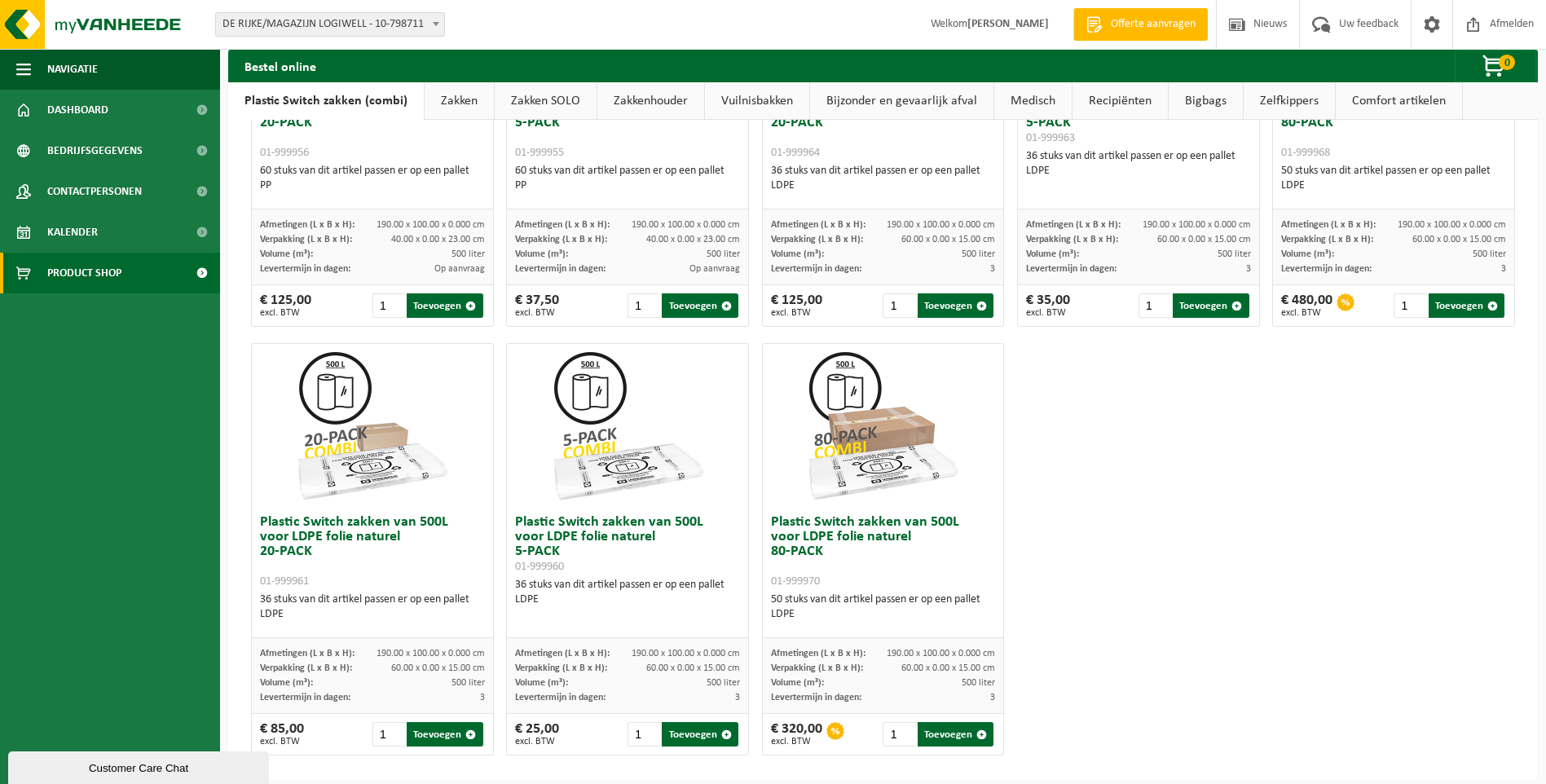
click at [886, 494] on img at bounding box center [883, 425] width 163 height 162
click at [864, 535] on h3 "Plastic Switch zakken van 500L voor LDPE folie naturel 80-PACK 01-999970" at bounding box center [884, 552] width 225 height 74
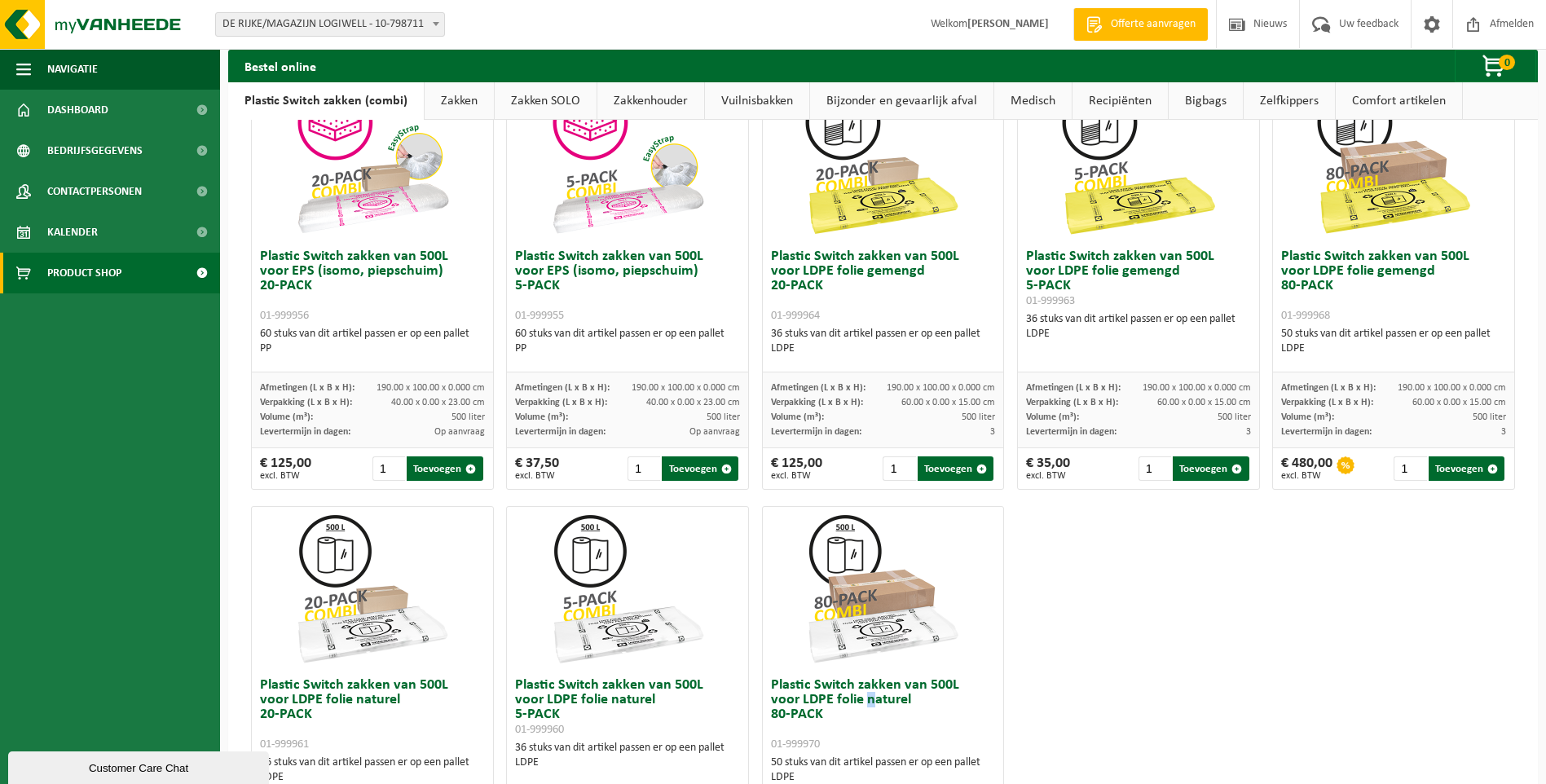
click at [545, 106] on link "Zakken SOLO" at bounding box center [545, 101] width 102 height 38
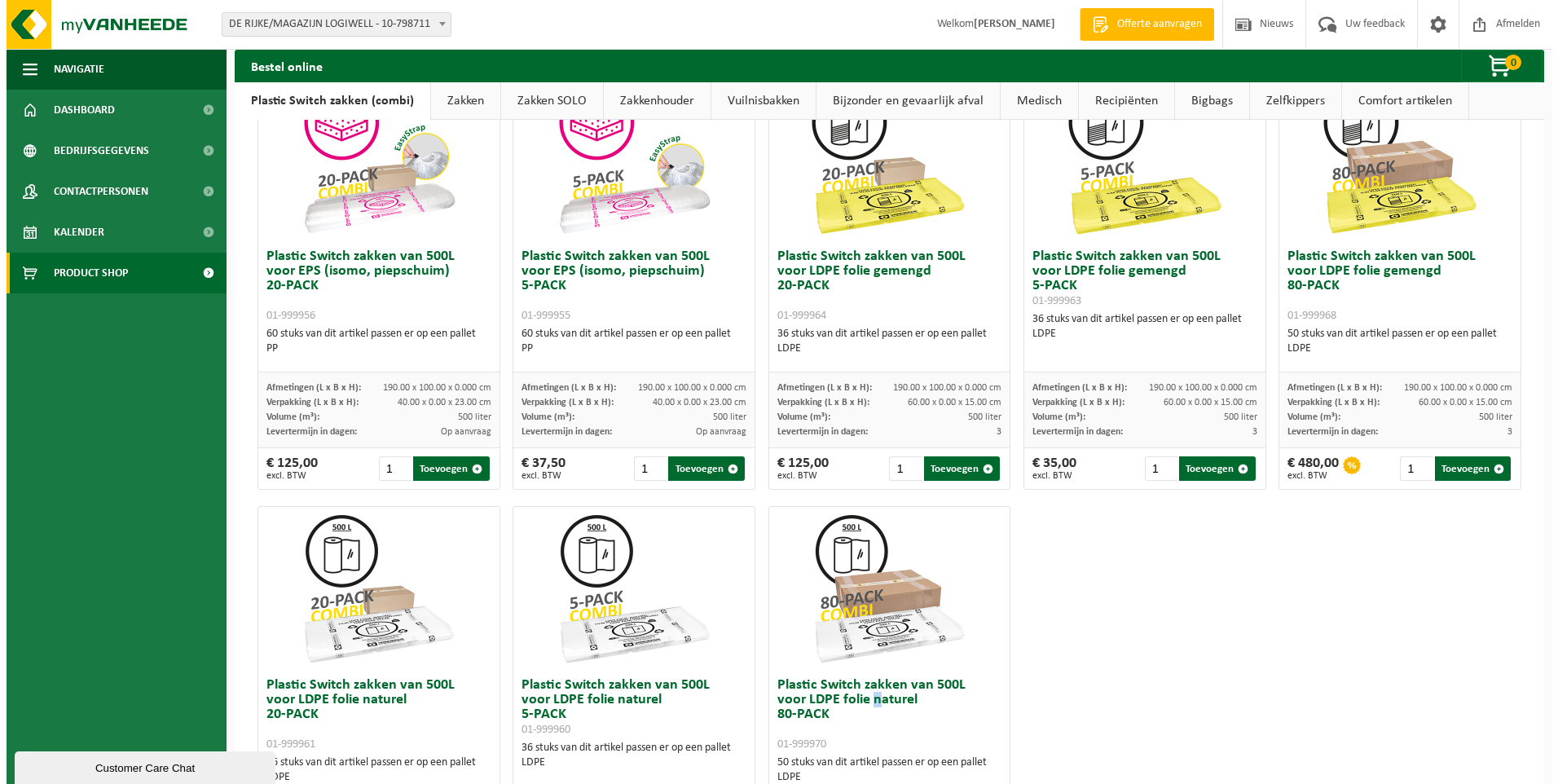
scroll to position [0, 0]
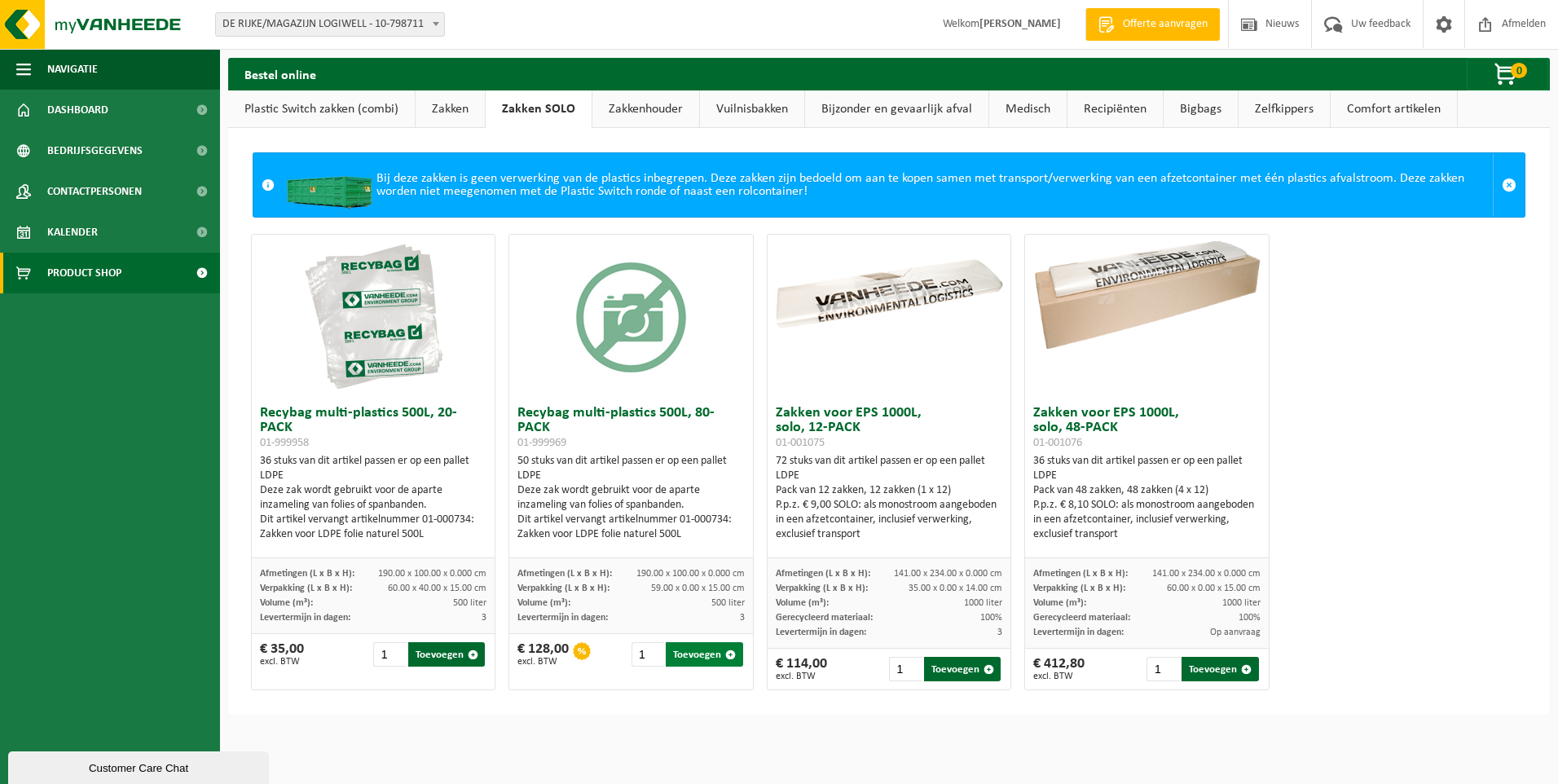
click at [702, 651] on button "Toevoegen" at bounding box center [704, 655] width 77 height 25
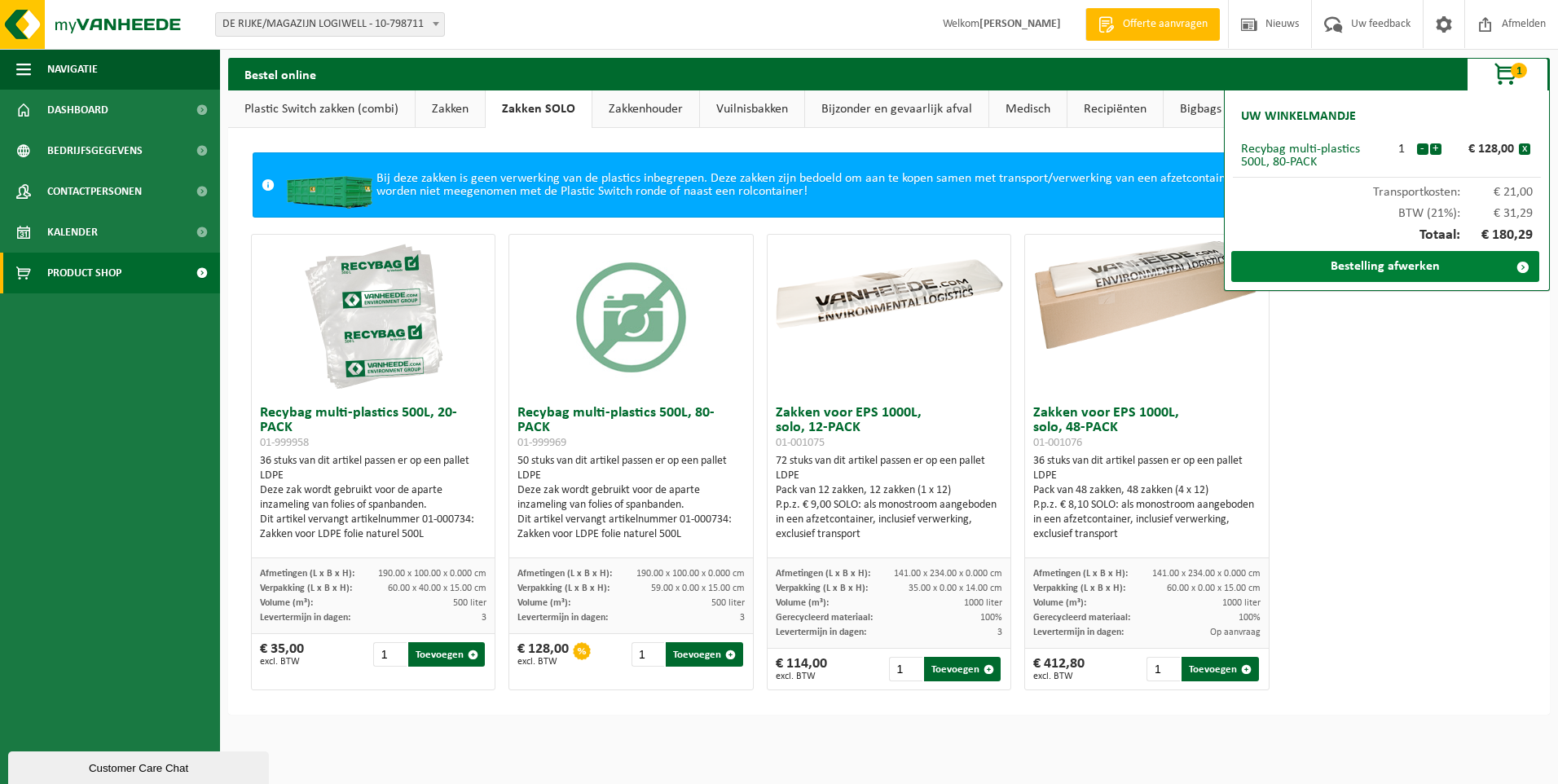
click at [1423, 266] on link "Bestelling afwerken" at bounding box center [1385, 266] width 308 height 31
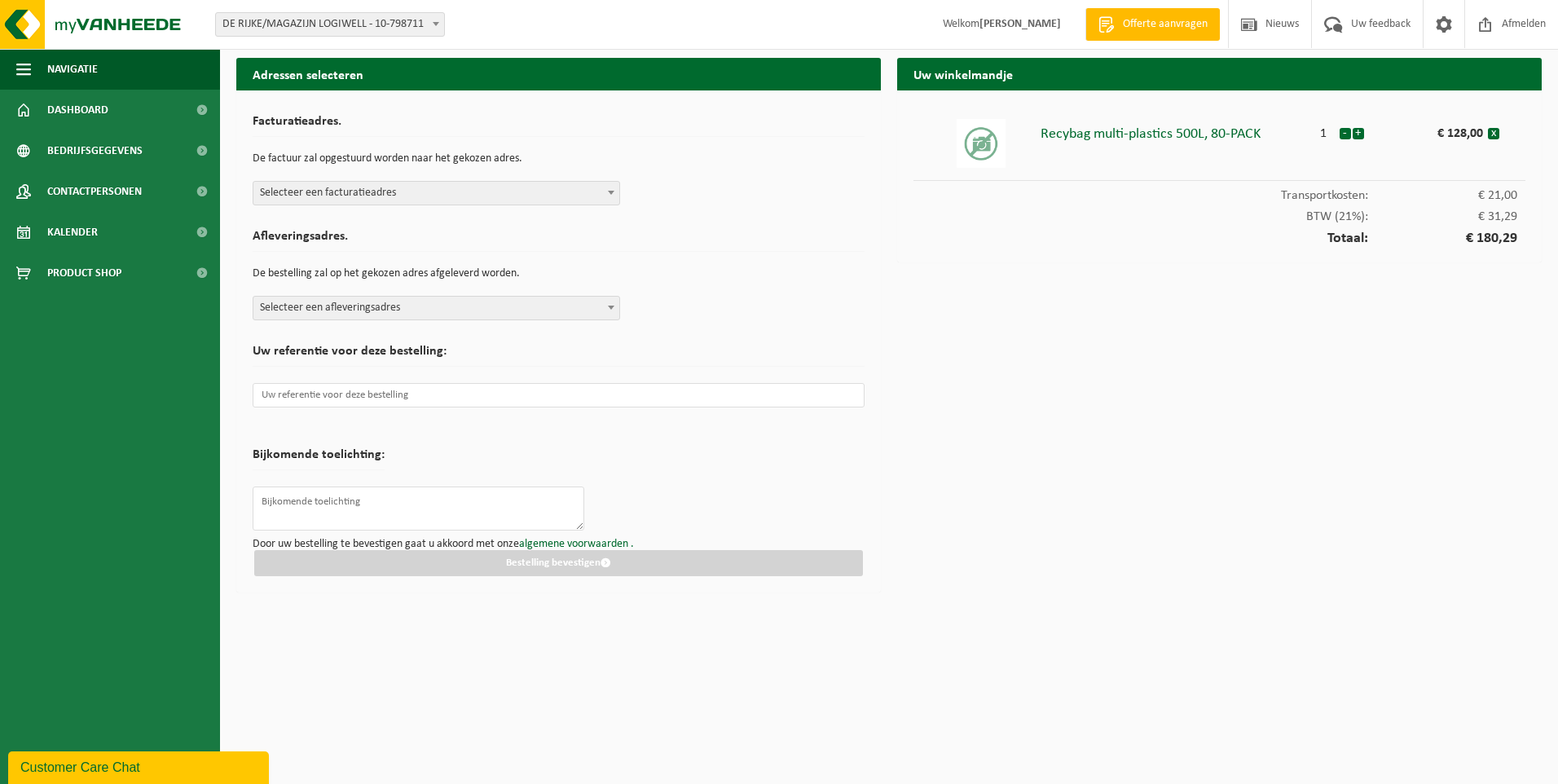
click at [397, 193] on span "Selecteer een facturatieadres" at bounding box center [436, 193] width 366 height 23
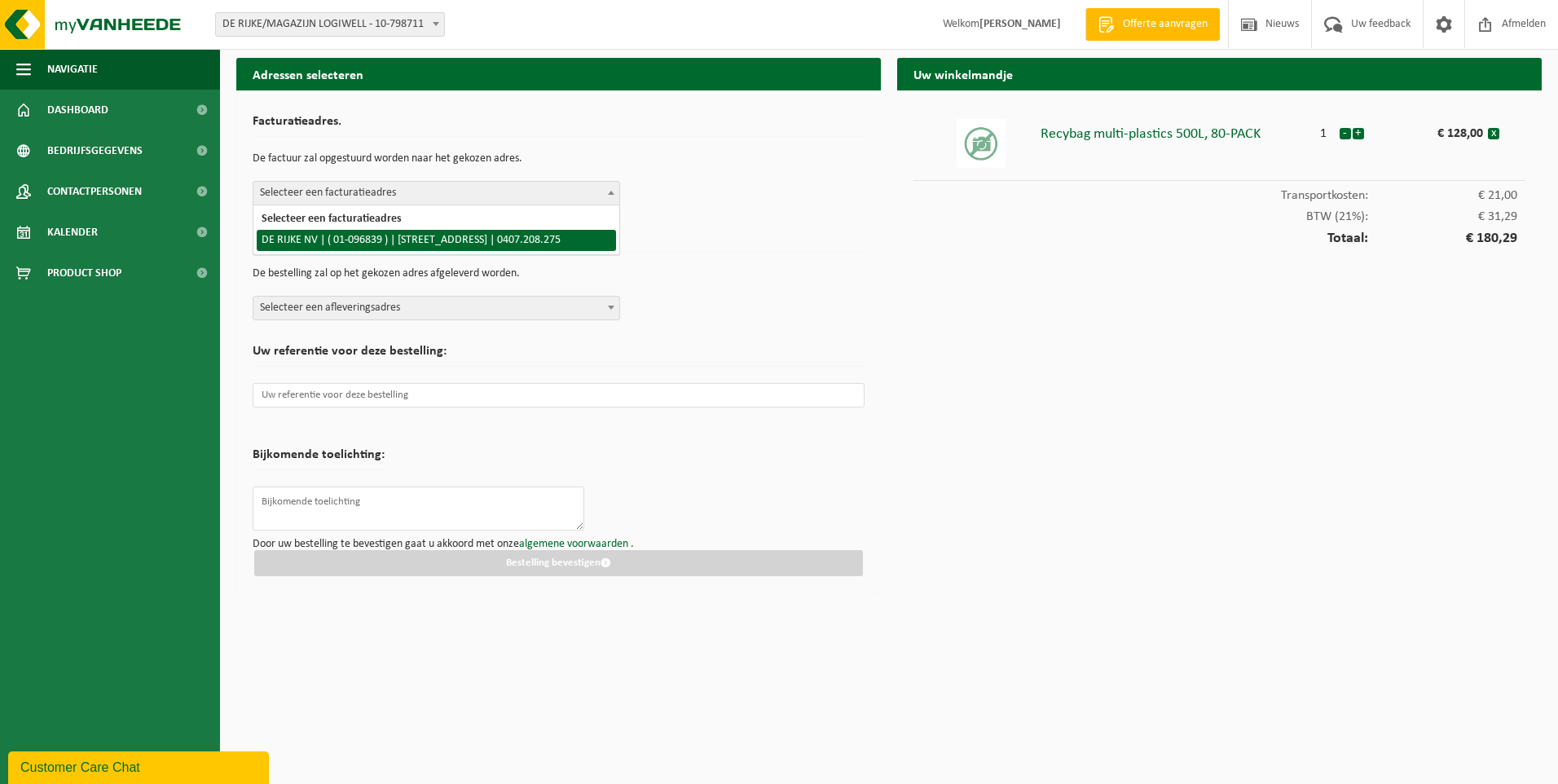
select select "11583"
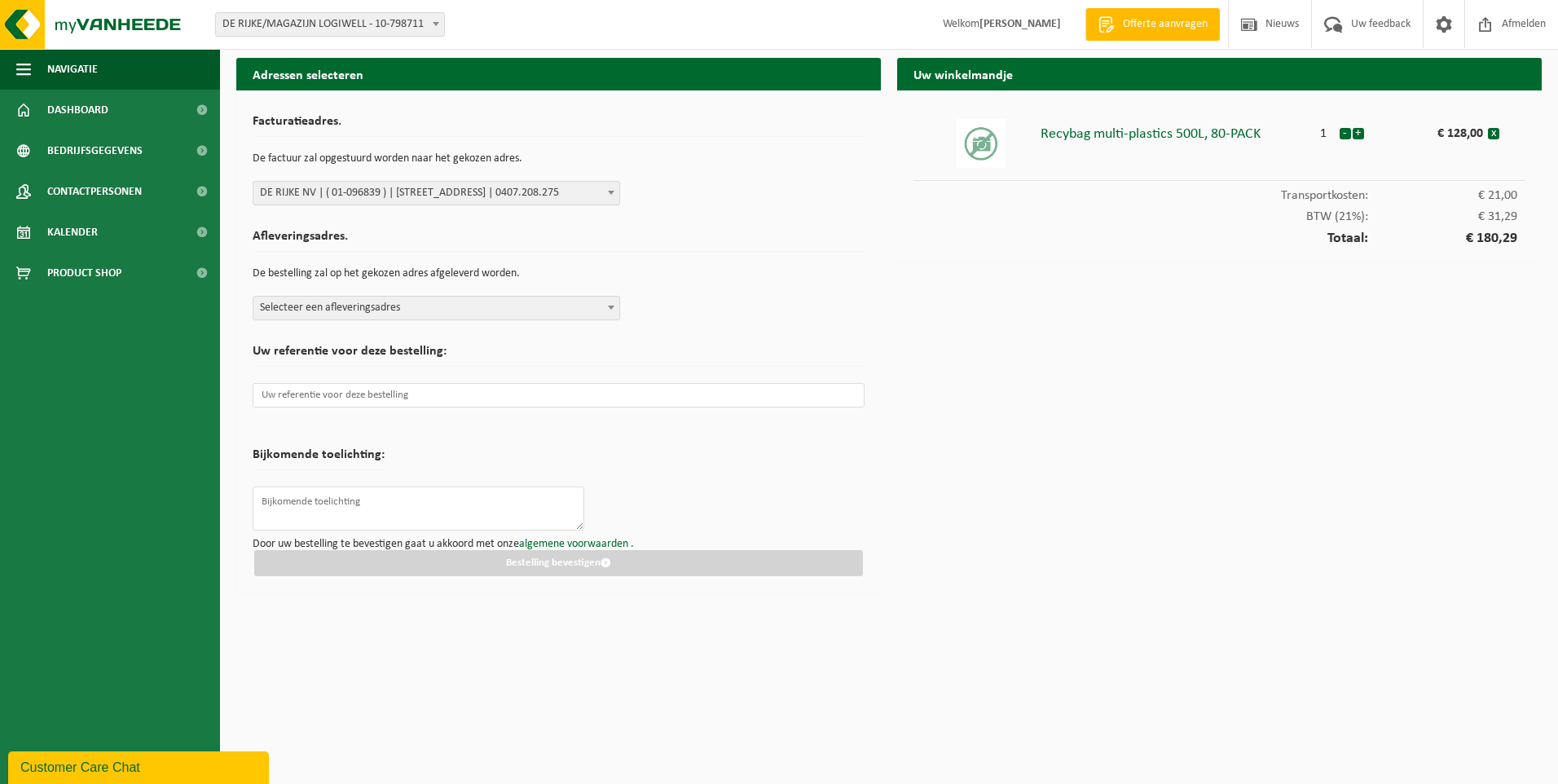
click at [392, 305] on span "Selecteer een afleveringsadres" at bounding box center [436, 308] width 366 height 23
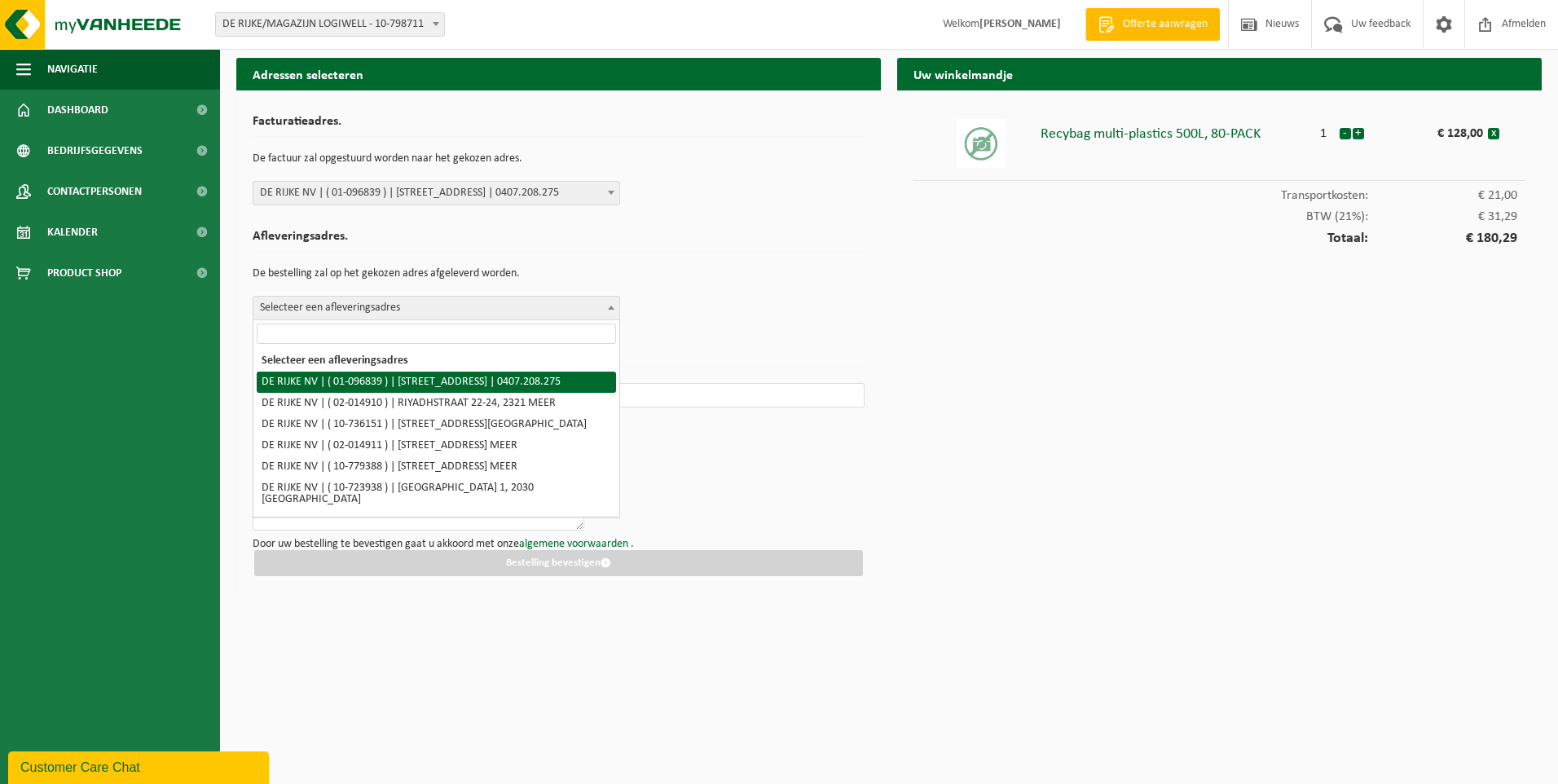
select select "11583"
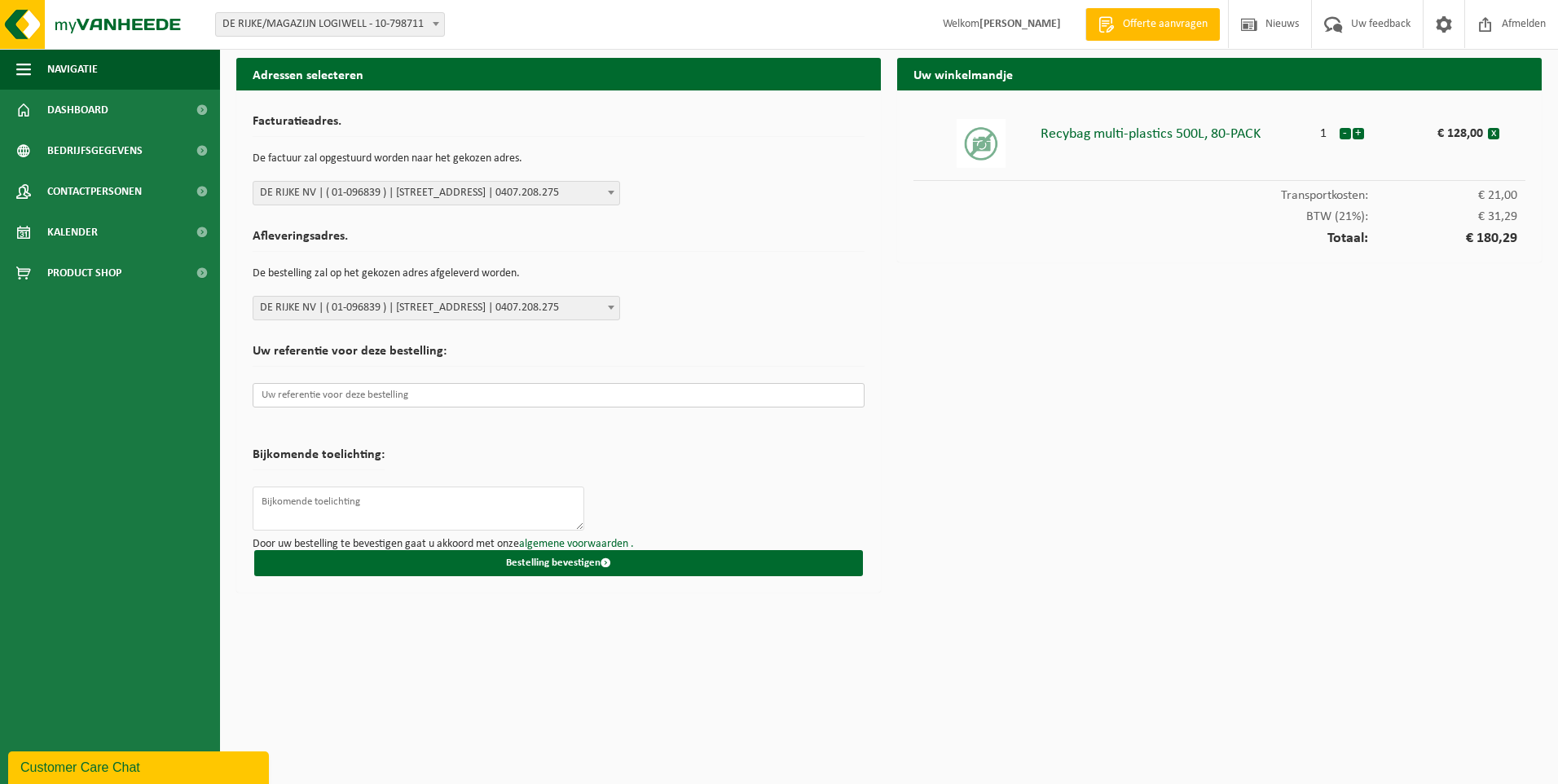
click at [428, 394] on input "text" at bounding box center [558, 395] width 612 height 25
type input "M"
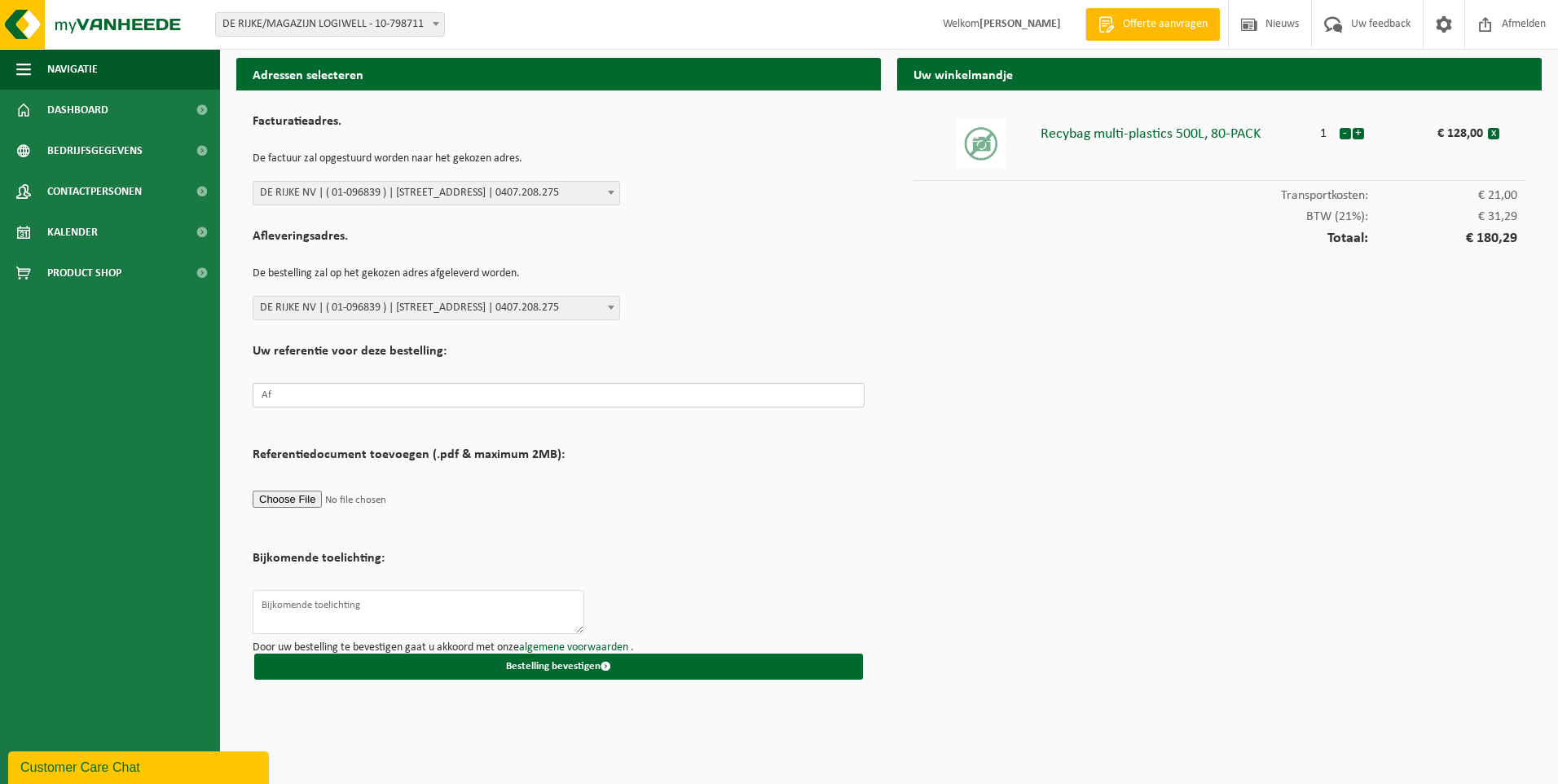
type input "A"
type input "ANR2 Afvalzakken"
click at [668, 479] on form "Facturatieadres. De factuur zal opgestuurd worden naar het gekozen adres. Selec…" at bounding box center [558, 393] width 612 height 572
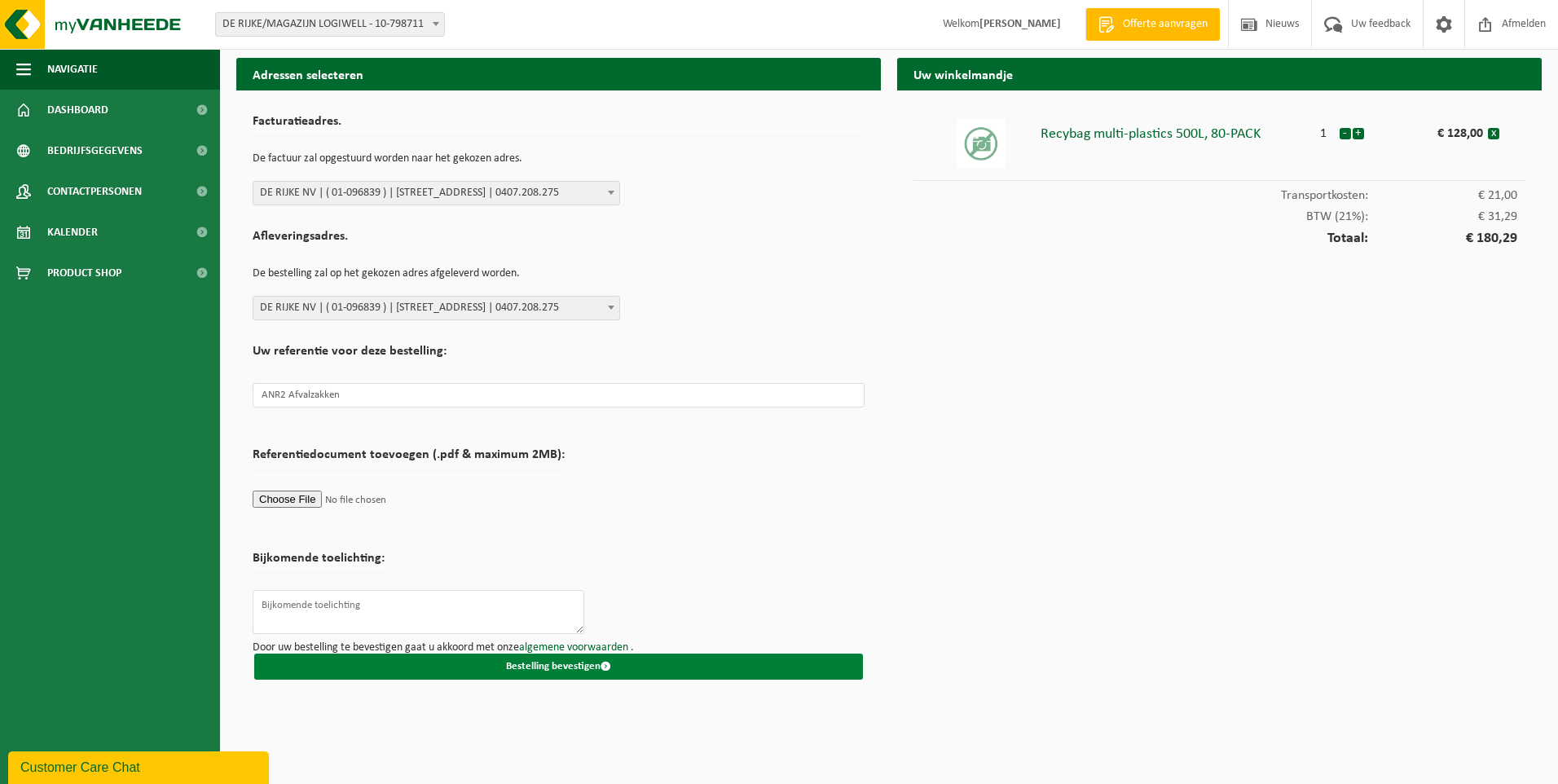
click at [544, 659] on button "Bestelling bevestigen" at bounding box center [558, 667] width 608 height 26
